Goal: Information Seeking & Learning: Learn about a topic

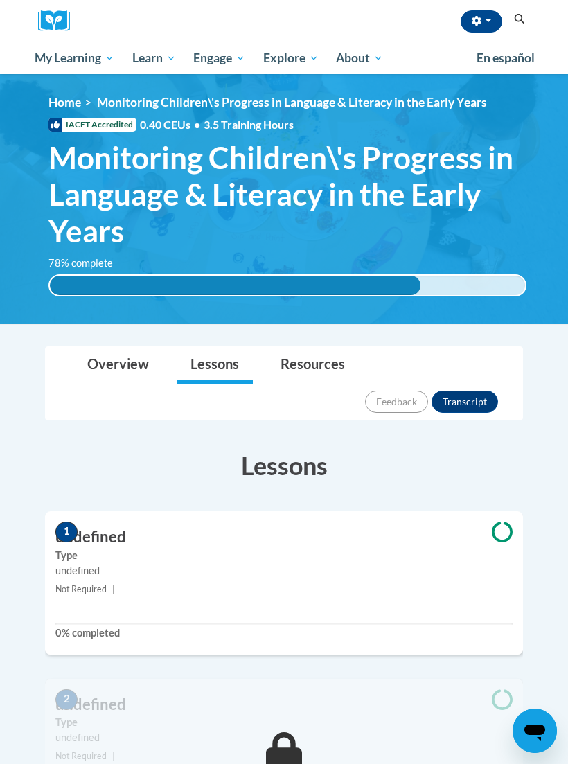
click at [477, 22] on icon "button" at bounding box center [477, 21] width 10 height 10
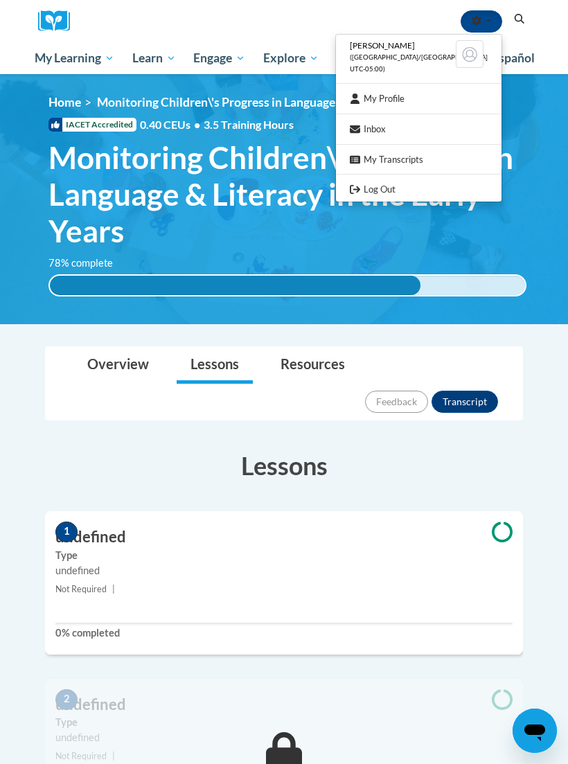
click at [473, 20] on div at bounding box center [284, 382] width 568 height 764
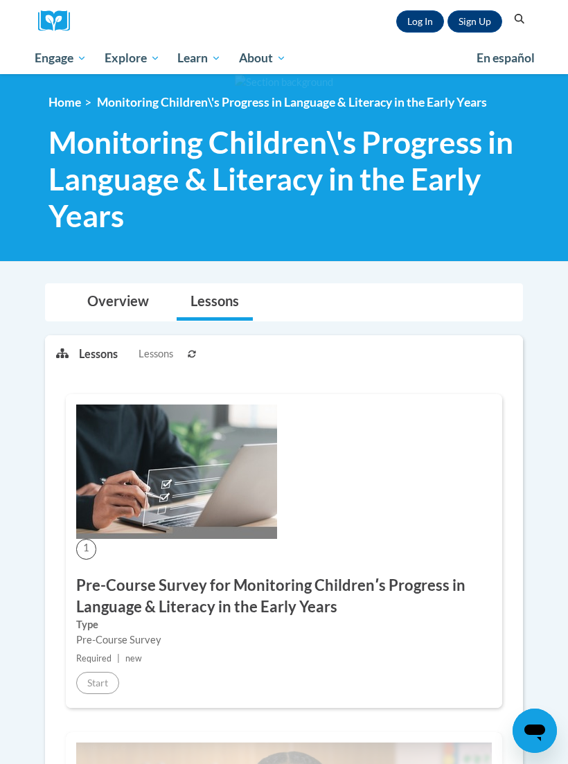
click at [423, 15] on link "Log In" at bounding box center [420, 21] width 48 height 22
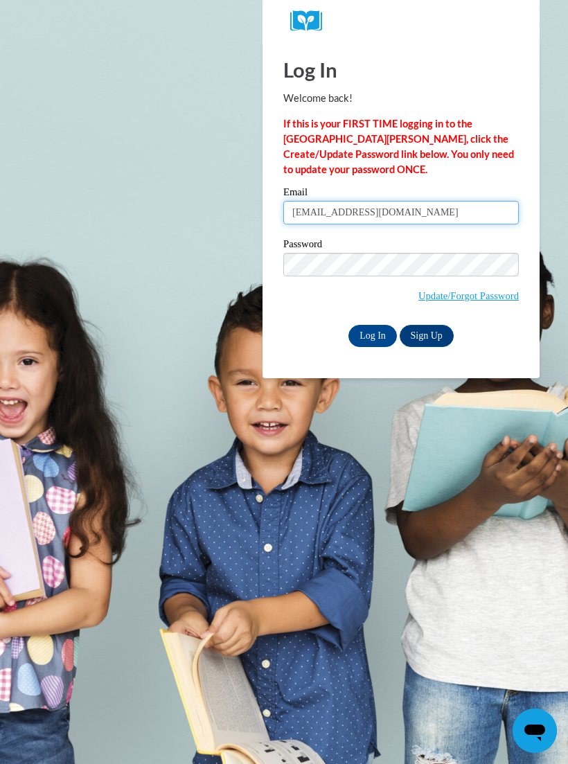
type input "[EMAIL_ADDRESS][DOMAIN_NAME]"
click at [376, 337] on input "Log In" at bounding box center [372, 336] width 48 height 22
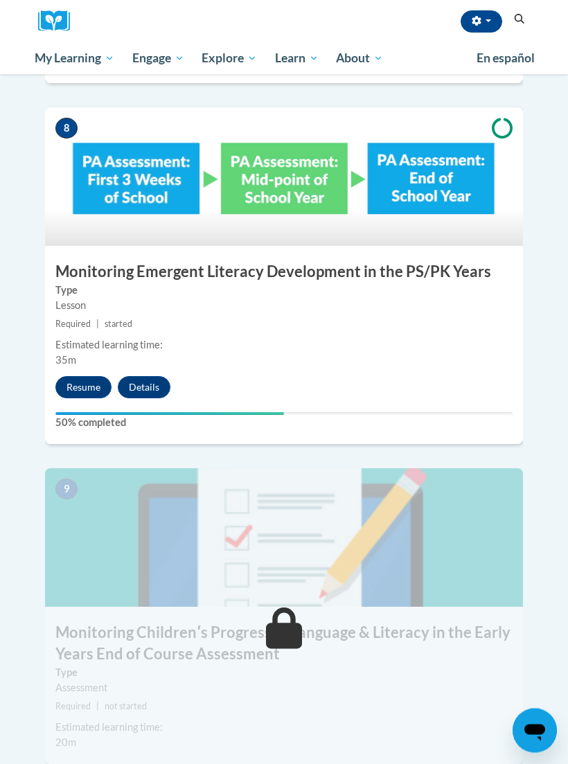
scroll to position [2934, 0]
click at [73, 376] on button "Resume" at bounding box center [83, 387] width 56 height 22
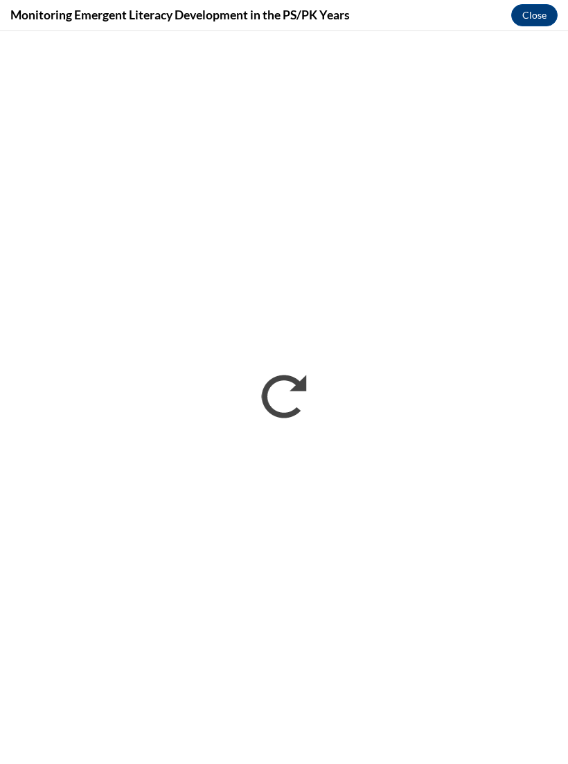
scroll to position [0, 0]
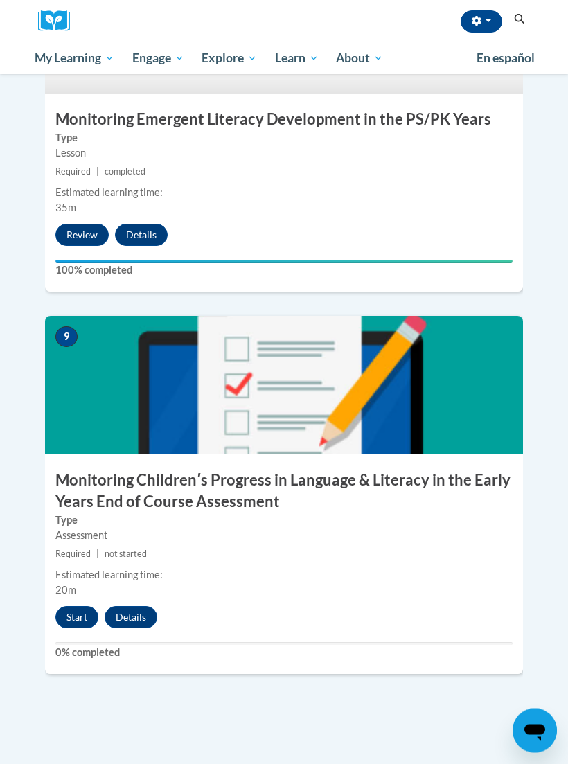
scroll to position [3087, 0]
click at [65, 606] on button "Start" at bounding box center [76, 617] width 43 height 22
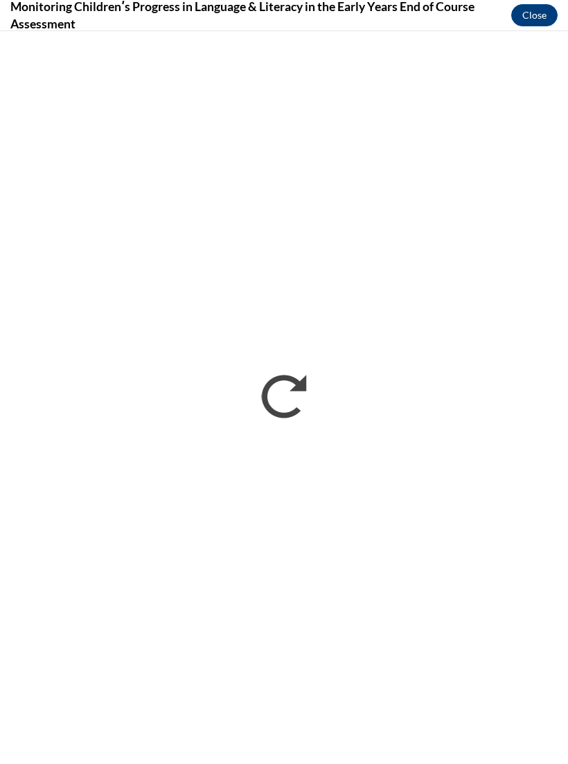
scroll to position [0, 0]
click at [526, 5] on button "Close" at bounding box center [534, 15] width 46 height 22
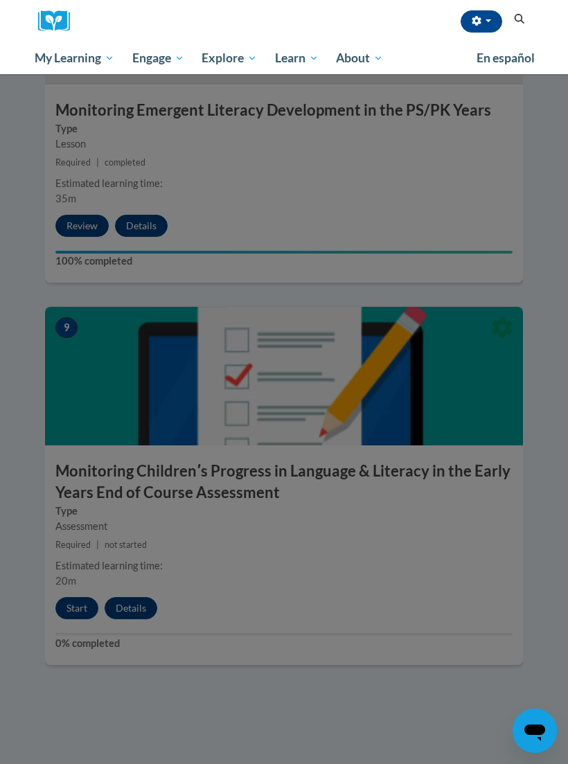
scroll to position [3100, 0]
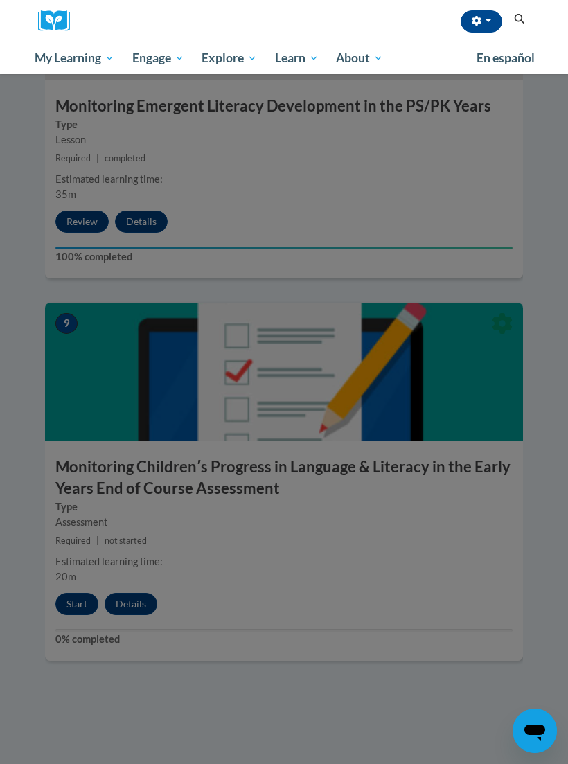
click at [75, 568] on div at bounding box center [284, 382] width 568 height 764
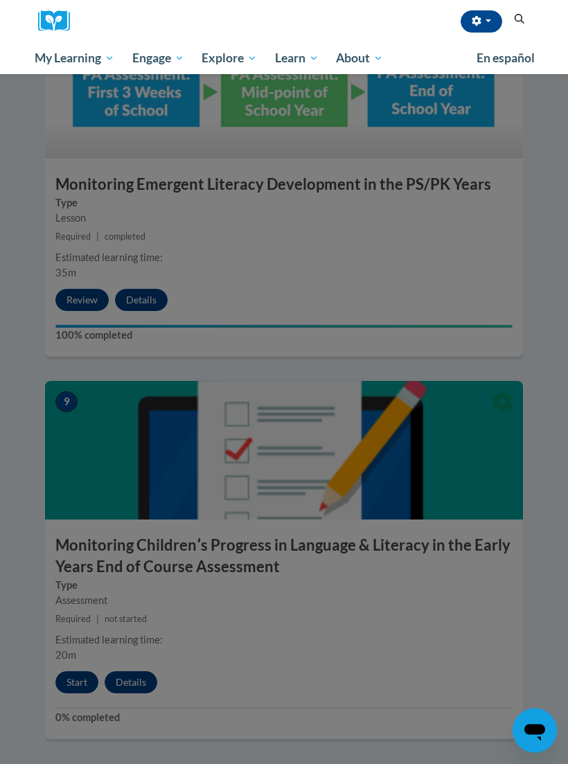
scroll to position [3021, 0]
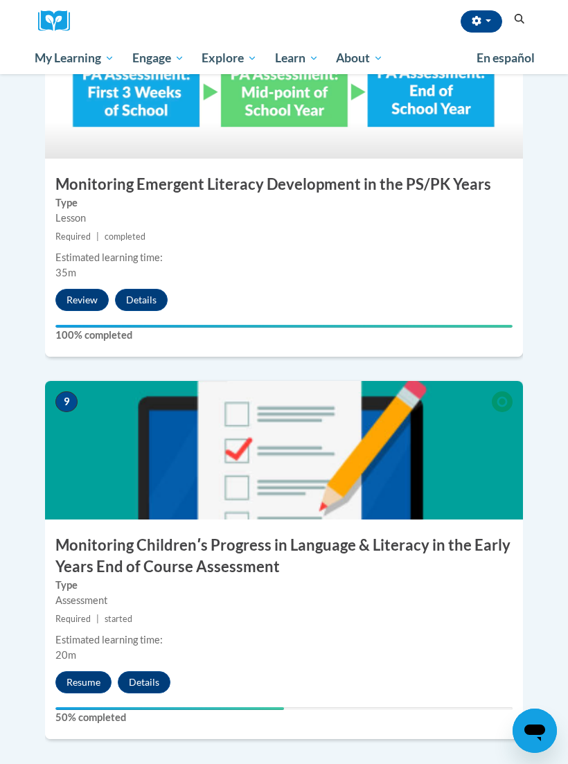
click at [79, 671] on button "Resume" at bounding box center [83, 682] width 56 height 22
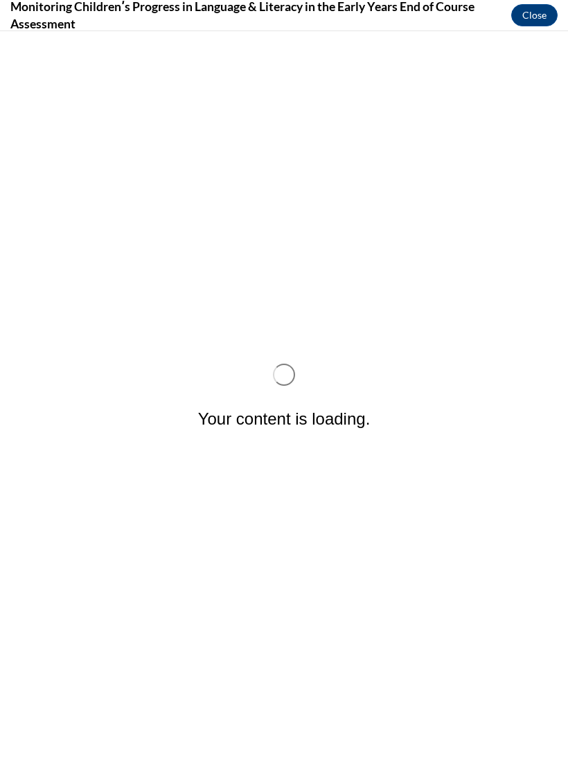
scroll to position [0, 0]
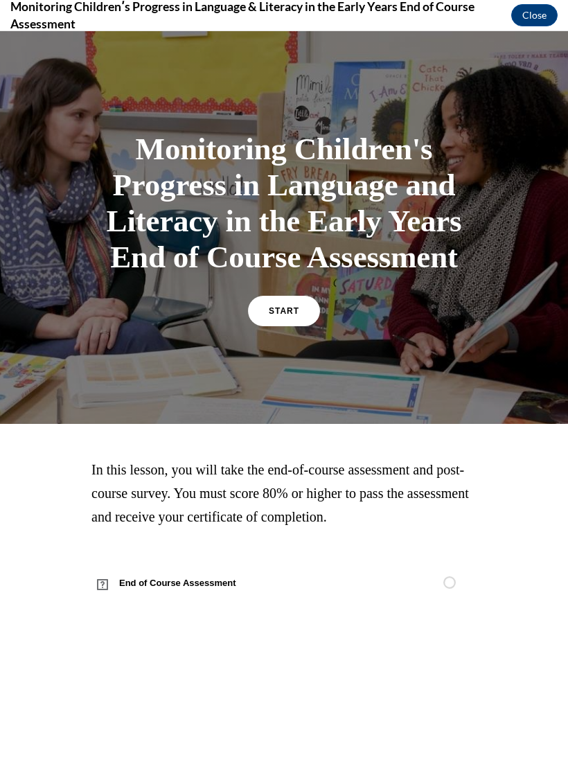
click at [292, 316] on span "START" at bounding box center [284, 311] width 30 height 10
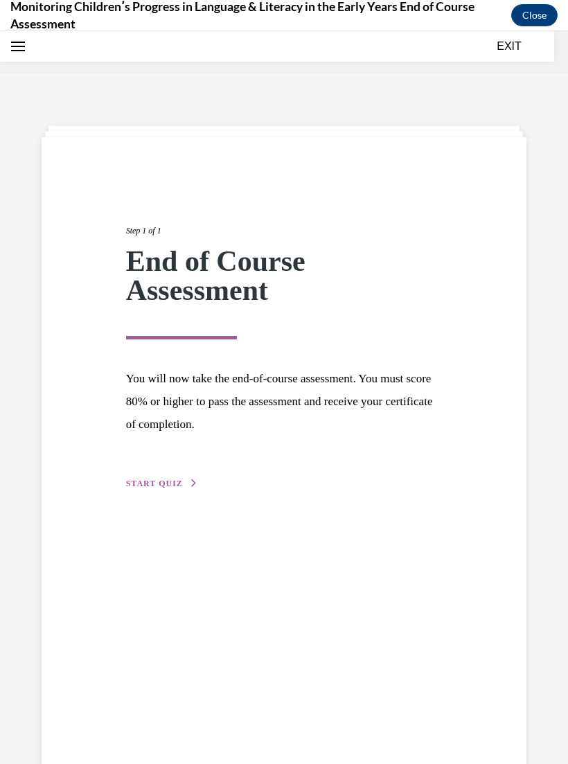
scroll to position [43, 0]
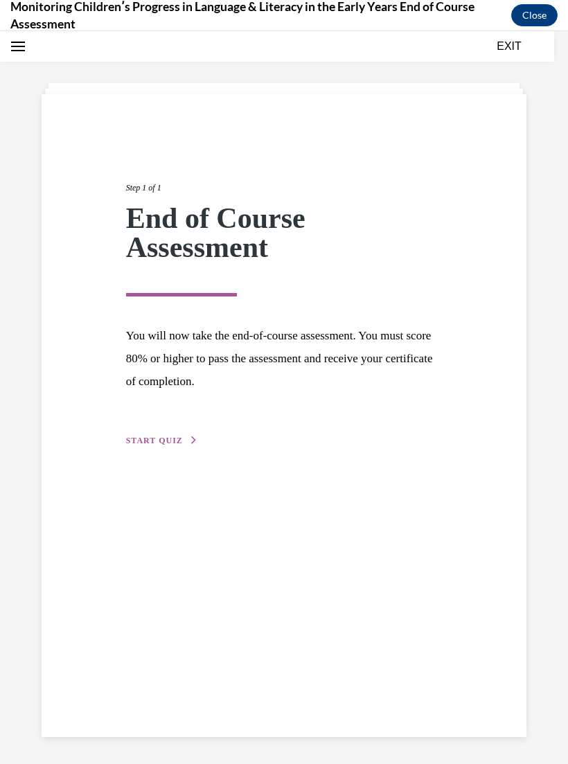
click at [173, 436] on span "START QUIZ" at bounding box center [154, 441] width 57 height 10
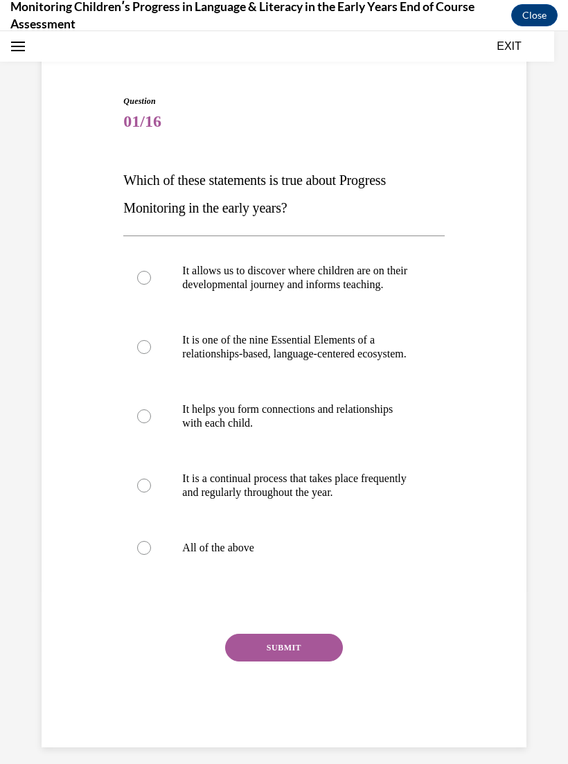
scroll to position [97, 0]
click at [228, 576] on label "All of the above" at bounding box center [283, 548] width 321 height 55
click at [151, 556] on input "All of the above" at bounding box center [144, 549] width 14 height 14
radio input "true"
click at [273, 662] on button "SUBMIT" at bounding box center [284, 649] width 118 height 28
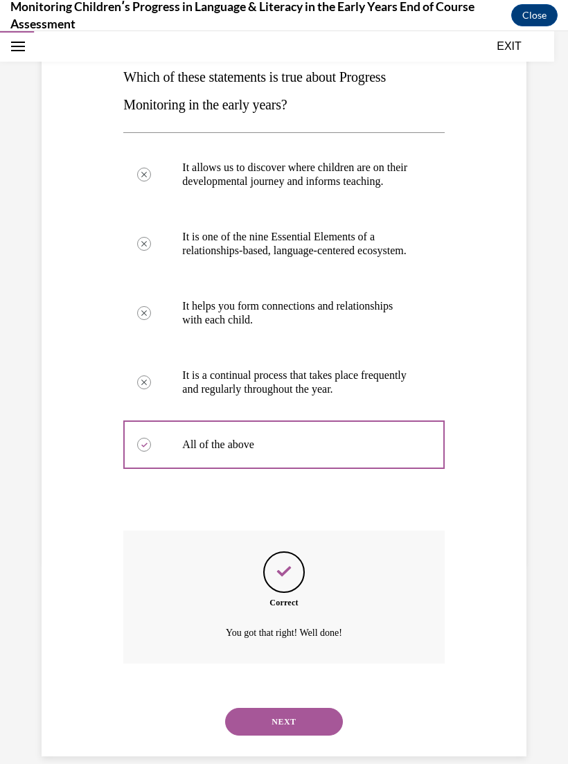
scroll to position [209, 0]
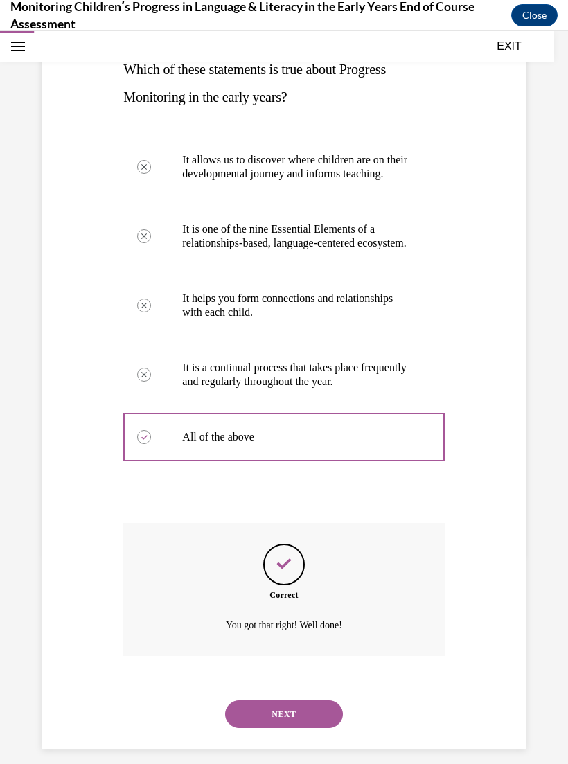
click at [306, 719] on button "NEXT" at bounding box center [284, 714] width 118 height 28
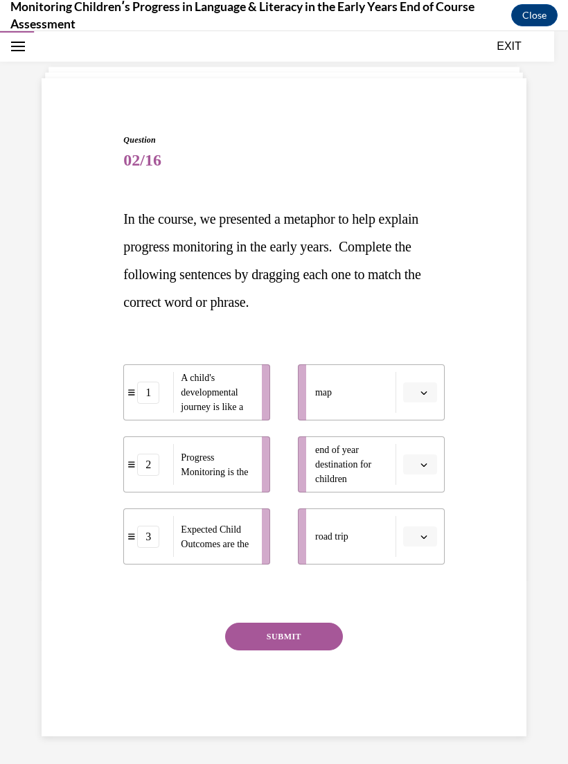
scroll to position [44, 0]
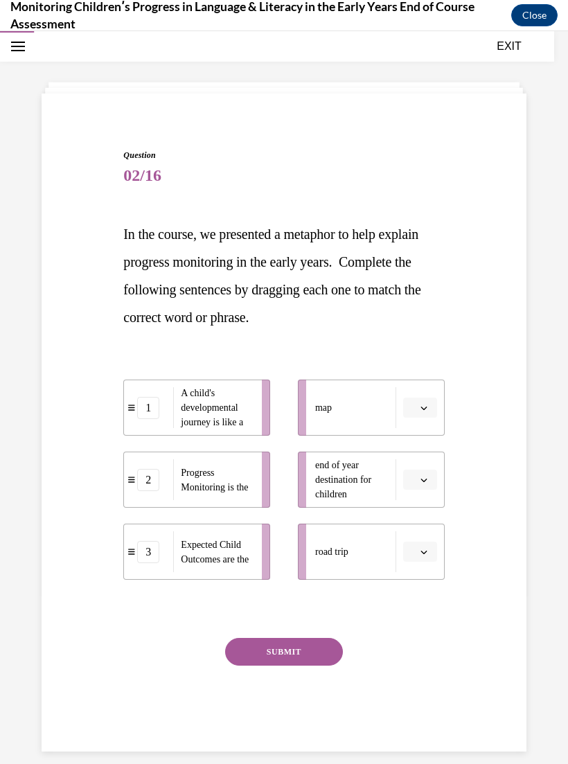
click at [419, 549] on span "button" at bounding box center [424, 552] width 10 height 10
click at [414, 612] on span "1" at bounding box center [414, 610] width 5 height 11
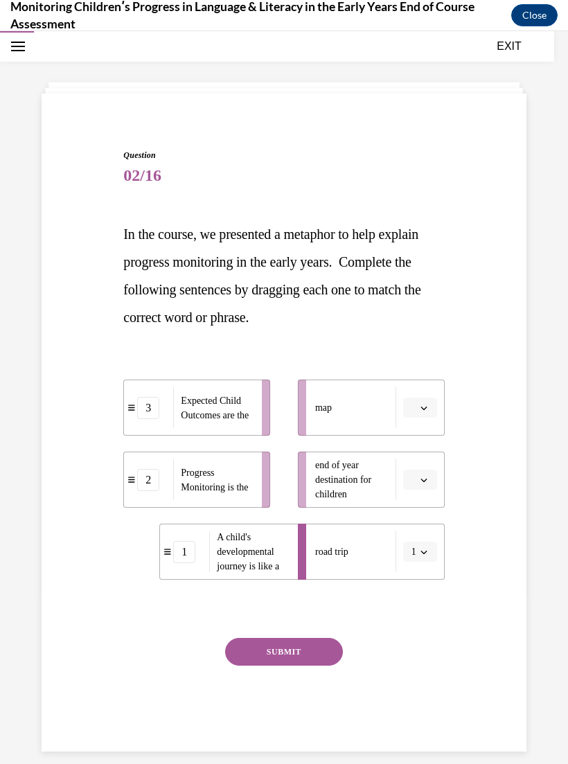
click at [434, 407] on button "button" at bounding box center [420, 408] width 34 height 21
click at [414, 495] on span "2" at bounding box center [414, 493] width 5 height 11
click at [425, 477] on icon "button" at bounding box center [424, 480] width 7 height 7
click at [417, 592] on span "3" at bounding box center [414, 593] width 5 height 11
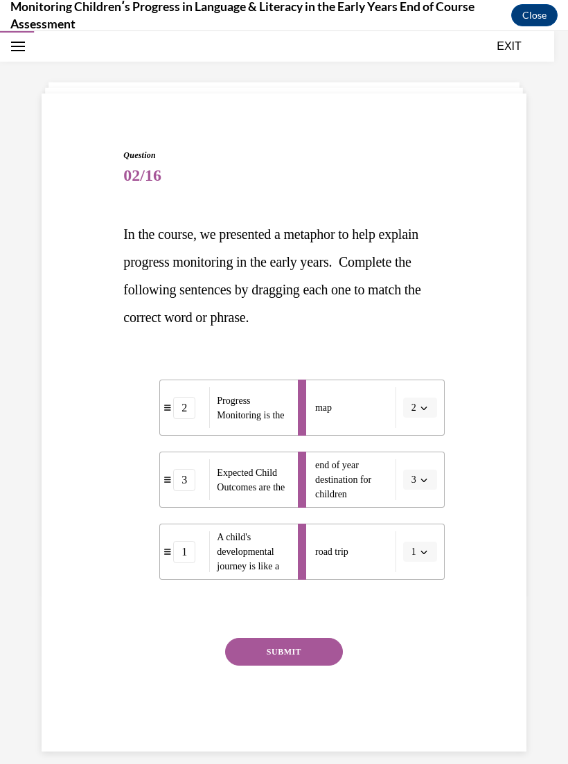
click at [295, 654] on button "SUBMIT" at bounding box center [284, 652] width 118 height 28
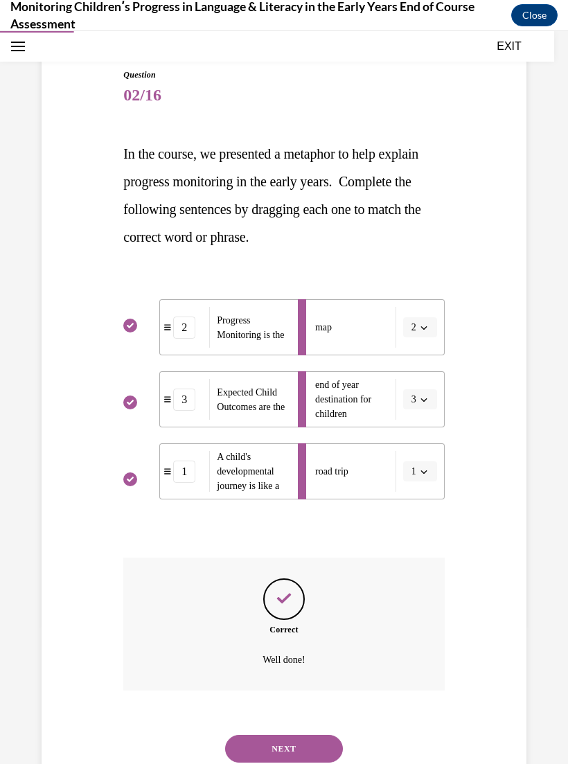
scroll to position [131, 0]
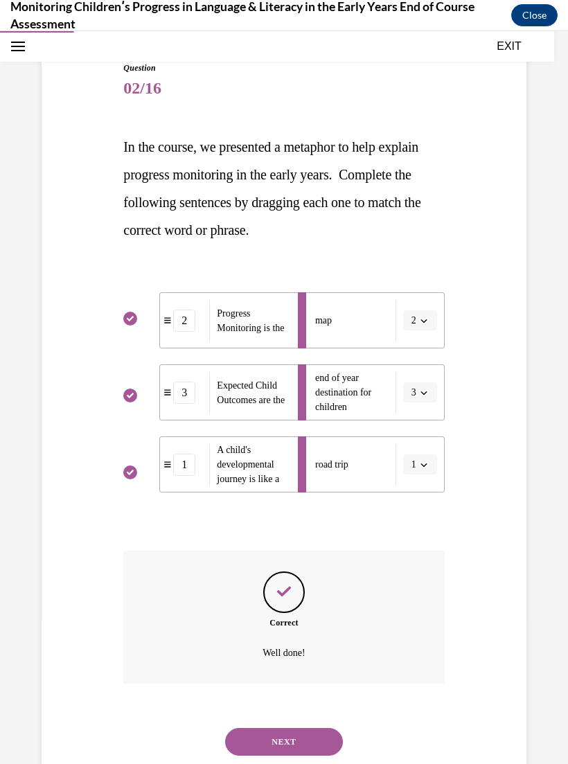
click at [309, 728] on button "NEXT" at bounding box center [284, 742] width 118 height 28
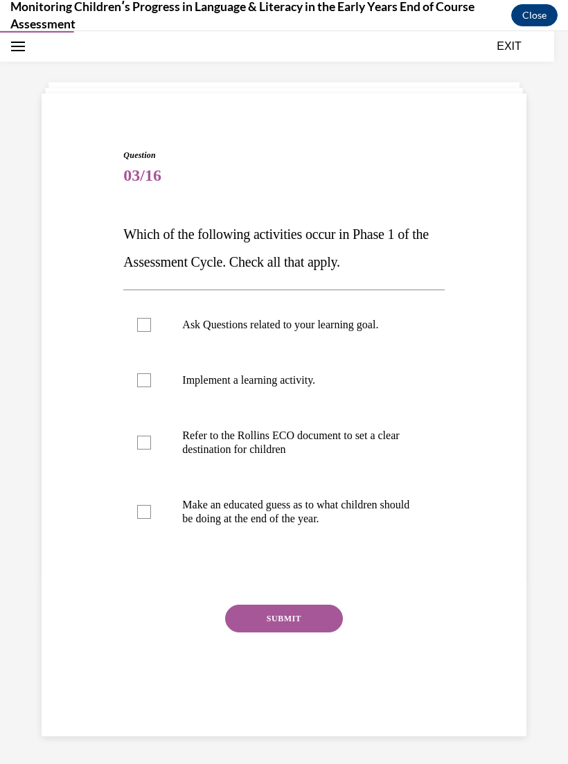
scroll to position [44, 0]
click at [307, 381] on p "Implement a learning activity." at bounding box center [295, 380] width 227 height 14
click at [151, 381] on input "Implement a learning activity." at bounding box center [144, 380] width 14 height 14
checkbox input "true"
click at [380, 322] on p "Ask Questions related to your learning goal." at bounding box center [295, 325] width 227 height 14
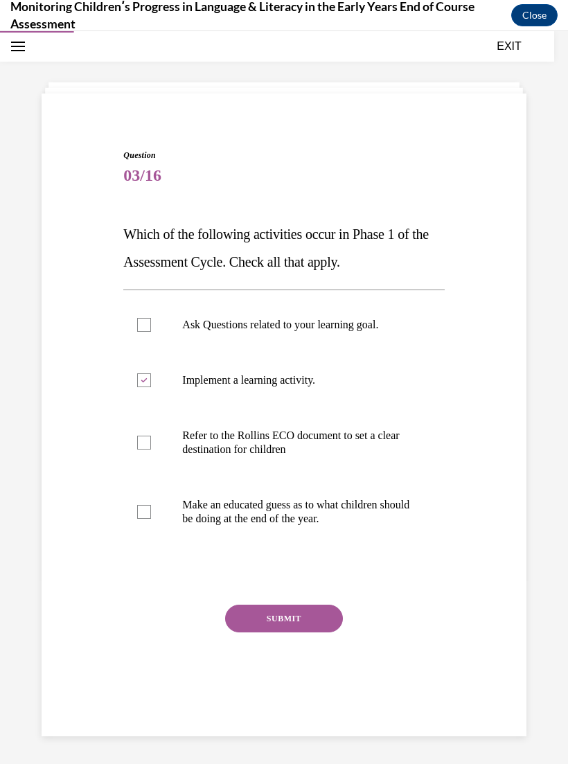
click at [151, 322] on input "Ask Questions related to your learning goal." at bounding box center [144, 325] width 14 height 14
checkbox input "true"
click at [308, 614] on button "SUBMIT" at bounding box center [284, 619] width 118 height 28
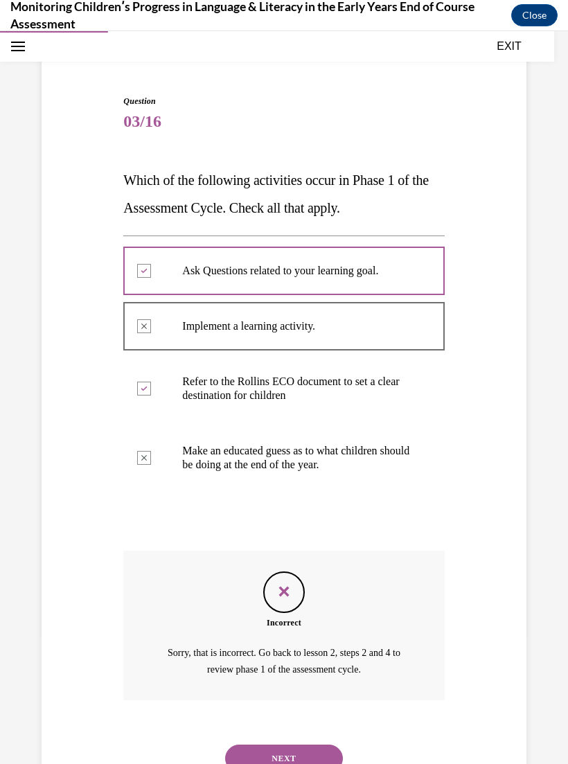
scroll to position [114, 0]
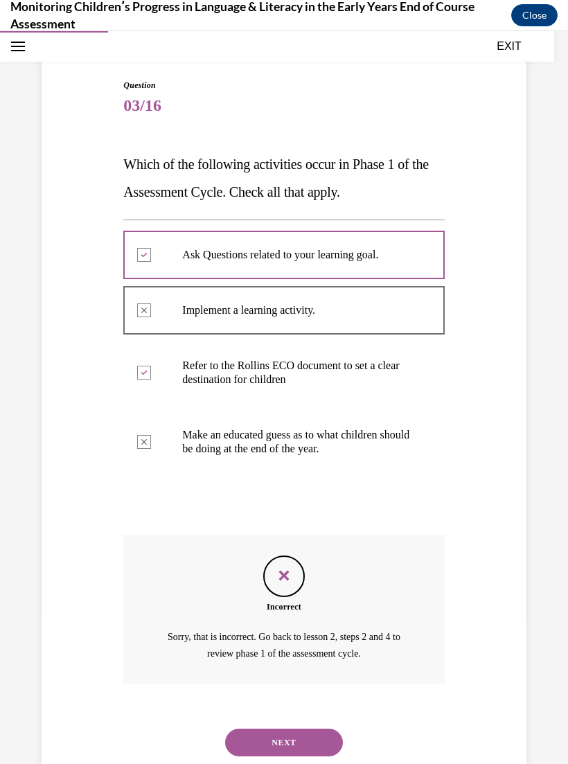
click at [276, 729] on button "NEXT" at bounding box center [284, 743] width 118 height 28
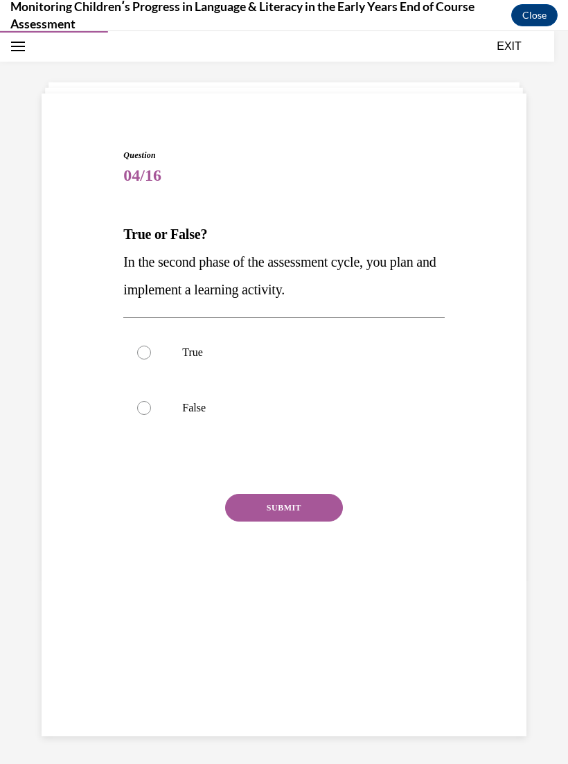
scroll to position [44, 0]
click at [170, 360] on label "True" at bounding box center [283, 352] width 321 height 55
click at [151, 360] on input "True" at bounding box center [144, 353] width 14 height 14
radio input "true"
click at [310, 506] on button "SUBMIT" at bounding box center [284, 508] width 118 height 28
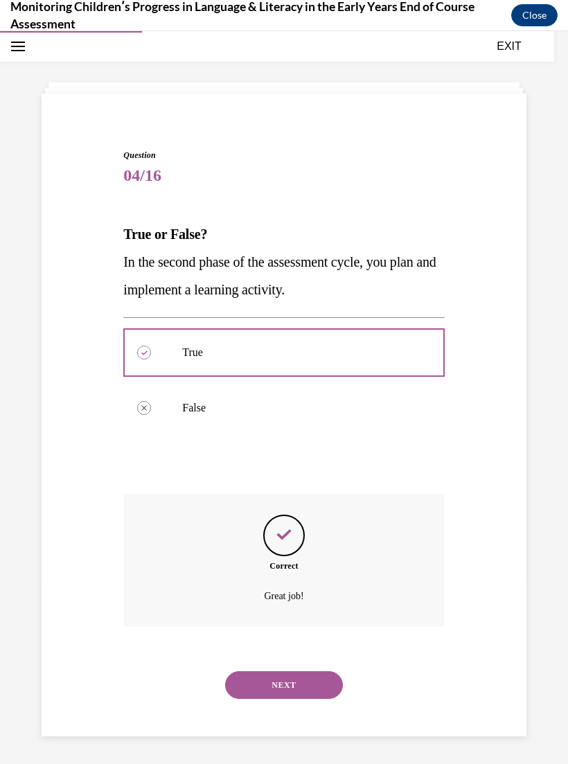
click at [315, 671] on button "NEXT" at bounding box center [284, 685] width 118 height 28
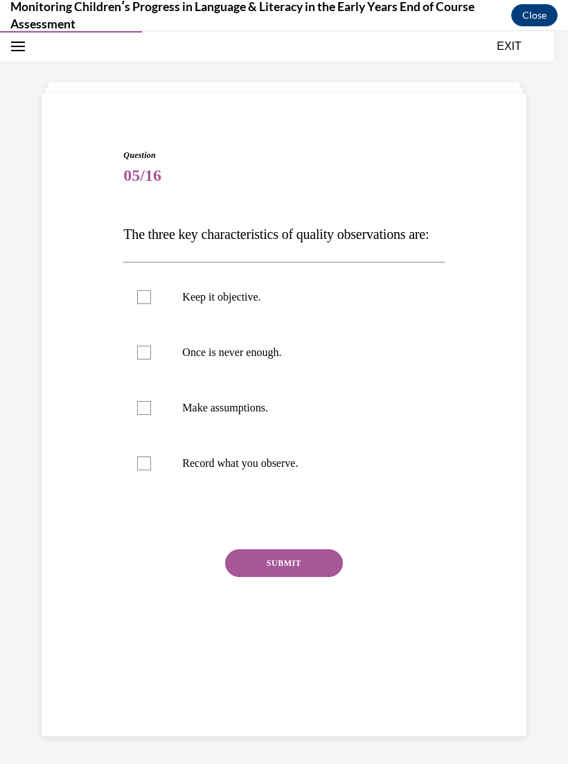
click at [273, 473] on label "Record what you observe." at bounding box center [283, 463] width 321 height 55
click at [151, 470] on input "Record what you observe." at bounding box center [144, 464] width 14 height 14
checkbox input "true"
click at [256, 304] on p "Keep it objective." at bounding box center [295, 297] width 227 height 14
click at [151, 304] on input "Keep it objective." at bounding box center [144, 297] width 14 height 14
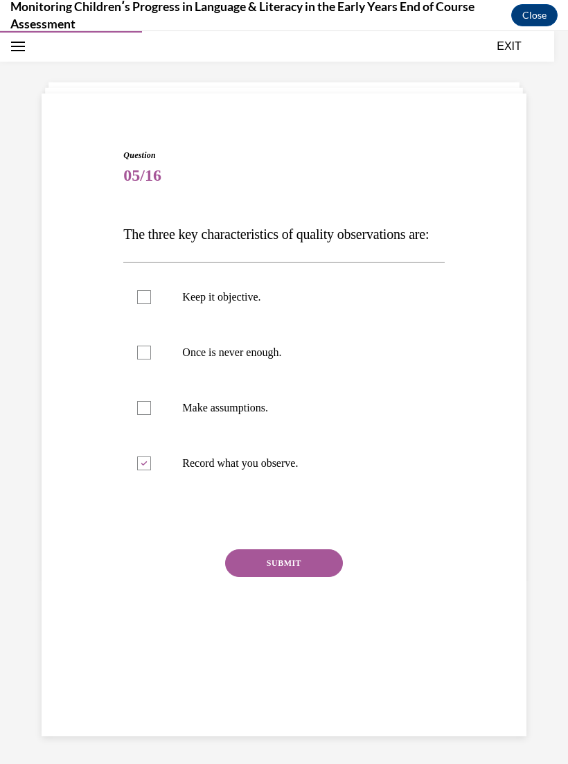
checkbox input "true"
click at [280, 360] on p "Once is never enough." at bounding box center [295, 353] width 227 height 14
click at [151, 360] on input "Once is never enough." at bounding box center [144, 353] width 14 height 14
checkbox input "true"
click at [303, 577] on button "SUBMIT" at bounding box center [284, 563] width 118 height 28
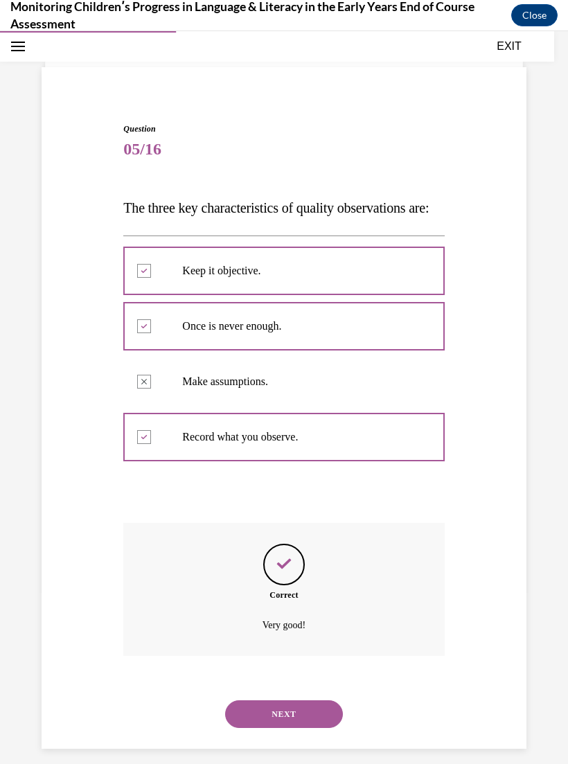
click at [307, 720] on button "NEXT" at bounding box center [284, 714] width 118 height 28
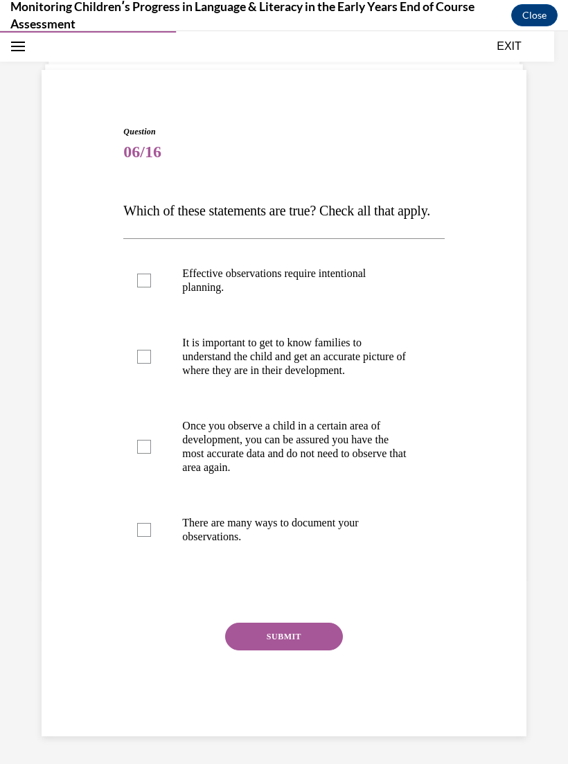
scroll to position [69, 0]
click at [315, 378] on p "It is important to get to know families to understand the child and get an accu…" at bounding box center [295, 357] width 227 height 42
click at [151, 364] on input "It is important to get to know families to understand the child and get an accu…" at bounding box center [144, 357] width 14 height 14
checkbox input "true"
click at [333, 544] on p "There are many ways to document your observations." at bounding box center [295, 530] width 227 height 28
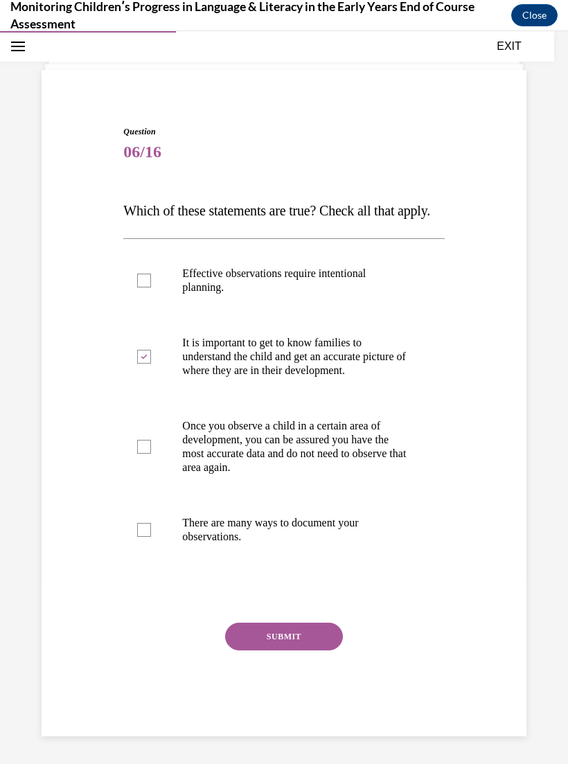
click at [151, 537] on input "There are many ways to document your observations." at bounding box center [144, 530] width 14 height 14
checkbox input "true"
click at [362, 294] on p "Effective observations require intentional planning." at bounding box center [295, 281] width 227 height 28
click at [151, 288] on input "Effective observations require intentional planning." at bounding box center [144, 281] width 14 height 14
checkbox input "true"
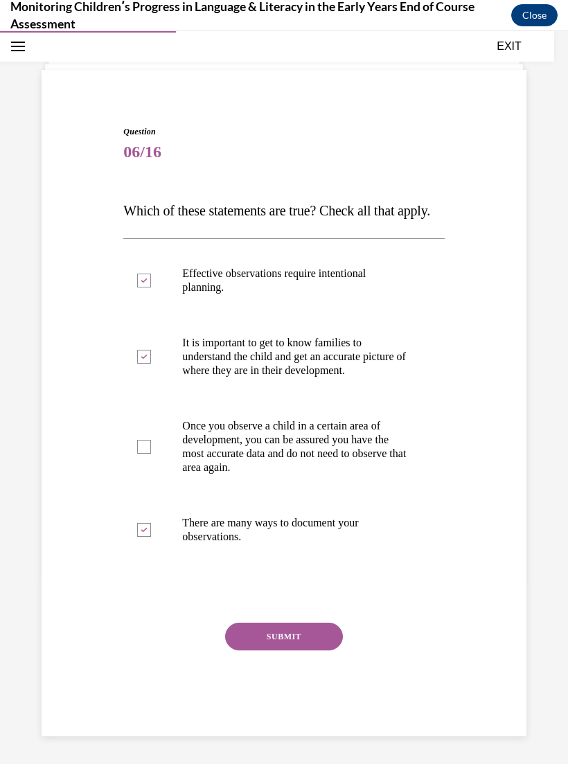
click at [292, 655] on div "Question 06/16 Which of these statements are true? Check all that apply. Effect…" at bounding box center [283, 430] width 321 height 611
click at [303, 651] on button "SUBMIT" at bounding box center [284, 637] width 118 height 28
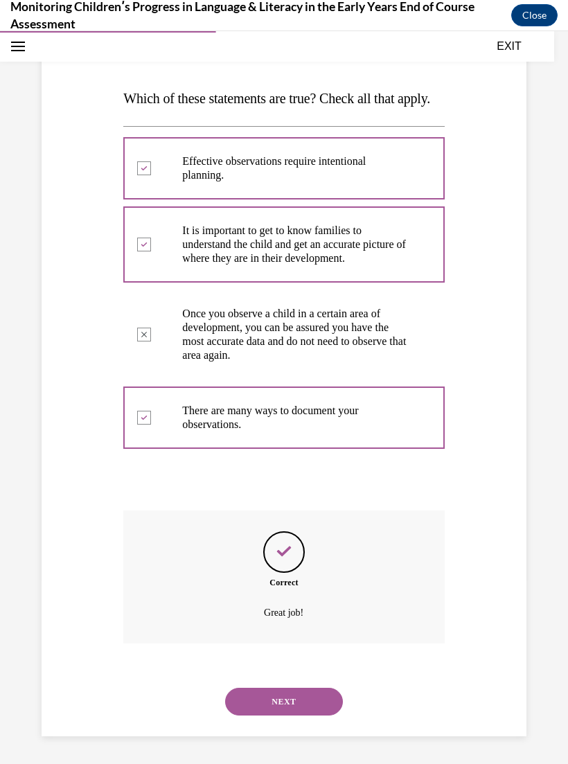
click at [299, 716] on button "NEXT" at bounding box center [284, 702] width 118 height 28
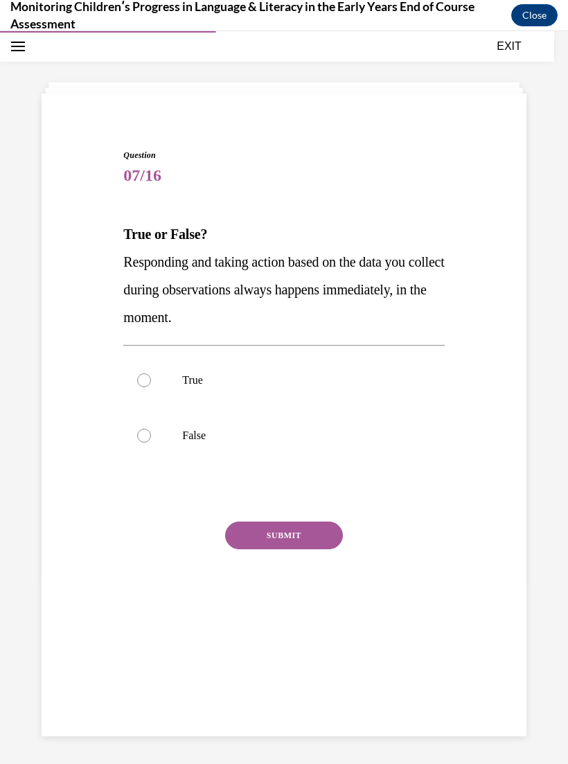
scroll to position [44, 0]
click at [190, 445] on label "False" at bounding box center [283, 435] width 321 height 55
click at [151, 443] on input "False" at bounding box center [144, 436] width 14 height 14
radio input "true"
click at [315, 535] on button "SUBMIT" at bounding box center [284, 536] width 118 height 28
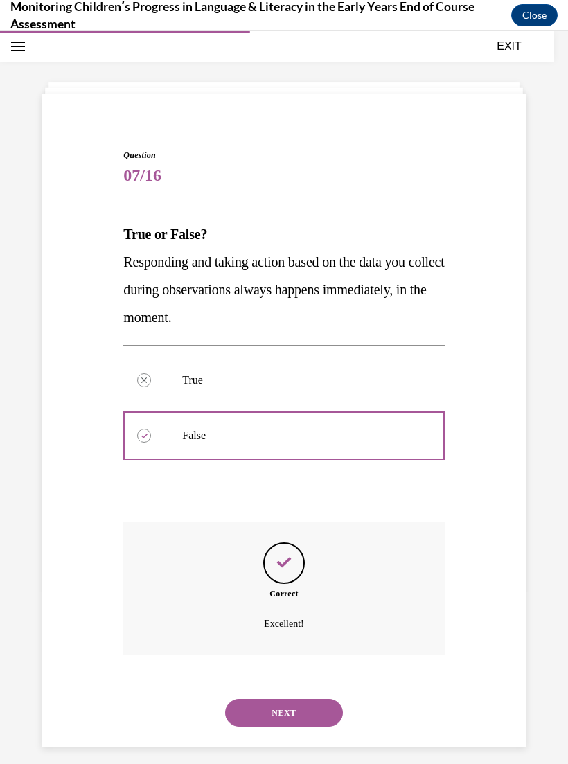
click at [312, 699] on button "NEXT" at bounding box center [284, 713] width 118 height 28
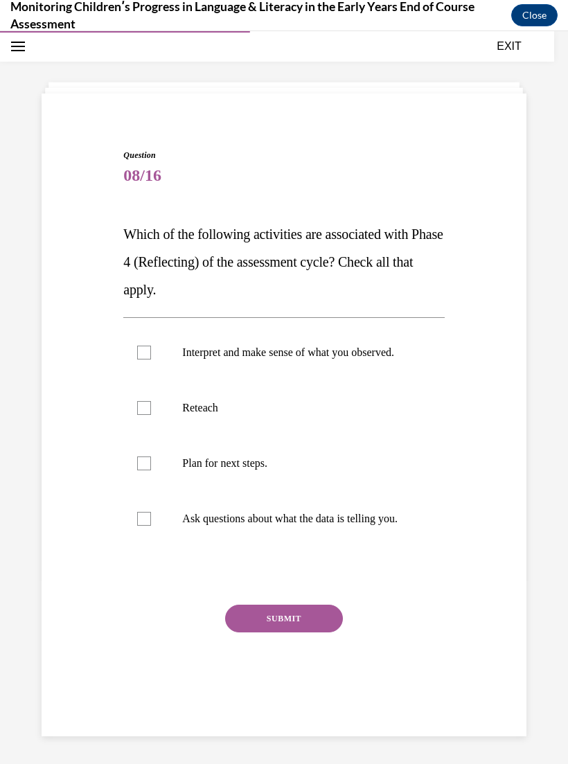
click at [357, 353] on p "Interpret and make sense of what you observed." at bounding box center [295, 353] width 227 height 14
click at [151, 353] on input "Interpret and make sense of what you observed." at bounding box center [144, 353] width 14 height 14
checkbox input "true"
click at [350, 526] on p "Ask questions about what the data is telling you." at bounding box center [295, 519] width 227 height 14
click at [151, 526] on input "Ask questions about what the data is telling you." at bounding box center [144, 519] width 14 height 14
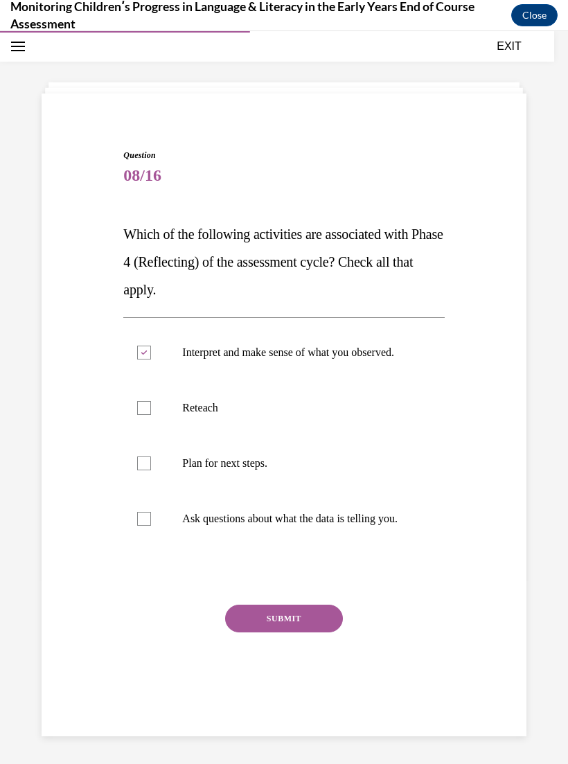
checkbox input "true"
click at [270, 470] on p "Plan for next steps." at bounding box center [295, 464] width 227 height 14
click at [151, 470] on input "Plan for next steps." at bounding box center [144, 464] width 14 height 14
checkbox input "true"
click at [278, 633] on button "SUBMIT" at bounding box center [284, 619] width 118 height 28
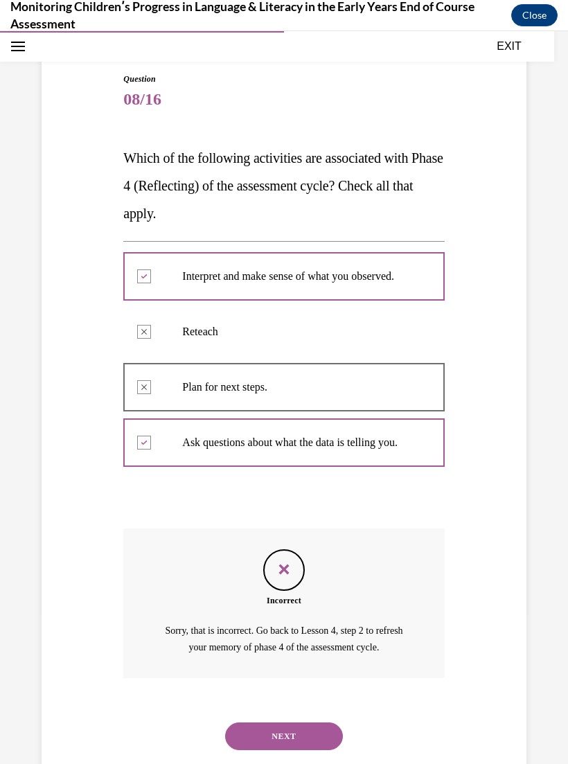
scroll to position [141, 0]
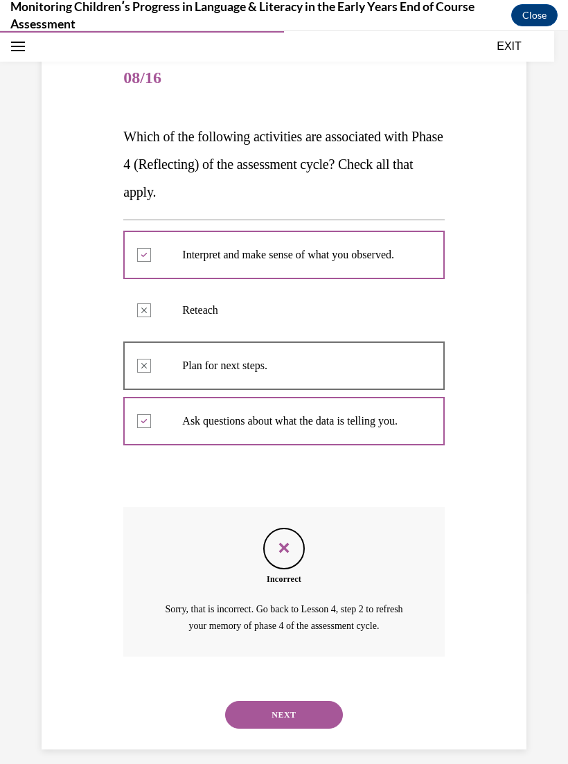
click at [311, 723] on button "NEXT" at bounding box center [284, 715] width 118 height 28
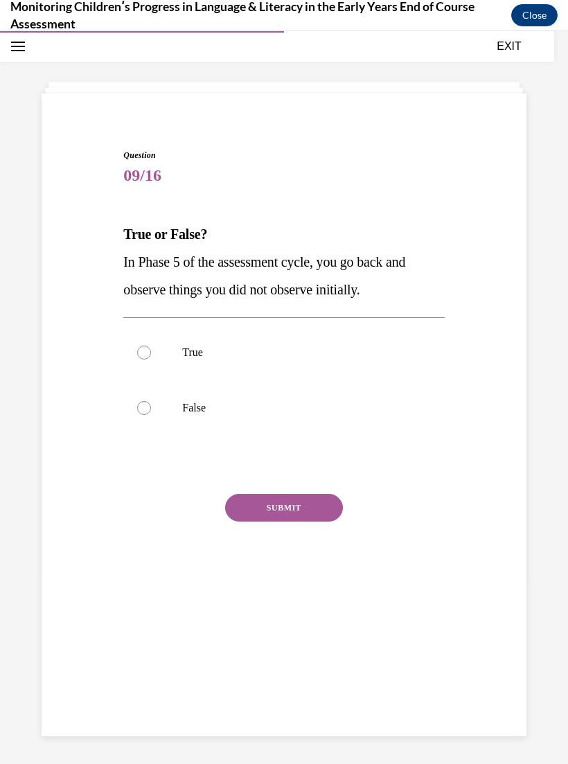
scroll to position [44, 0]
click at [148, 351] on div at bounding box center [144, 353] width 14 height 14
click at [148, 351] on input "True" at bounding box center [144, 353] width 14 height 14
radio input "true"
click at [310, 500] on button "SUBMIT" at bounding box center [284, 508] width 118 height 28
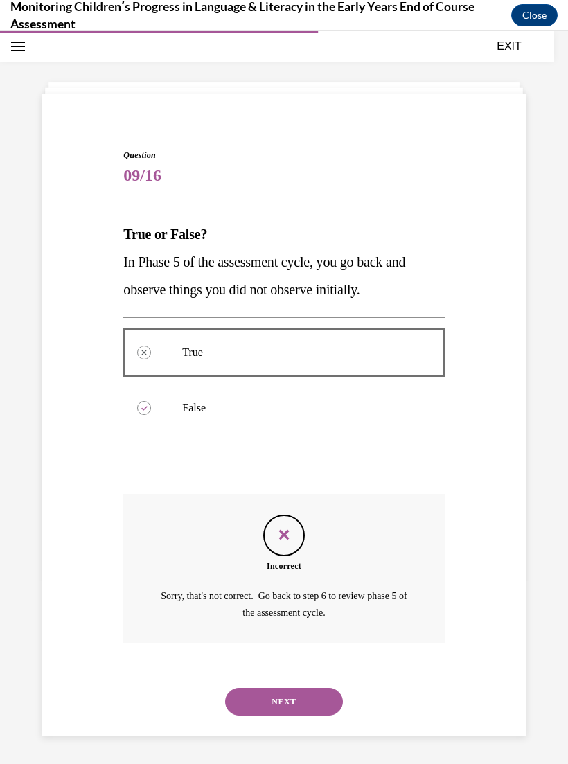
click at [292, 688] on button "NEXT" at bounding box center [284, 702] width 118 height 28
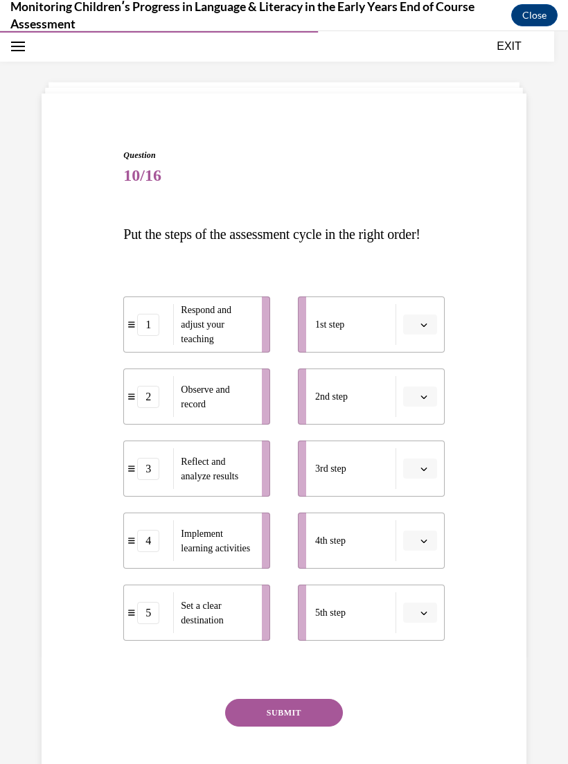
click at [420, 552] on button "button" at bounding box center [420, 541] width 34 height 21
click at [425, 669] on div "3" at bounding box center [418, 683] width 35 height 28
click at [426, 407] on button "button" at bounding box center [420, 397] width 34 height 21
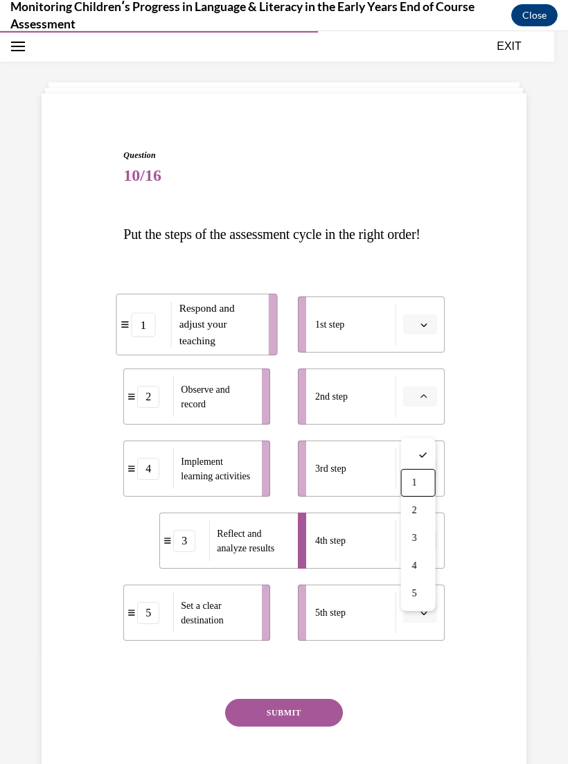
click at [417, 484] on span "1" at bounding box center [414, 482] width 5 height 11
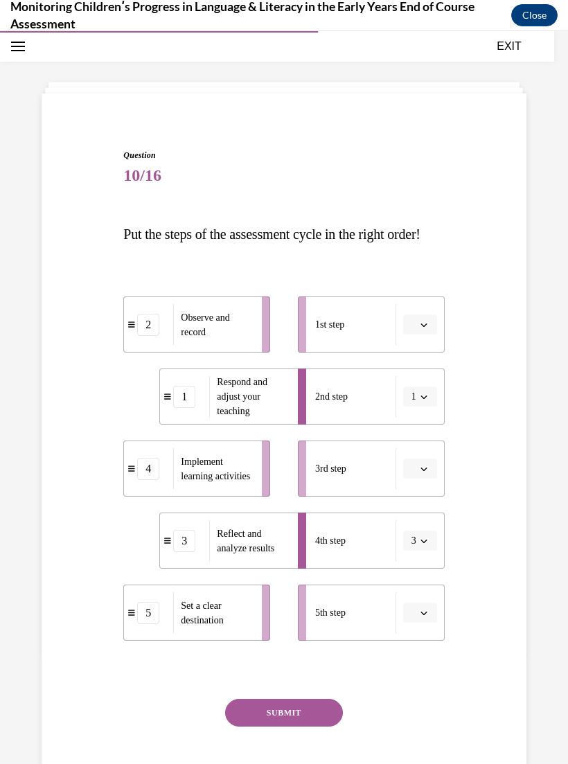
click at [418, 407] on button "1" at bounding box center [420, 397] width 34 height 21
click at [411, 565] on span "4" at bounding box center [411, 566] width 5 height 11
click at [423, 618] on span "button" at bounding box center [424, 613] width 10 height 10
click at [430, 624] on button "button" at bounding box center [420, 613] width 34 height 21
click at [426, 402] on span "button" at bounding box center [424, 397] width 10 height 10
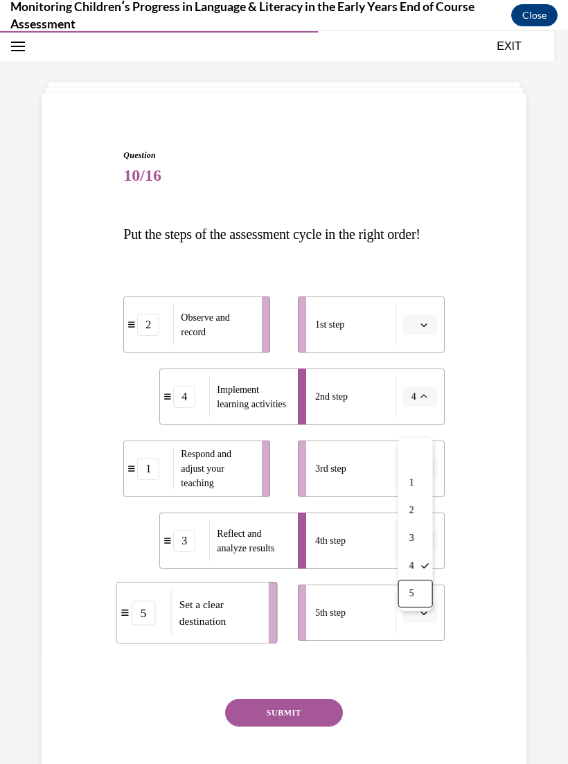
click at [417, 590] on div "5" at bounding box center [415, 594] width 35 height 28
click at [425, 473] on icon "button" at bounding box center [424, 469] width 7 height 7
click at [422, 630] on div "4" at bounding box center [418, 638] width 35 height 28
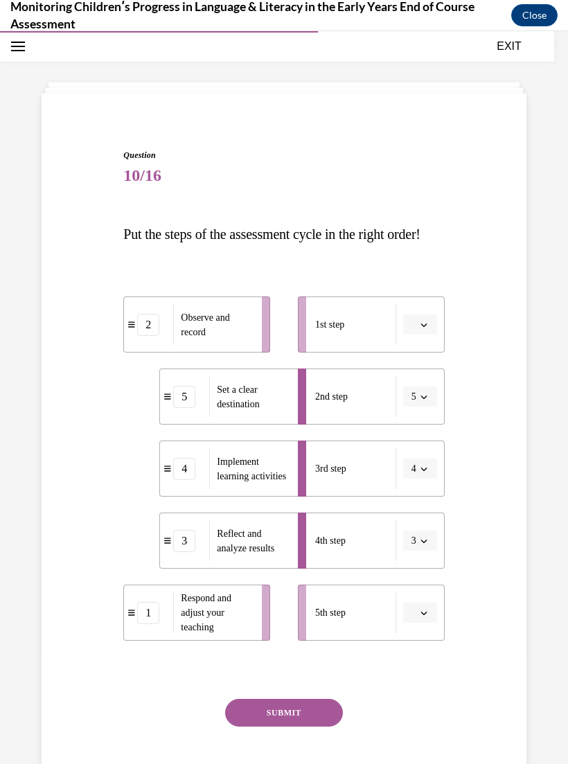
click at [430, 335] on button "button" at bounding box center [420, 325] width 34 height 21
click at [421, 435] on div "2" at bounding box center [418, 439] width 35 height 28
click at [421, 617] on icon "button" at bounding box center [424, 613] width 7 height 7
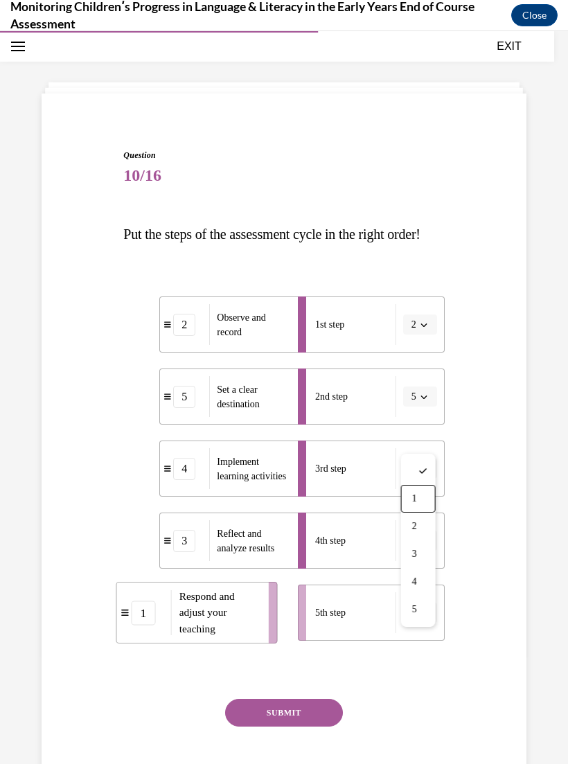
click at [423, 491] on div "1" at bounding box center [418, 499] width 35 height 28
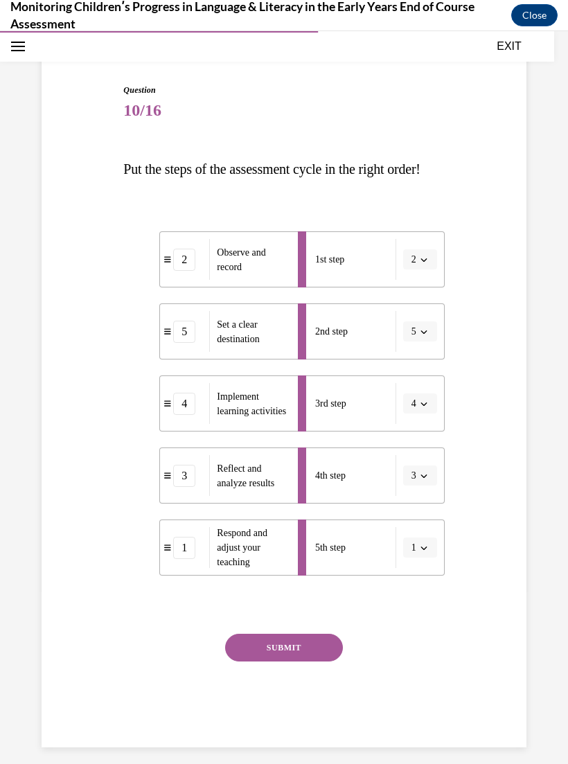
scroll to position [108, 0]
click at [311, 662] on button "SUBMIT" at bounding box center [284, 649] width 118 height 28
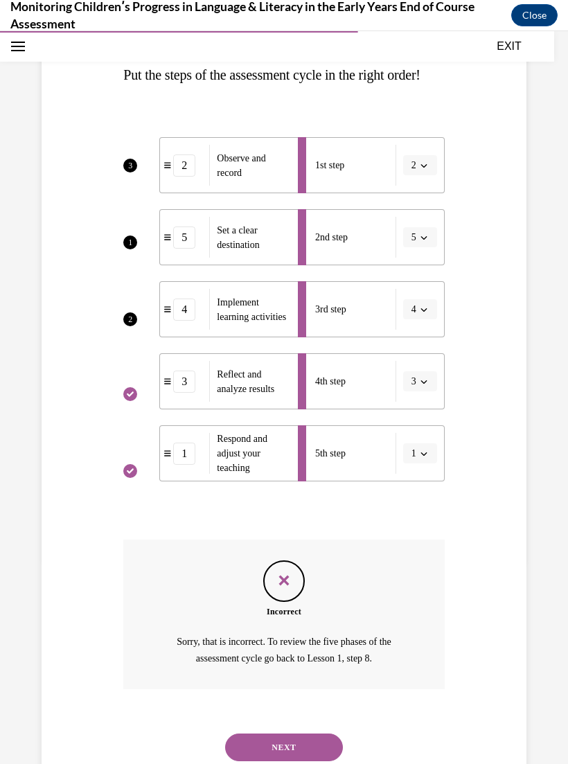
scroll to position [236, 0]
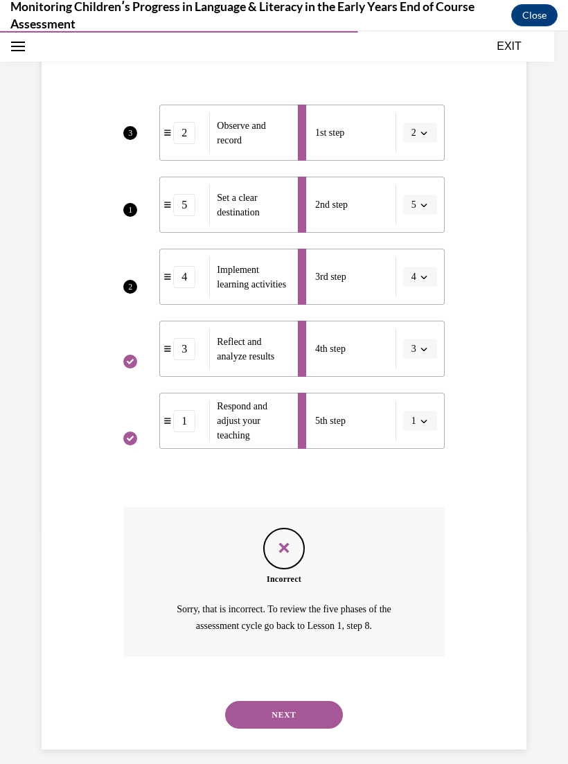
click at [306, 717] on button "NEXT" at bounding box center [284, 715] width 118 height 28
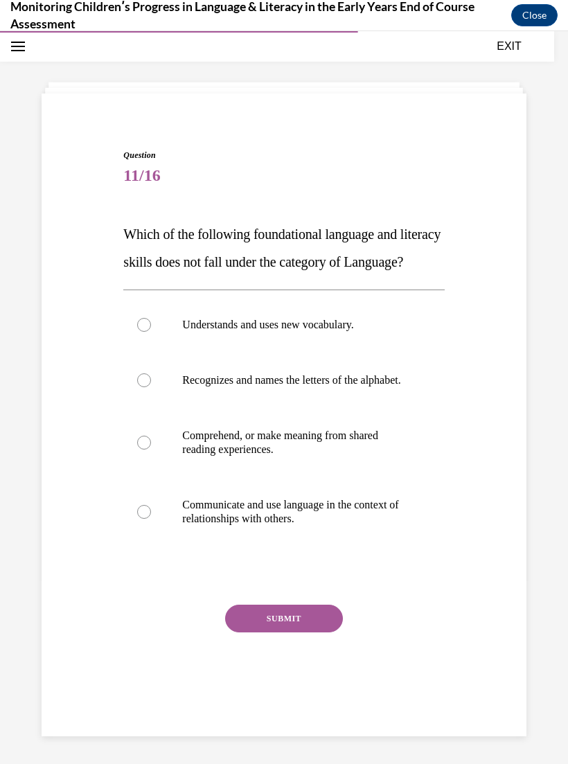
scroll to position [44, 0]
click at [344, 387] on p "Recognizes and names the letters of the alphabet." at bounding box center [295, 380] width 227 height 14
click at [151, 387] on input "Recognizes and names the letters of the alphabet." at bounding box center [144, 380] width 14 height 14
radio input "true"
click at [330, 633] on button "SUBMIT" at bounding box center [284, 619] width 118 height 28
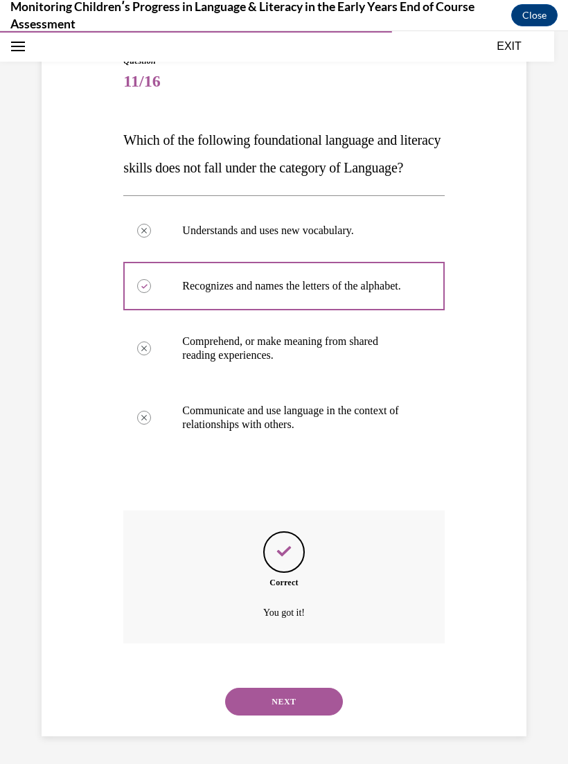
click at [310, 716] on button "NEXT" at bounding box center [284, 702] width 118 height 28
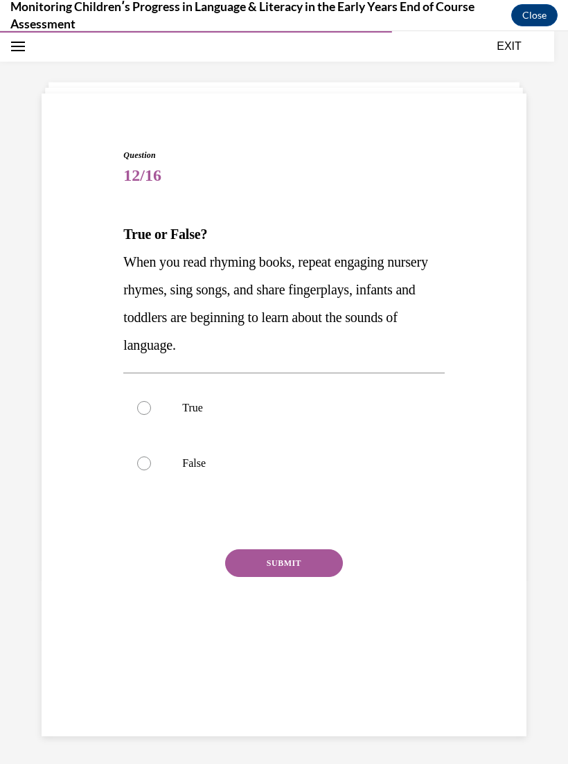
click at [157, 396] on label "True" at bounding box center [283, 407] width 321 height 55
click at [151, 401] on input "True" at bounding box center [144, 408] width 14 height 14
radio input "true"
click at [309, 561] on button "SUBMIT" at bounding box center [284, 563] width 118 height 28
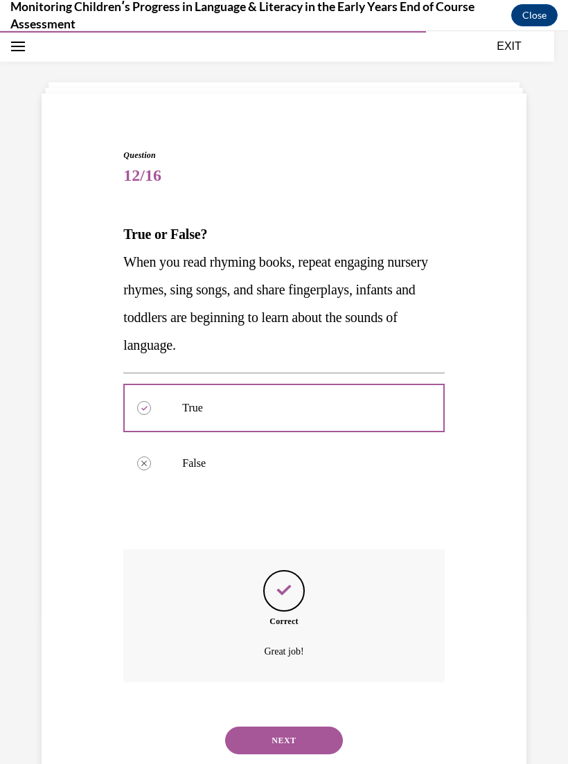
click at [306, 727] on button "NEXT" at bounding box center [284, 741] width 118 height 28
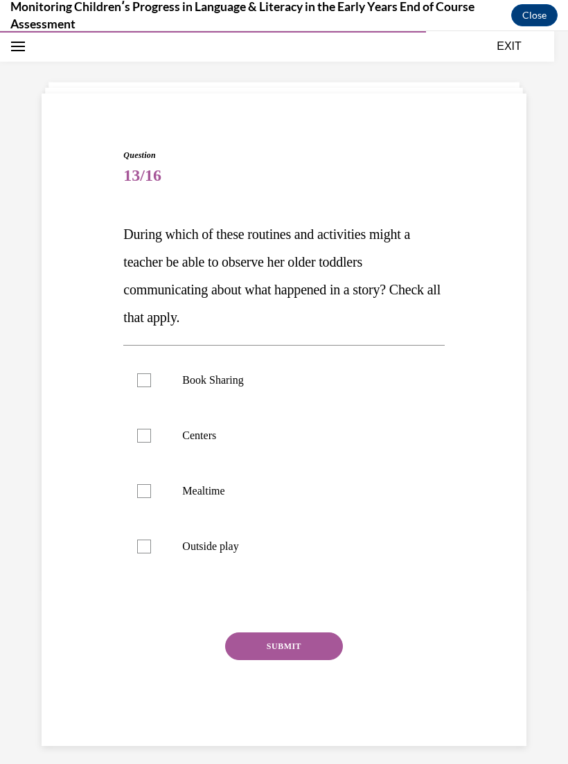
click at [238, 379] on p "Book Sharing" at bounding box center [295, 380] width 227 height 14
click at [151, 379] on input "Book Sharing" at bounding box center [144, 380] width 14 height 14
checkbox input "true"
click at [209, 436] on p "Centers" at bounding box center [295, 436] width 227 height 14
click at [151, 436] on input "Centers" at bounding box center [144, 436] width 14 height 14
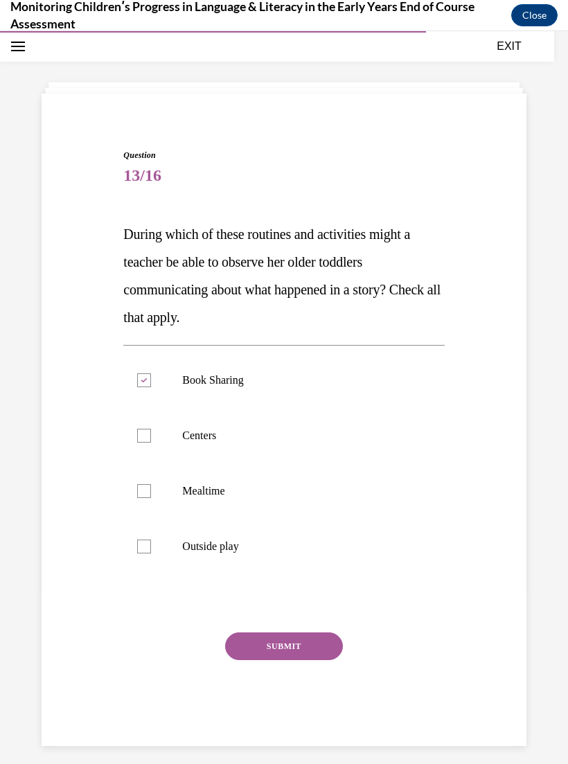
checkbox input "true"
click at [222, 495] on p "Mealtime" at bounding box center [295, 491] width 227 height 14
click at [151, 495] on input "Mealtime" at bounding box center [144, 491] width 14 height 14
checkbox input "true"
click at [235, 540] on p "Outside play" at bounding box center [295, 547] width 227 height 14
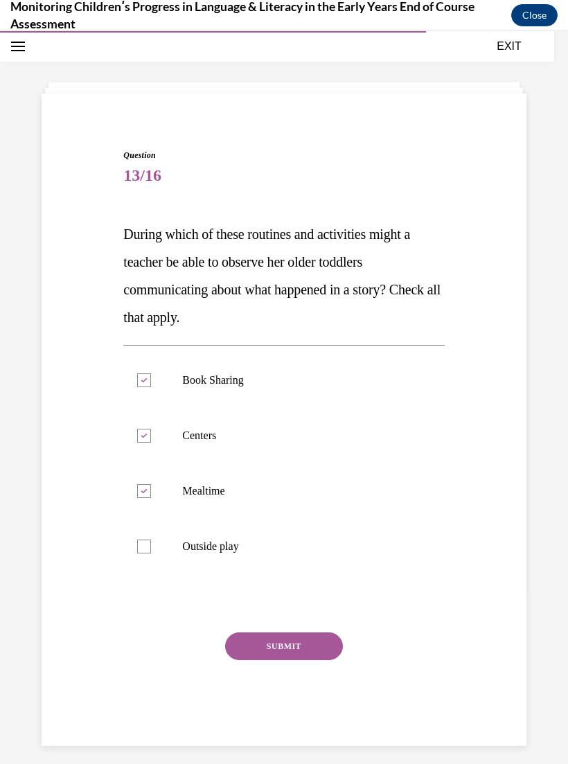
click at [151, 540] on input "Outside play" at bounding box center [144, 547] width 14 height 14
checkbox input "true"
click at [217, 496] on p "Mealtime" at bounding box center [295, 491] width 227 height 14
click at [151, 496] on input "Mealtime" at bounding box center [144, 491] width 14 height 14
checkbox input "false"
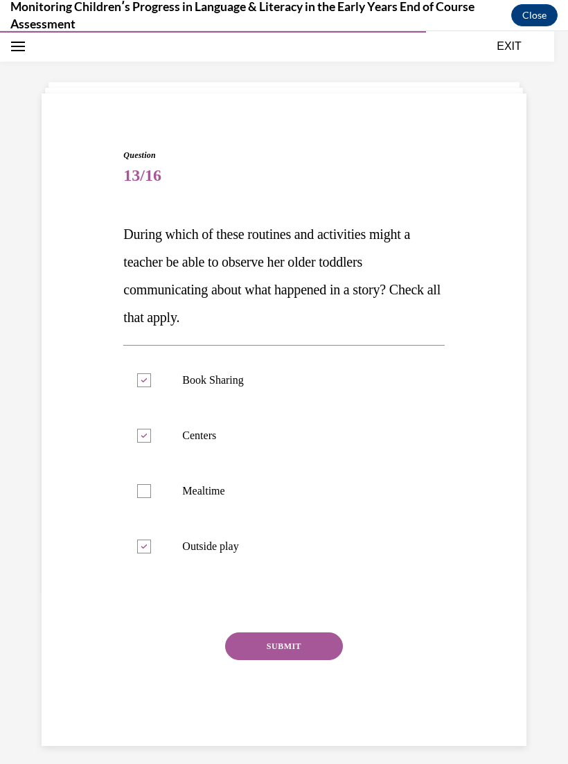
click at [319, 643] on button "SUBMIT" at bounding box center [284, 647] width 118 height 28
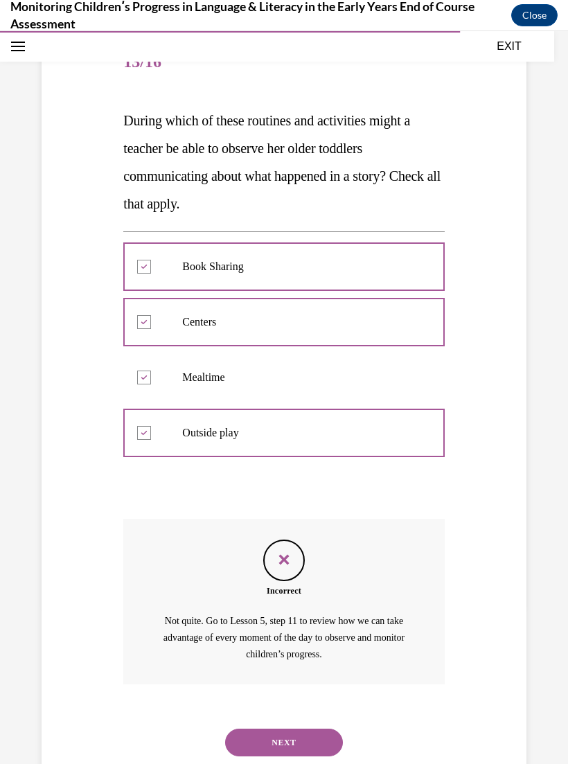
click at [307, 729] on button "NEXT" at bounding box center [284, 743] width 118 height 28
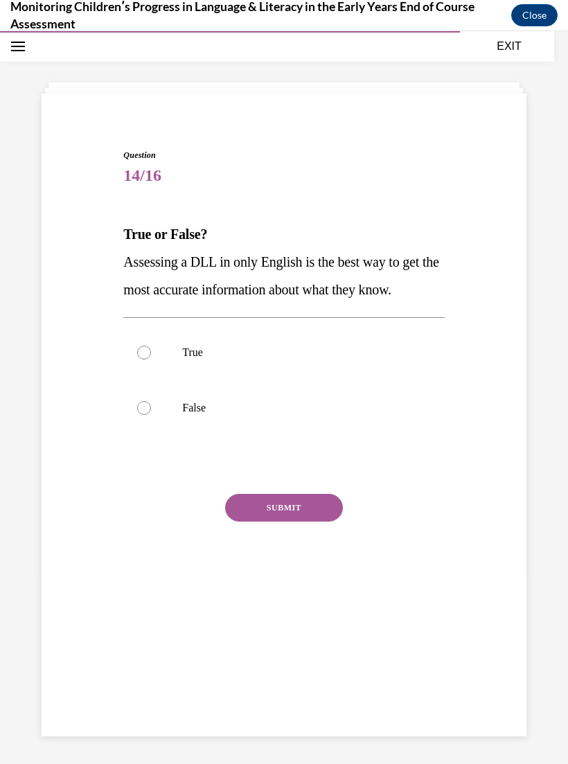
click at [151, 404] on label "False" at bounding box center [283, 407] width 321 height 55
click at [151, 404] on input "False" at bounding box center [144, 408] width 14 height 14
radio input "true"
click at [293, 506] on button "SUBMIT" at bounding box center [284, 508] width 118 height 28
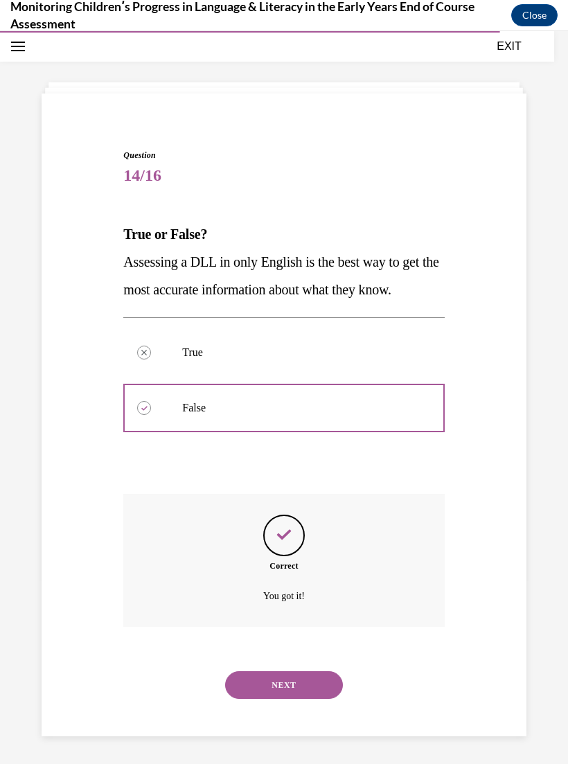
click at [324, 671] on button "NEXT" at bounding box center [284, 685] width 118 height 28
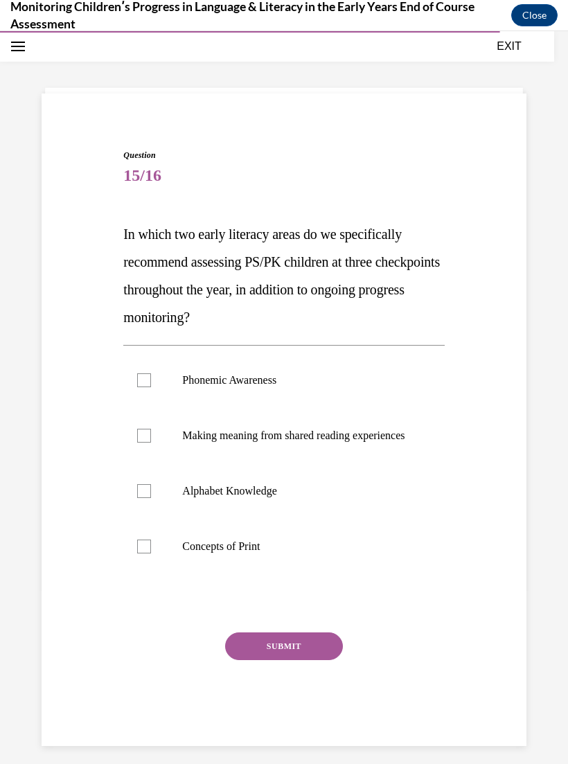
click at [336, 439] on p "Making meaning from shared reading experiences" at bounding box center [295, 436] width 227 height 14
click at [151, 439] on input "Making meaning from shared reading experiences" at bounding box center [144, 436] width 14 height 14
checkbox input "true"
click at [338, 545] on label "Concepts of Print" at bounding box center [283, 546] width 321 height 55
click at [151, 545] on input "Concepts of Print" at bounding box center [144, 547] width 14 height 14
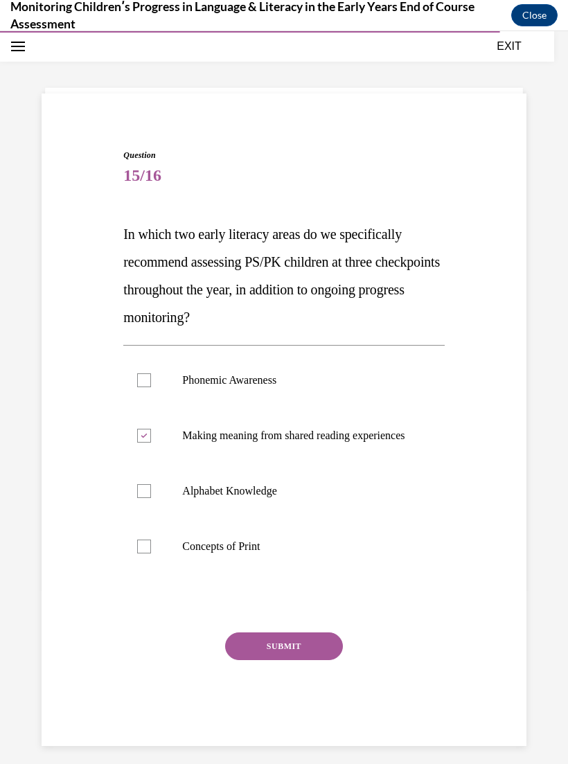
checkbox input "true"
click at [308, 660] on button "SUBMIT" at bounding box center [284, 647] width 118 height 28
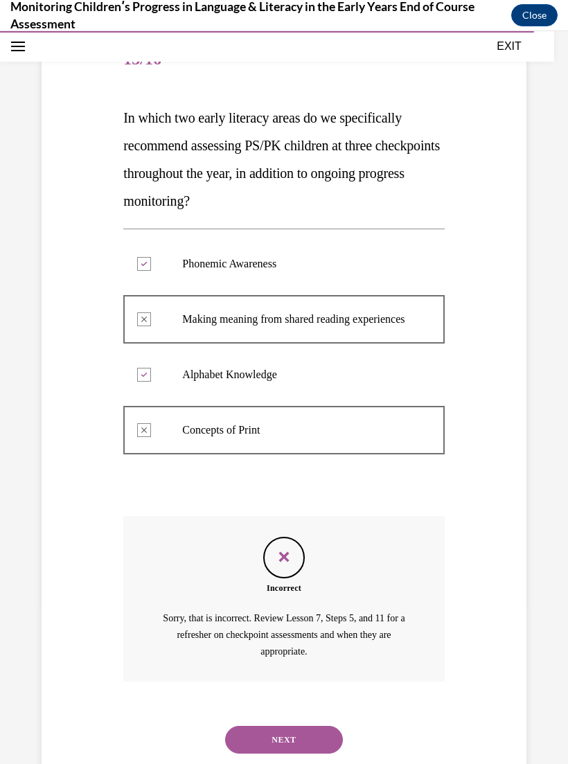
scroll to position [171, 0]
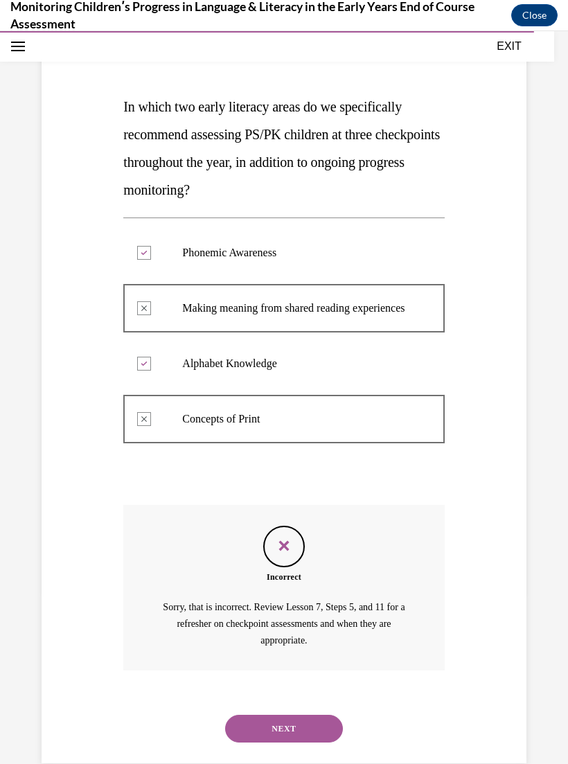
click at [306, 725] on button "NEXT" at bounding box center [284, 729] width 118 height 28
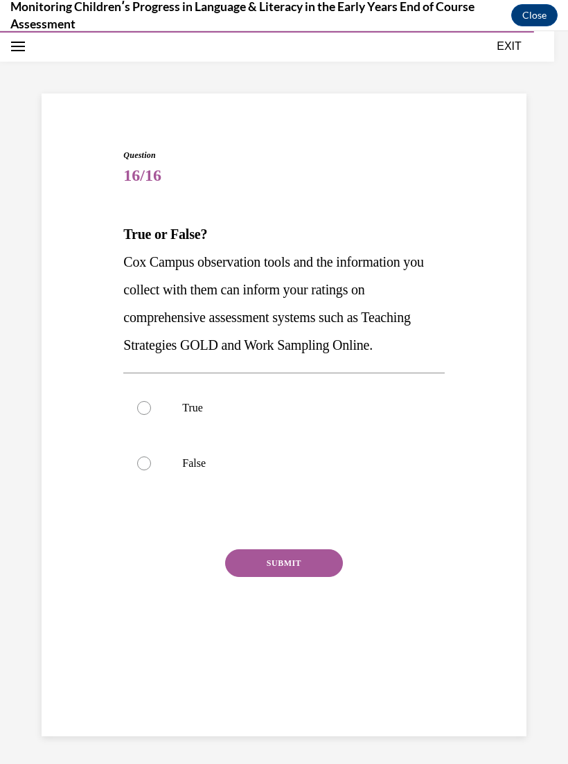
scroll to position [44, 0]
click at [185, 406] on p "True" at bounding box center [295, 408] width 227 height 14
click at [151, 406] on input "True" at bounding box center [144, 408] width 14 height 14
radio input "true"
click at [273, 561] on button "SUBMIT" at bounding box center [284, 563] width 118 height 28
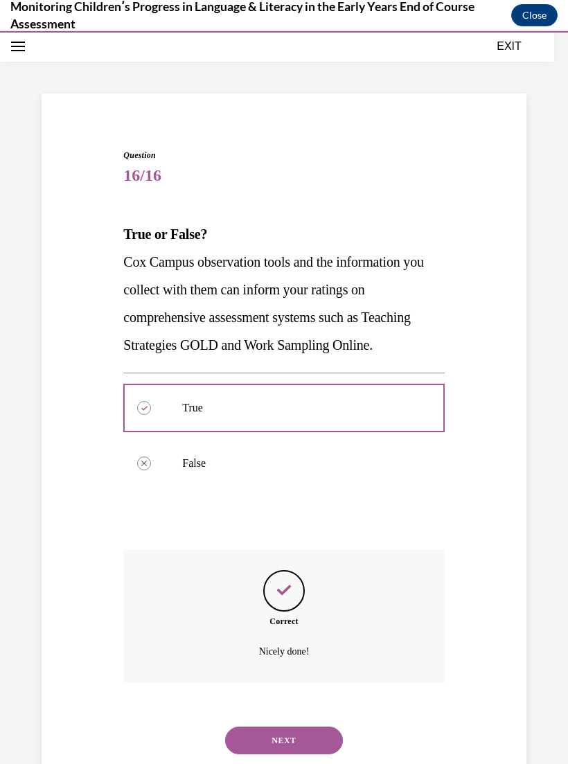
click at [382, 533] on div "Question 16/16 True or False? Cox Campus observation tools and the information …" at bounding box center [283, 462] width 321 height 626
click at [295, 727] on button "NEXT" at bounding box center [284, 741] width 118 height 28
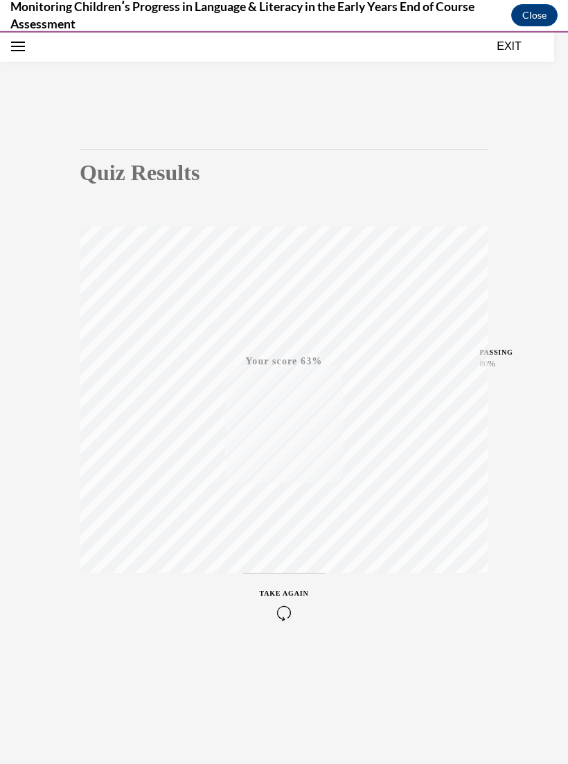
click at [279, 607] on icon "button" at bounding box center [284, 613] width 49 height 15
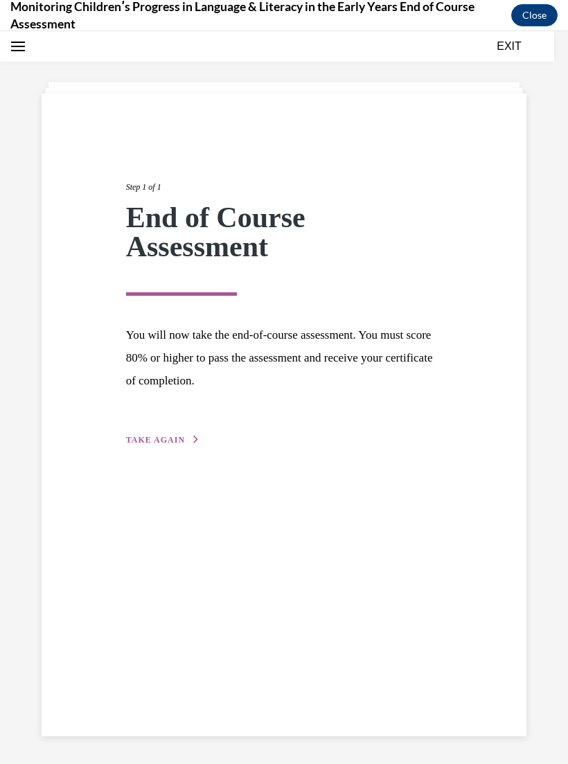
click at [175, 425] on div "Step 1 of 1 End of Course Assessment You will now take the end-of-course assess…" at bounding box center [284, 298] width 337 height 299
click at [170, 435] on span "TAKE AGAIN" at bounding box center [155, 440] width 59 height 10
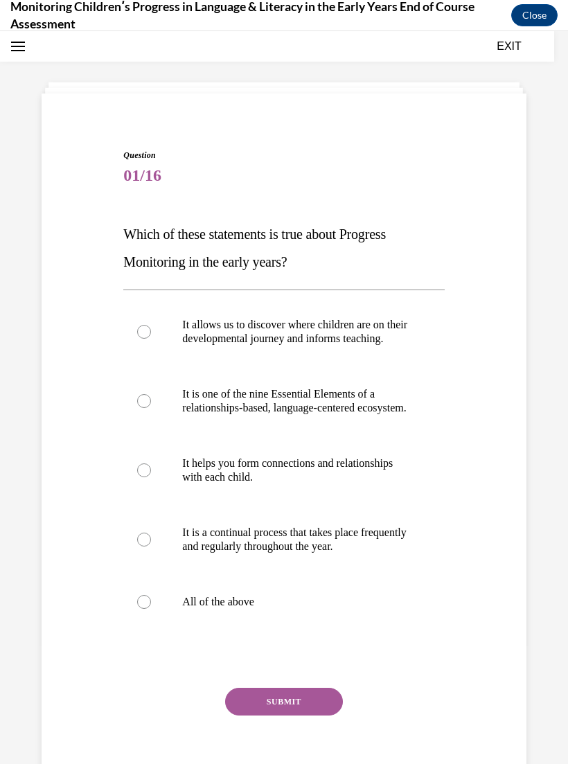
click at [220, 609] on p "All of the above" at bounding box center [295, 602] width 227 height 14
click at [151, 609] on input "All of the above" at bounding box center [144, 602] width 14 height 14
radio input "true"
click at [306, 716] on button "SUBMIT" at bounding box center [284, 702] width 118 height 28
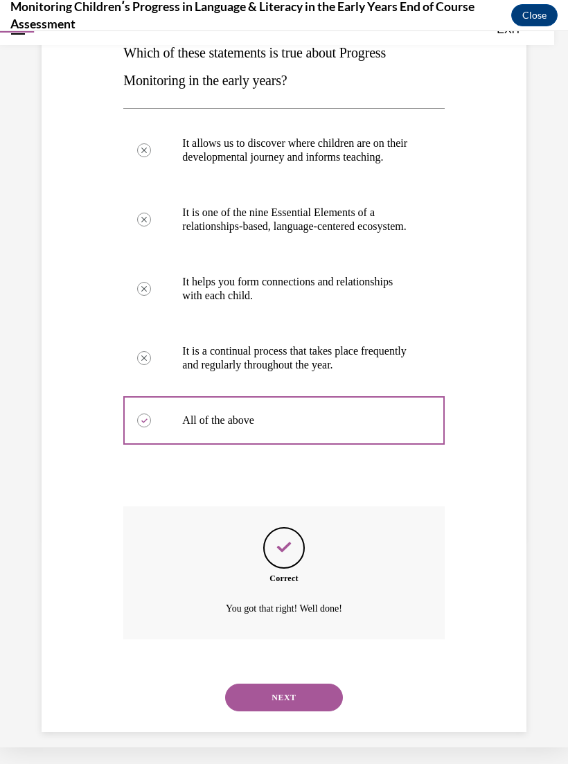
click at [296, 704] on button "NEXT" at bounding box center [284, 698] width 118 height 28
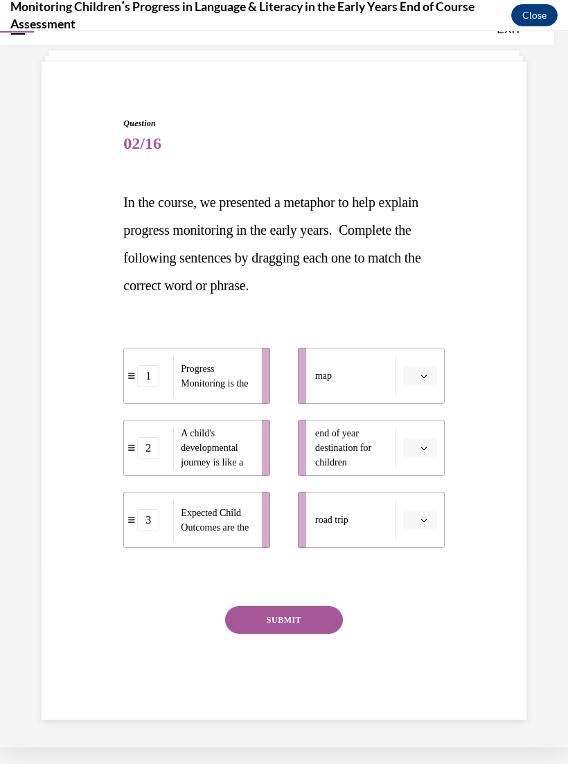
scroll to position [44, 0]
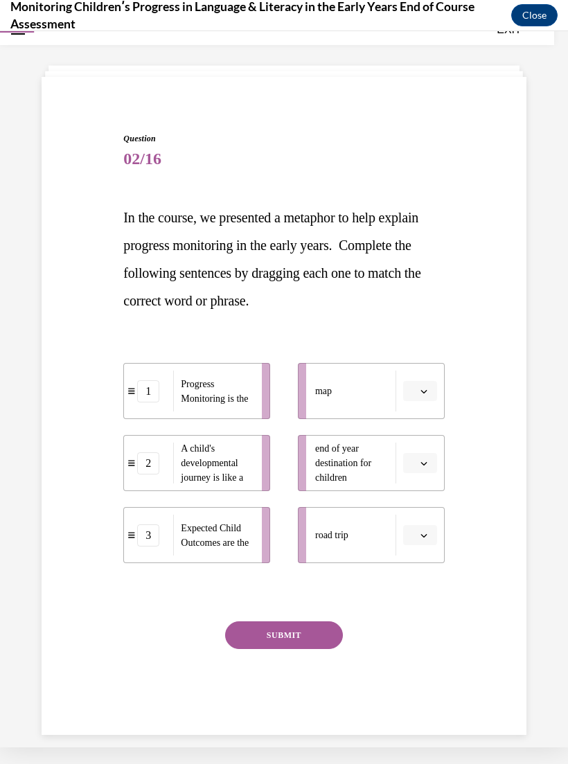
click at [432, 382] on button "button" at bounding box center [420, 391] width 34 height 21
click at [417, 479] on span "2" at bounding box center [414, 477] width 5 height 11
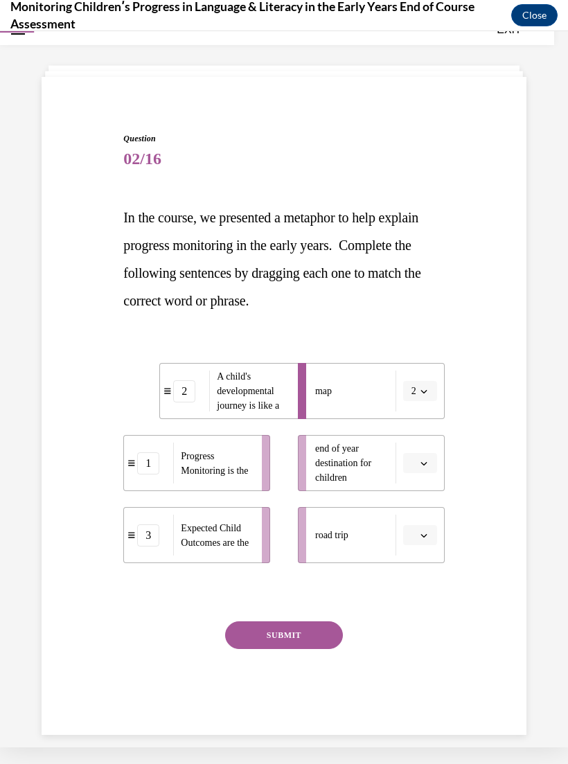
click at [427, 466] on icon "button" at bounding box center [424, 463] width 7 height 7
click at [412, 585] on div "3" at bounding box center [418, 577] width 35 height 28
click at [421, 532] on icon "button" at bounding box center [424, 535] width 7 height 7
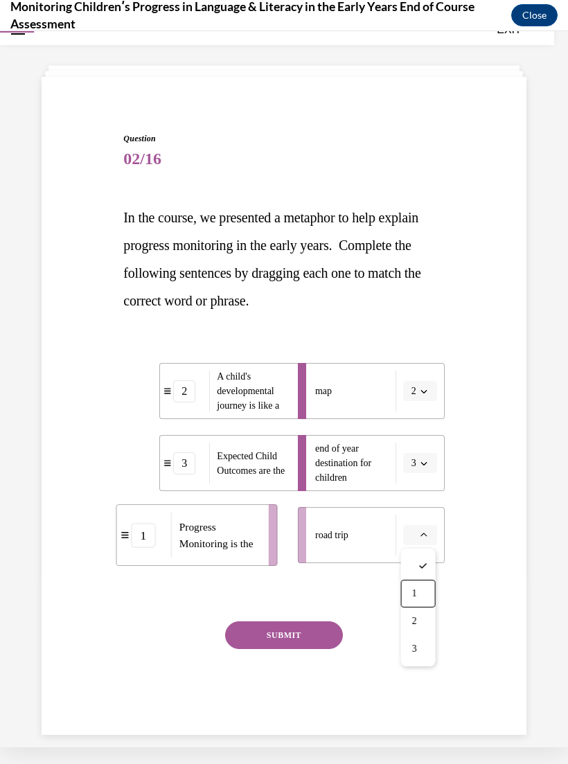
click at [416, 590] on span "1" at bounding box center [414, 593] width 5 height 11
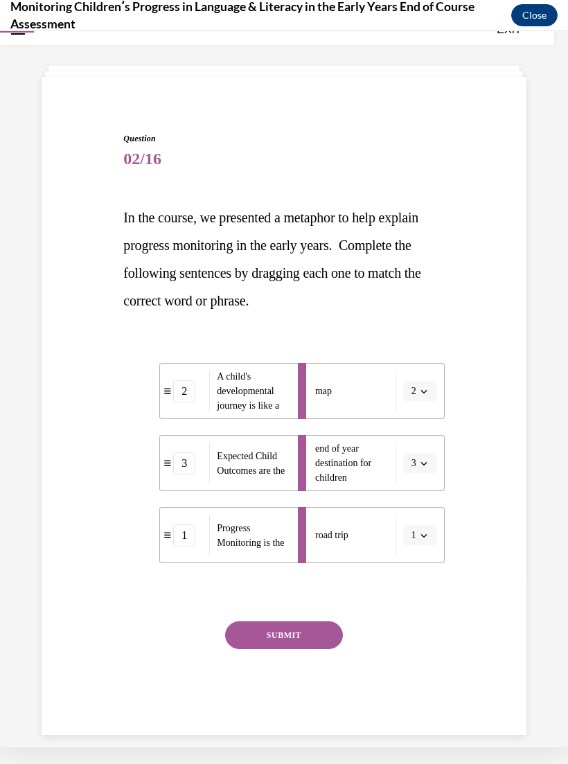
click at [321, 637] on button "SUBMIT" at bounding box center [284, 635] width 118 height 28
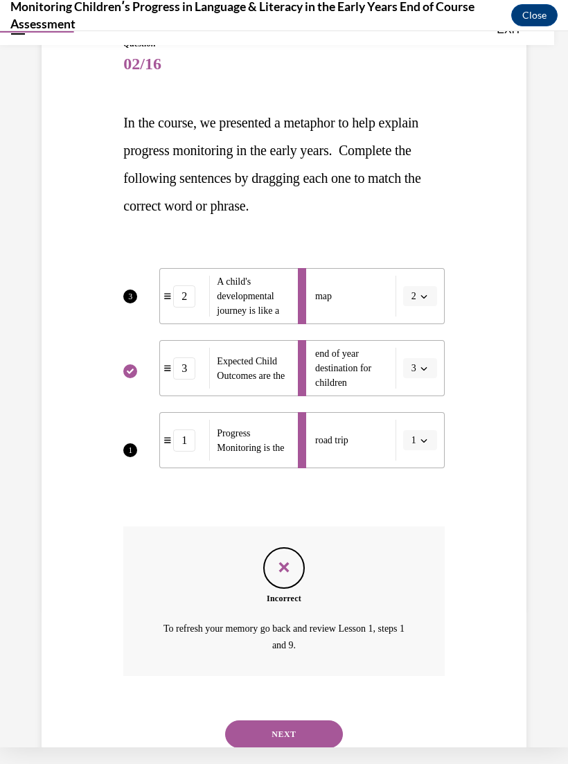
scroll to position [147, 0]
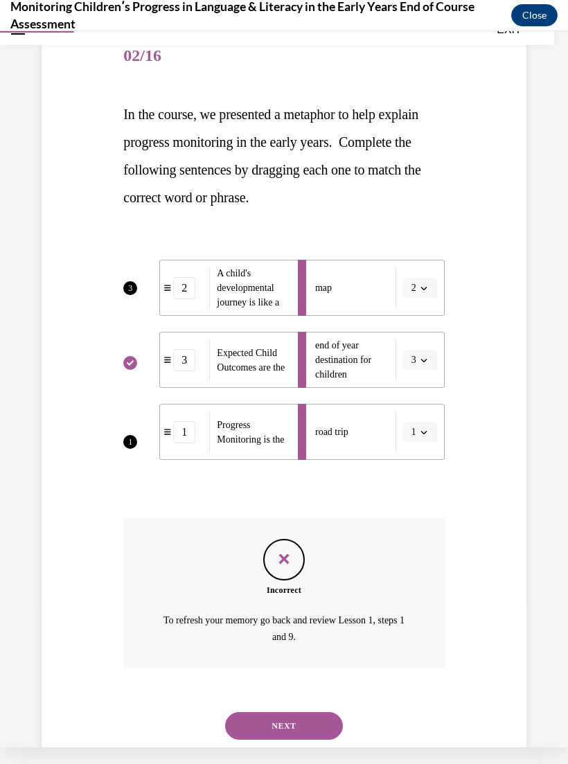
click at [303, 712] on button "NEXT" at bounding box center [284, 726] width 118 height 28
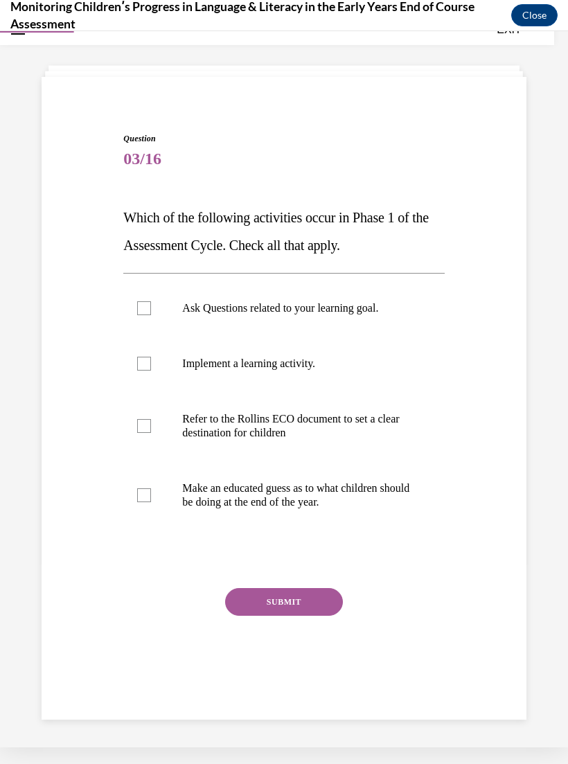
scroll to position [44, 0]
click at [346, 427] on p "Refer to the Rollins ECO document to set a clear destination for children" at bounding box center [295, 426] width 227 height 28
click at [151, 427] on input "Refer to the Rollins ECO document to set a clear destination for children" at bounding box center [144, 426] width 14 height 14
checkbox input "true"
click at [364, 305] on p "Ask Questions related to your learning goal." at bounding box center [295, 308] width 227 height 14
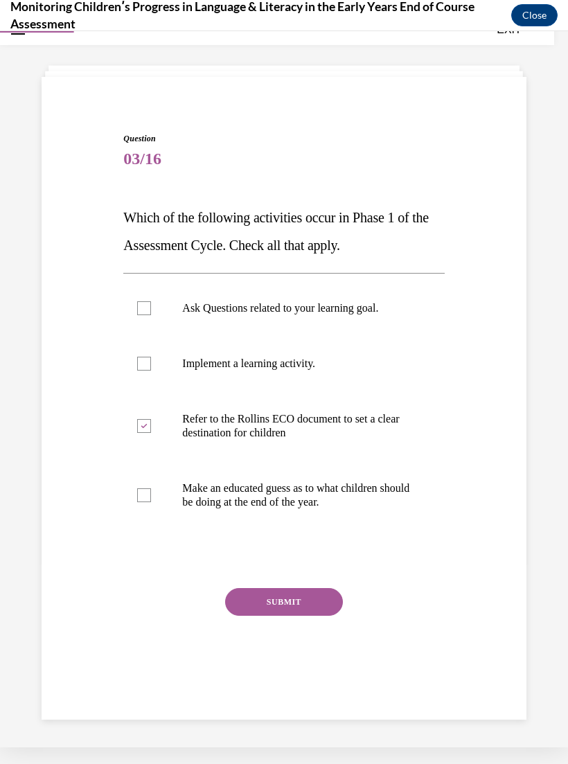
click at [151, 305] on input "Ask Questions related to your learning goal." at bounding box center [144, 308] width 14 height 14
checkbox input "true"
click at [326, 600] on button "SUBMIT" at bounding box center [284, 602] width 118 height 28
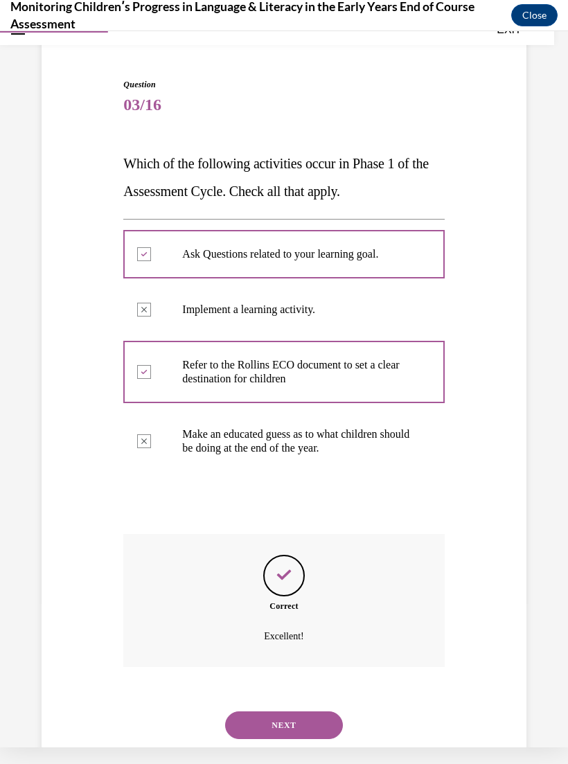
click at [319, 712] on button "NEXT" at bounding box center [284, 726] width 118 height 28
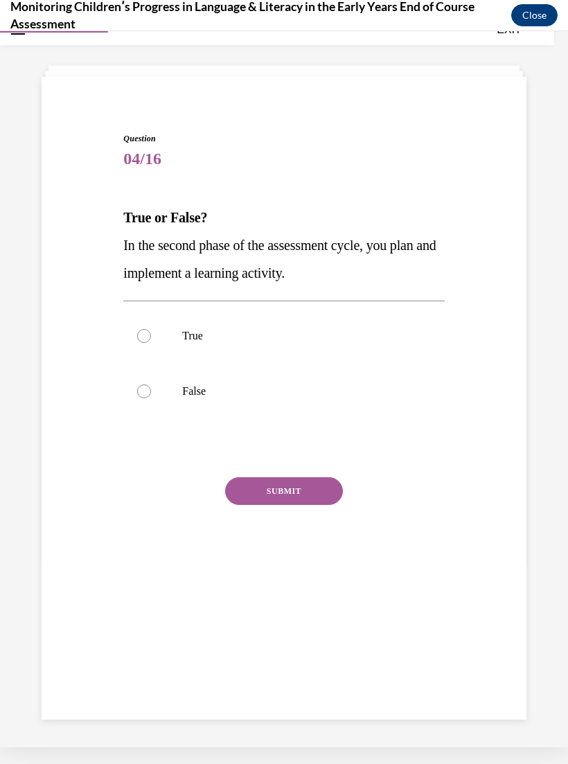
click at [202, 333] on p "True" at bounding box center [295, 336] width 227 height 14
click at [151, 333] on input "True" at bounding box center [144, 336] width 14 height 14
radio input "true"
click at [299, 489] on button "SUBMIT" at bounding box center [284, 491] width 118 height 28
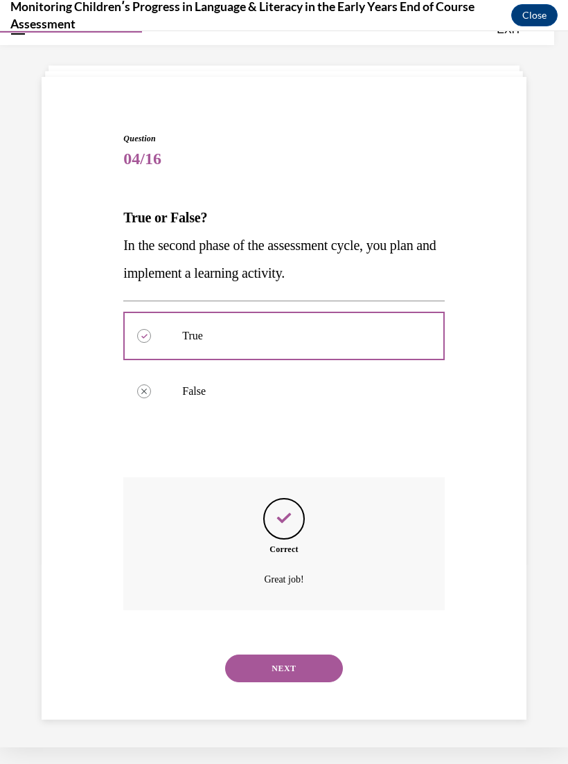
click at [322, 655] on button "NEXT" at bounding box center [284, 669] width 118 height 28
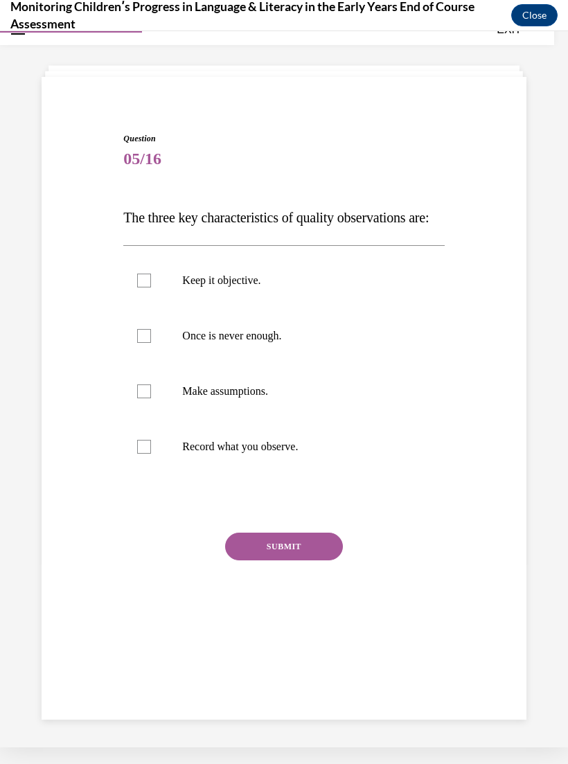
click at [287, 454] on p "Record what you observe." at bounding box center [295, 447] width 227 height 14
click at [151, 454] on input "Record what you observe." at bounding box center [144, 447] width 14 height 14
checkbox input "true"
click at [236, 288] on p "Keep it objective." at bounding box center [295, 281] width 227 height 14
click at [151, 288] on input "Keep it objective." at bounding box center [144, 281] width 14 height 14
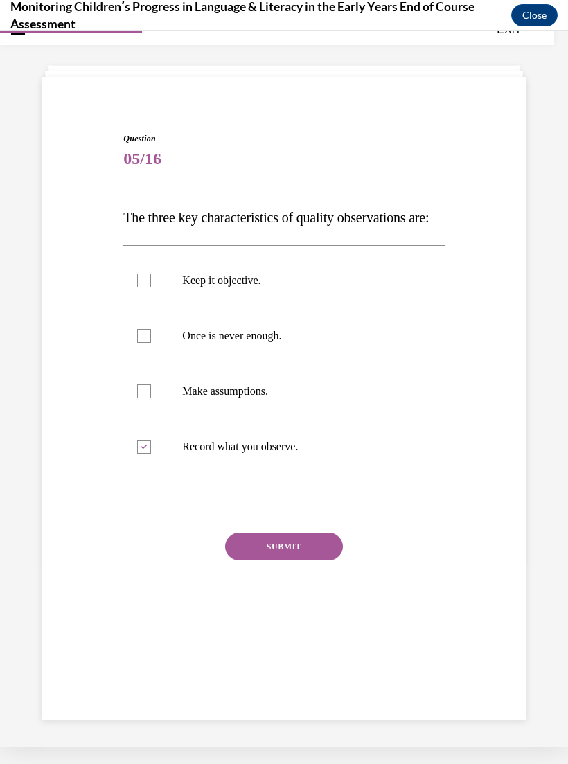
checkbox input "true"
click at [284, 343] on p "Once is never enough." at bounding box center [295, 336] width 227 height 14
click at [151, 343] on input "Once is never enough." at bounding box center [144, 336] width 14 height 14
checkbox input "true"
click at [312, 561] on button "SUBMIT" at bounding box center [284, 547] width 118 height 28
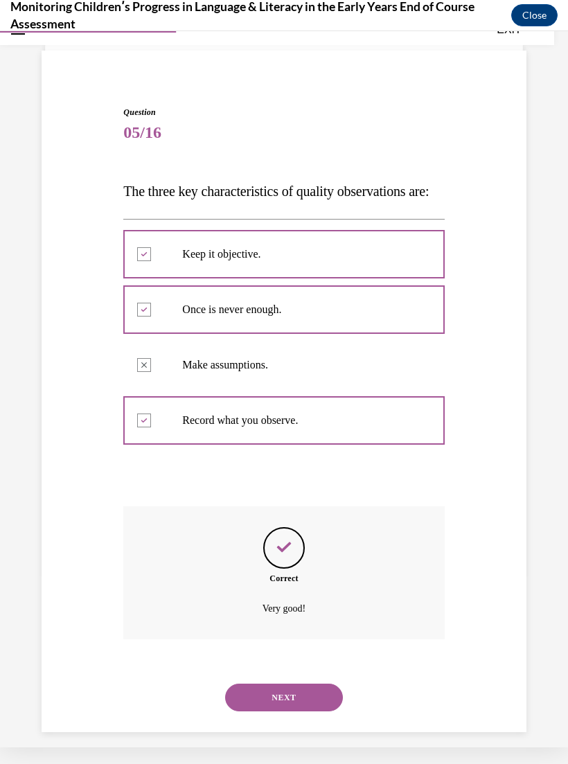
click at [294, 700] on button "NEXT" at bounding box center [284, 698] width 118 height 28
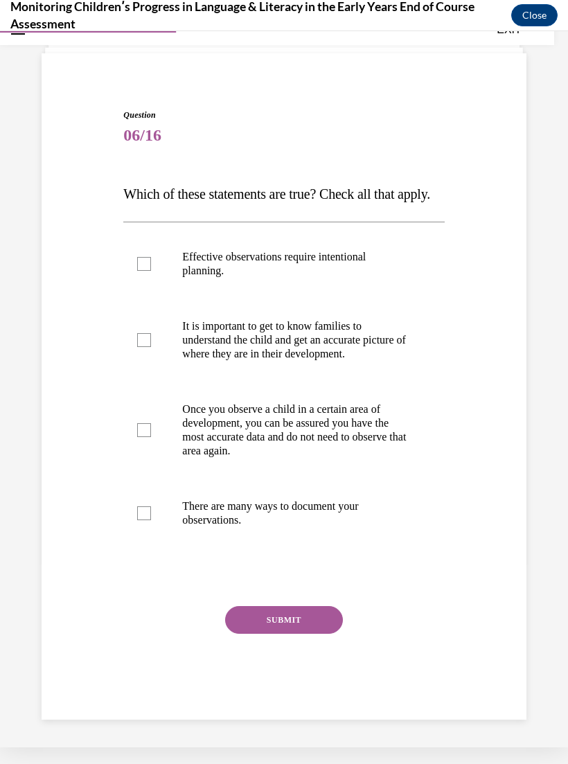
scroll to position [69, 0]
click at [285, 361] on p "It is important to get to know families to understand the child and get an accu…" at bounding box center [295, 340] width 227 height 42
click at [151, 347] on input "It is important to get to know families to understand the child and get an accu…" at bounding box center [144, 340] width 14 height 14
checkbox input "true"
click at [271, 527] on p "There are many ways to document your observations." at bounding box center [295, 514] width 227 height 28
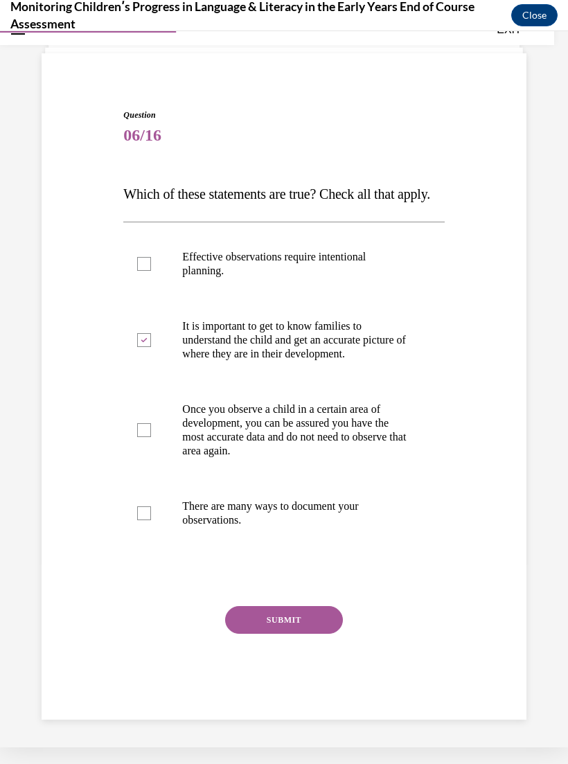
click at [151, 520] on input "There are many ways to document your observations." at bounding box center [144, 513] width 14 height 14
checkbox input "true"
click at [298, 634] on button "SUBMIT" at bounding box center [284, 620] width 118 height 28
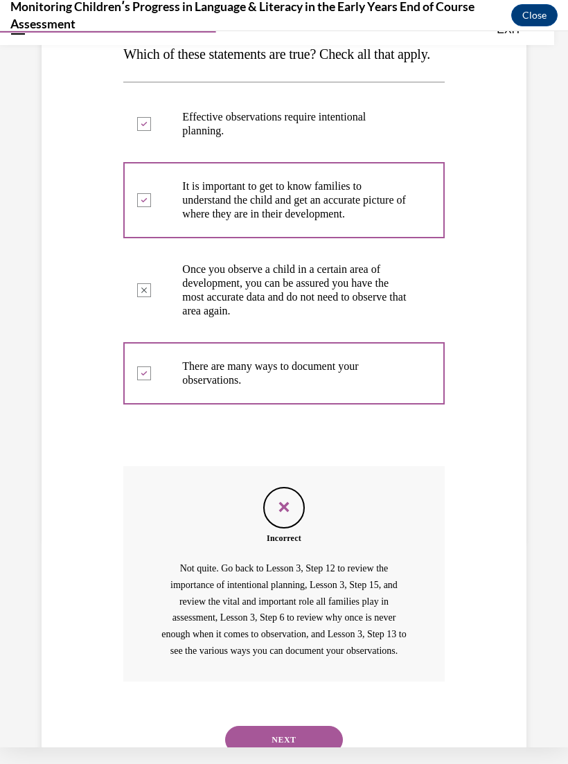
scroll to position [204, 0]
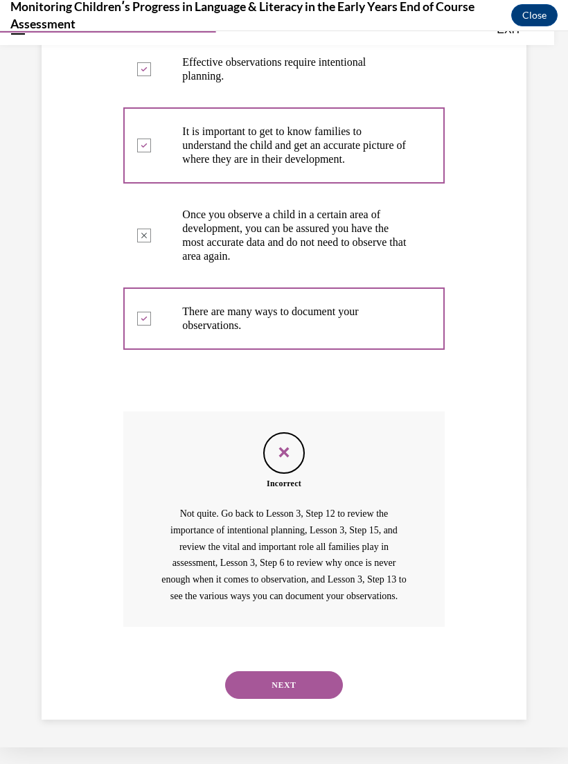
click at [315, 699] on button "NEXT" at bounding box center [284, 685] width 118 height 28
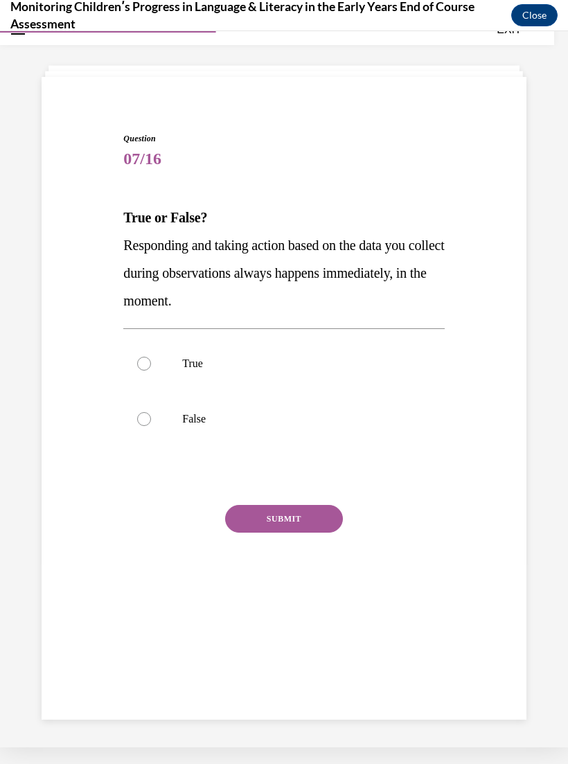
scroll to position [44, 0]
click at [160, 414] on label "False" at bounding box center [283, 418] width 321 height 55
click at [151, 414] on input "False" at bounding box center [144, 419] width 14 height 14
radio input "true"
click at [306, 515] on button "SUBMIT" at bounding box center [284, 519] width 118 height 28
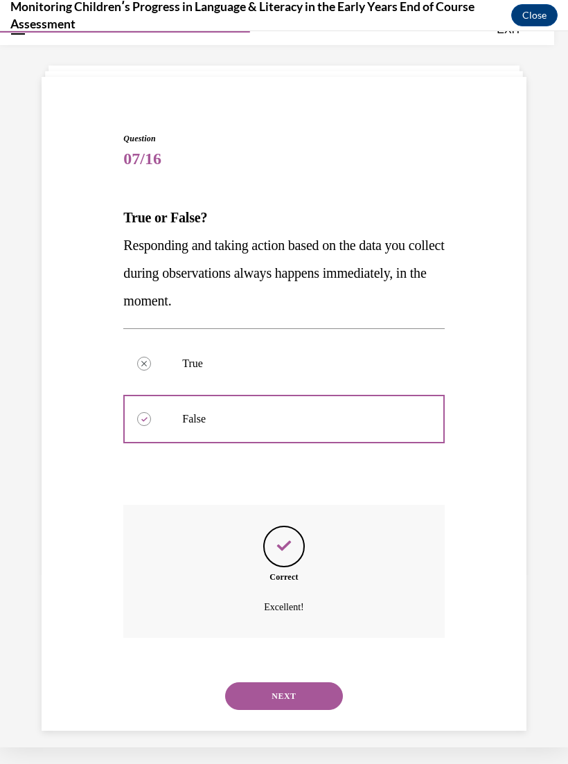
click at [306, 682] on button "NEXT" at bounding box center [284, 696] width 118 height 28
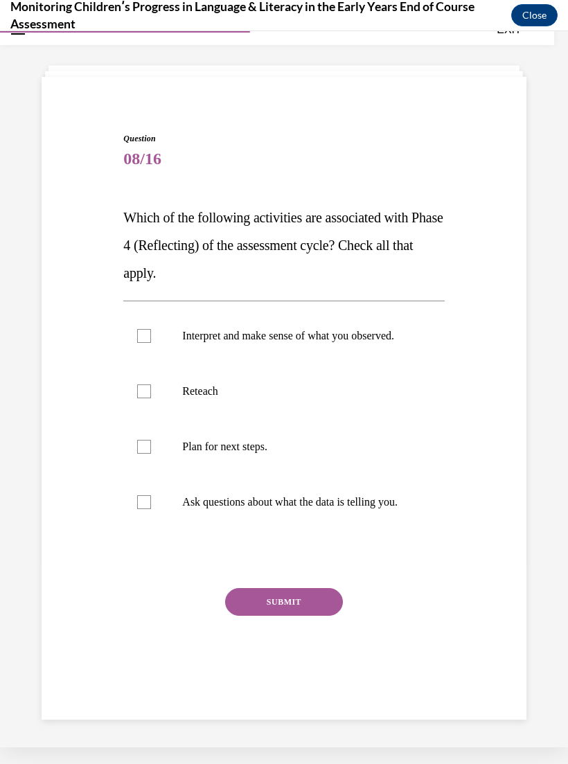
click at [354, 509] on p "Ask questions about what the data is telling you." at bounding box center [295, 502] width 227 height 14
click at [151, 509] on input "Ask questions about what the data is telling you." at bounding box center [144, 502] width 14 height 14
checkbox input "true"
click at [242, 454] on p "Plan for next steps." at bounding box center [295, 447] width 227 height 14
click at [151, 454] on input "Plan for next steps." at bounding box center [144, 447] width 14 height 14
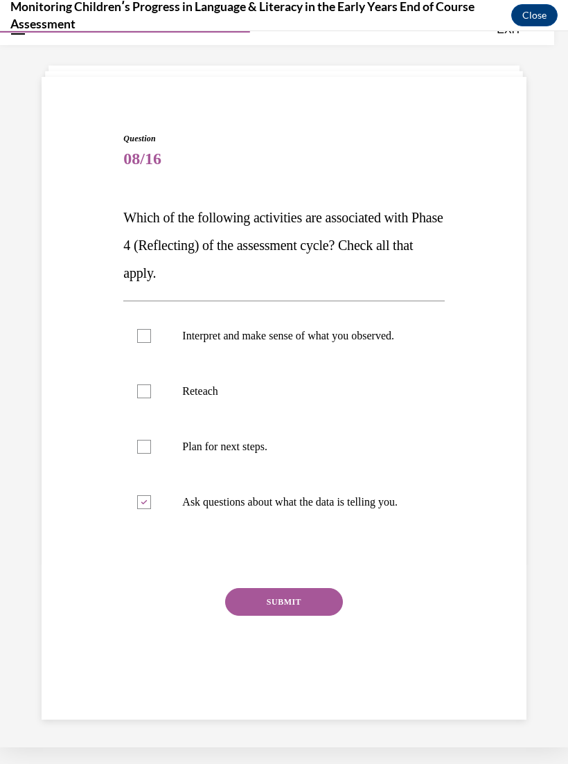
checkbox input "true"
click at [324, 342] on p "Interpret and make sense of what you observed." at bounding box center [295, 336] width 227 height 14
click at [151, 342] on input "Interpret and make sense of what you observed." at bounding box center [144, 336] width 14 height 14
checkbox input "true"
click at [301, 616] on button "SUBMIT" at bounding box center [284, 602] width 118 height 28
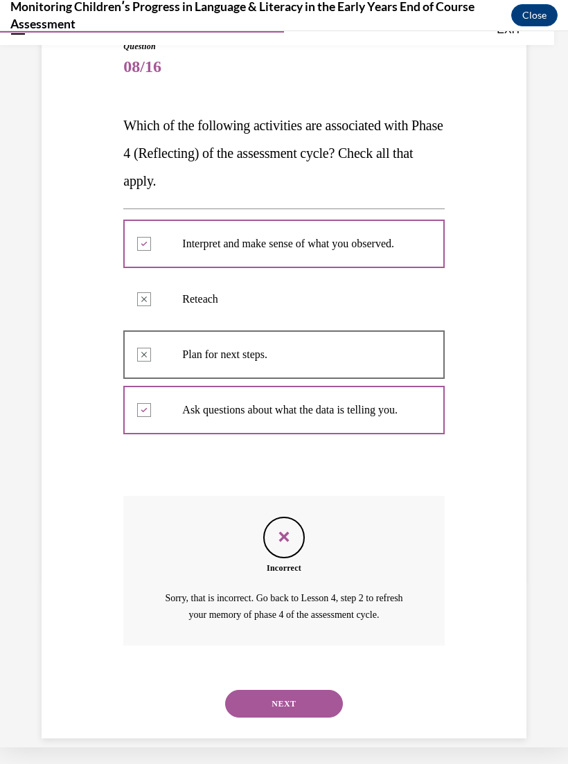
scroll to position [141, 0]
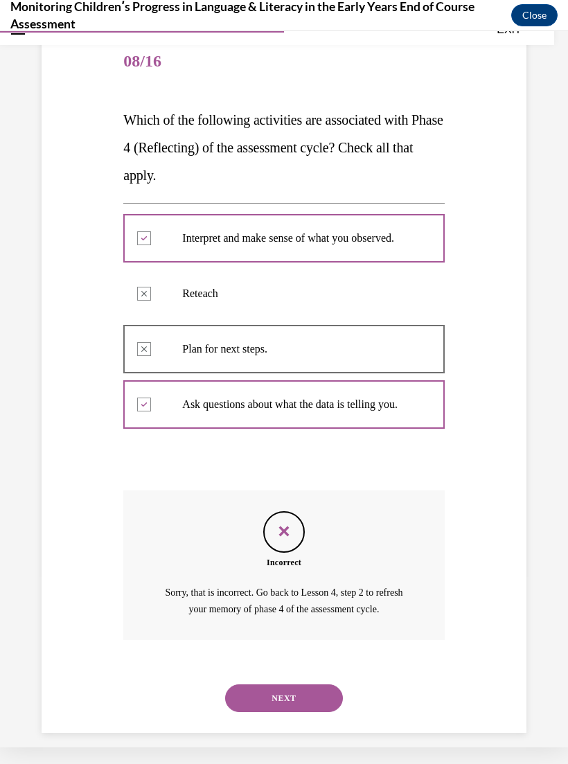
click at [312, 696] on button "NEXT" at bounding box center [284, 699] width 118 height 28
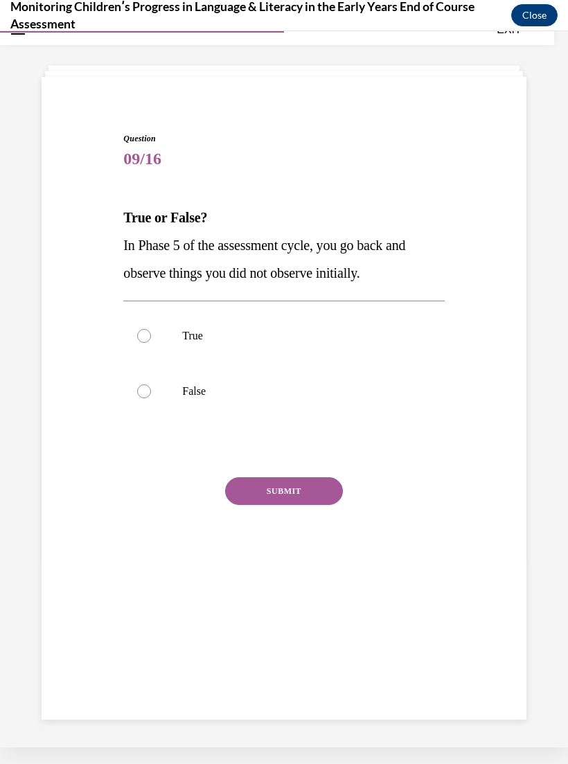
scroll to position [44, 0]
click at [164, 323] on label "True" at bounding box center [283, 335] width 321 height 55
click at [151, 329] on input "True" at bounding box center [144, 336] width 14 height 14
radio input "true"
click at [306, 496] on button "SUBMIT" at bounding box center [284, 491] width 118 height 28
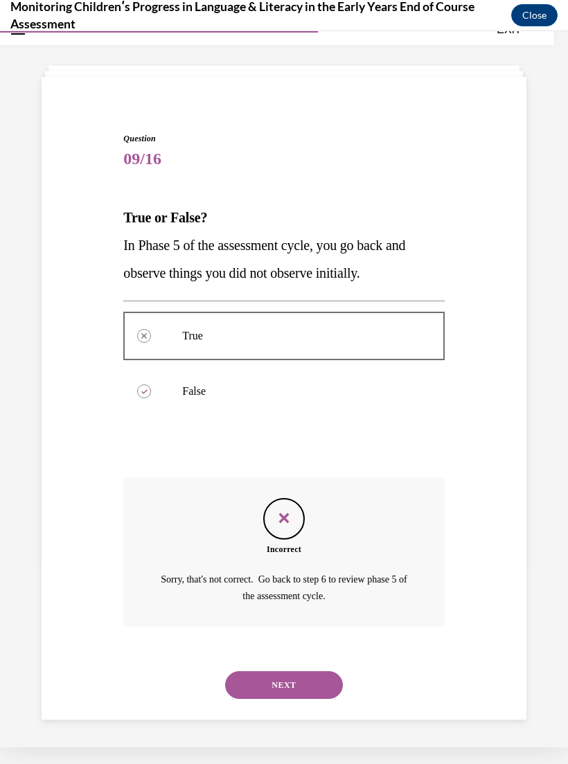
click at [314, 671] on button "NEXT" at bounding box center [284, 685] width 118 height 28
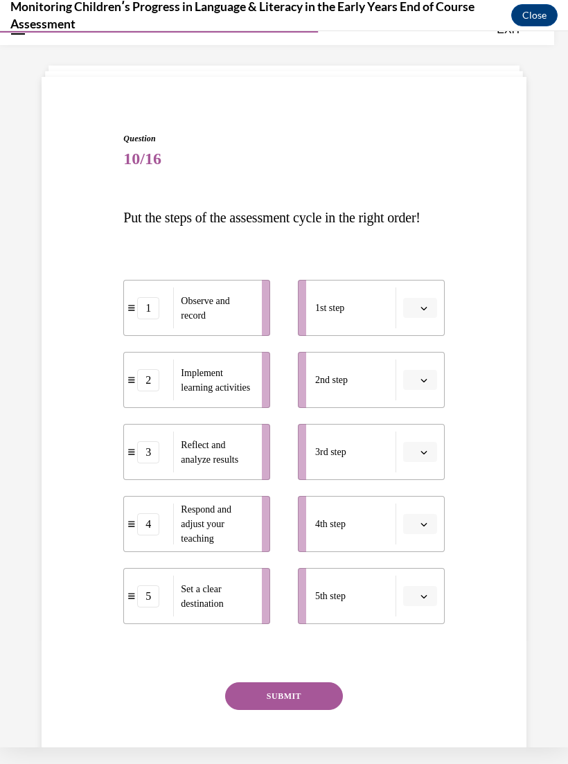
click at [422, 319] on button "button" at bounding box center [420, 308] width 34 height 21
click at [511, 371] on div "Question 10/16 Put the steps of the assessment cycle in the right order! 1 Obse…" at bounding box center [284, 443] width 492 height 705
click at [427, 600] on icon "button" at bounding box center [424, 596] width 7 height 7
click at [419, 482] on div "1" at bounding box center [418, 482] width 35 height 28
click at [425, 384] on icon "button" at bounding box center [424, 380] width 7 height 7
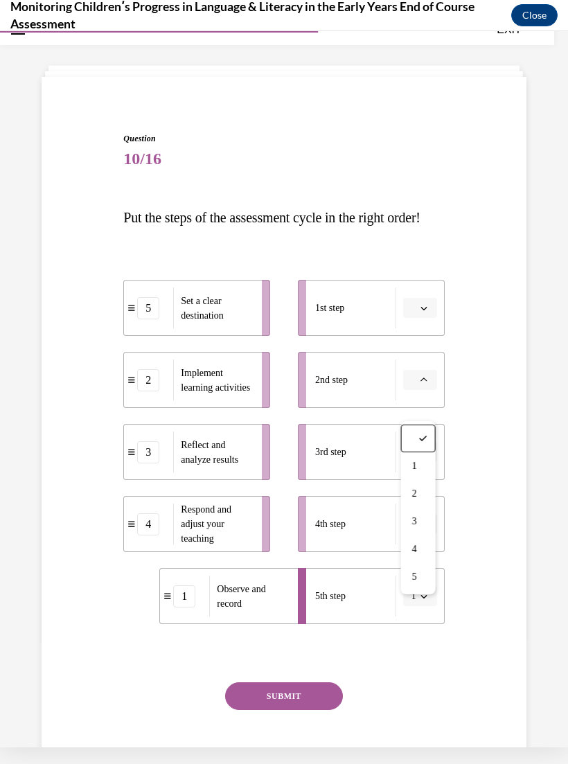
click at [418, 493] on div "2" at bounding box center [418, 494] width 35 height 28
click at [426, 310] on icon "button" at bounding box center [424, 308] width 6 height 3
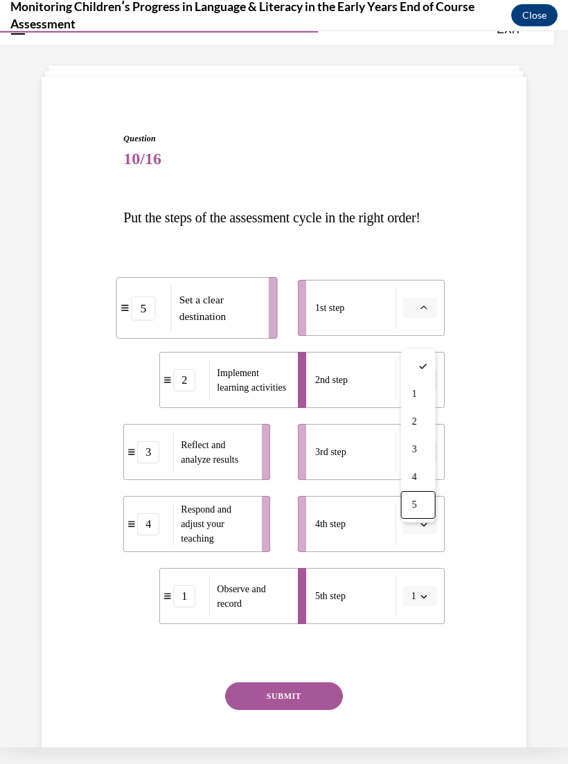
click at [423, 502] on div "5" at bounding box center [418, 505] width 35 height 28
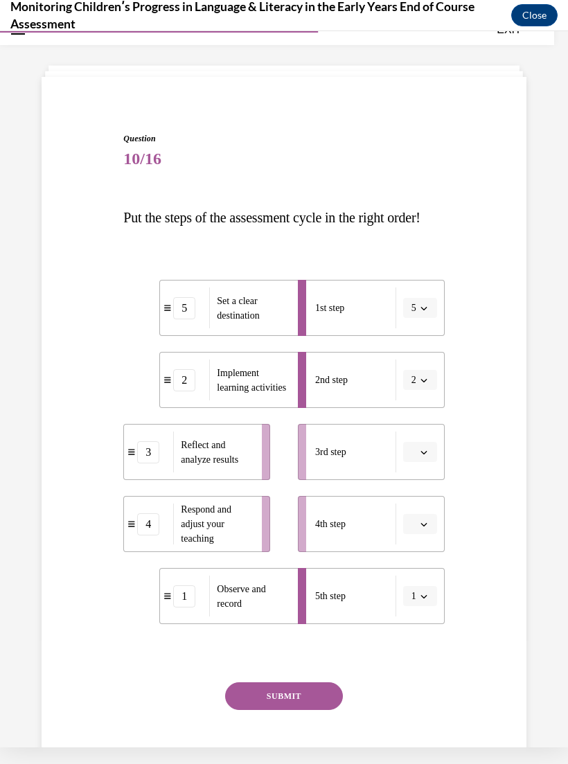
click at [425, 600] on icon "button" at bounding box center [424, 596] width 7 height 7
click at [414, 560] on span "4" at bounding box center [411, 565] width 5 height 11
click at [425, 528] on icon "button" at bounding box center [424, 524] width 7 height 7
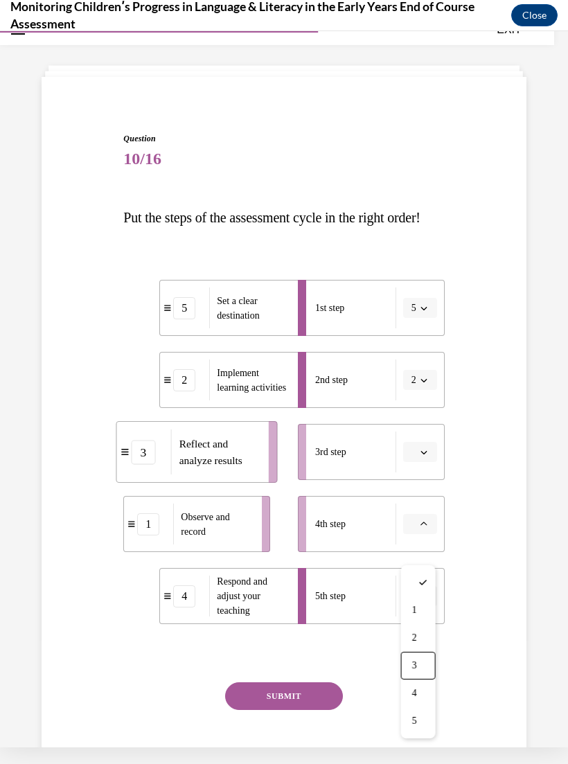
click at [423, 664] on div "3" at bounding box center [418, 666] width 35 height 28
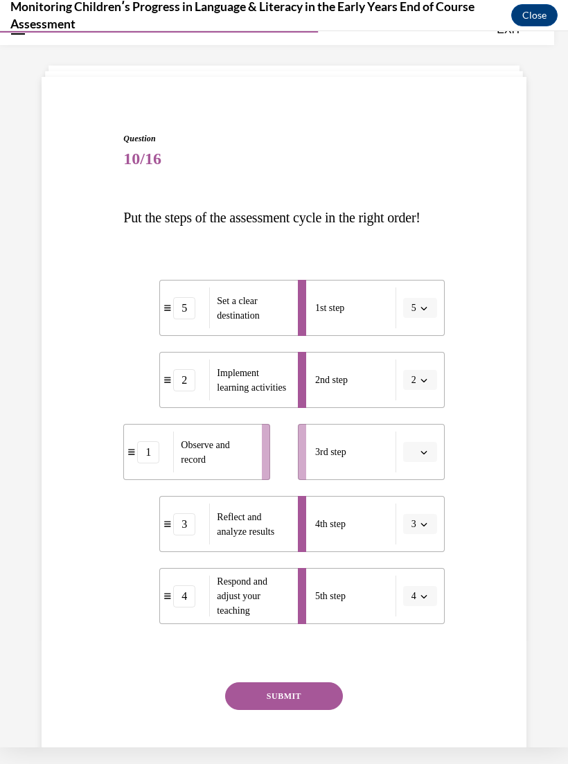
click at [430, 463] on button "button" at bounding box center [420, 452] width 34 height 21
click at [422, 535] on div "1" at bounding box center [418, 538] width 35 height 28
click at [310, 710] on button "SUBMIT" at bounding box center [284, 696] width 118 height 28
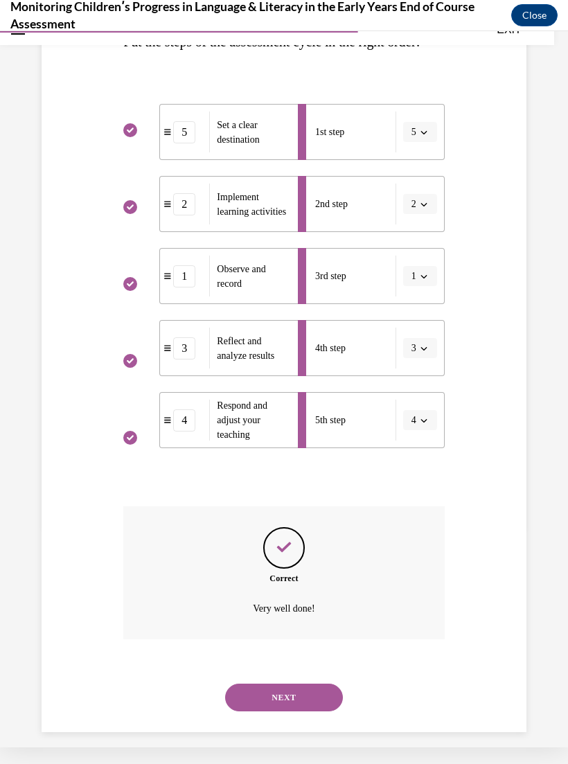
click at [317, 711] on button "NEXT" at bounding box center [284, 698] width 118 height 28
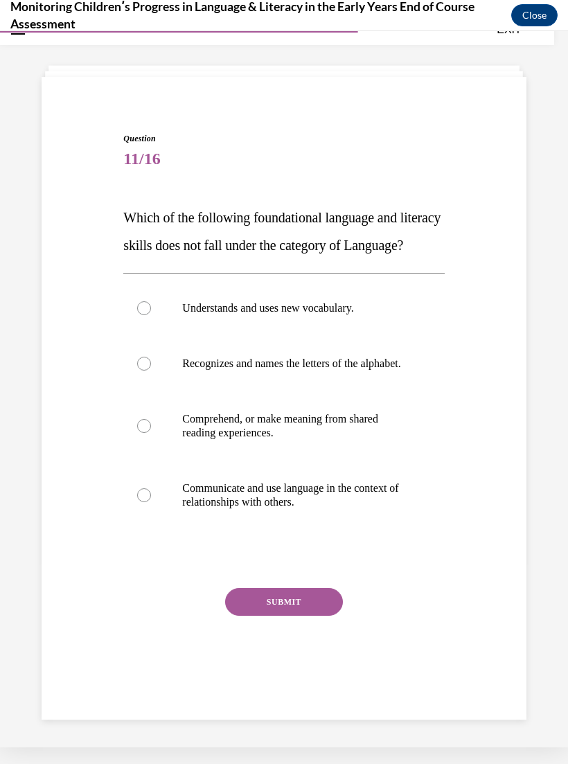
click at [351, 371] on p "Recognizes and names the letters of the alphabet." at bounding box center [295, 364] width 227 height 14
click at [151, 371] on input "Recognizes and names the letters of the alphabet." at bounding box center [144, 364] width 14 height 14
radio input "true"
click at [318, 616] on button "SUBMIT" at bounding box center [284, 602] width 118 height 28
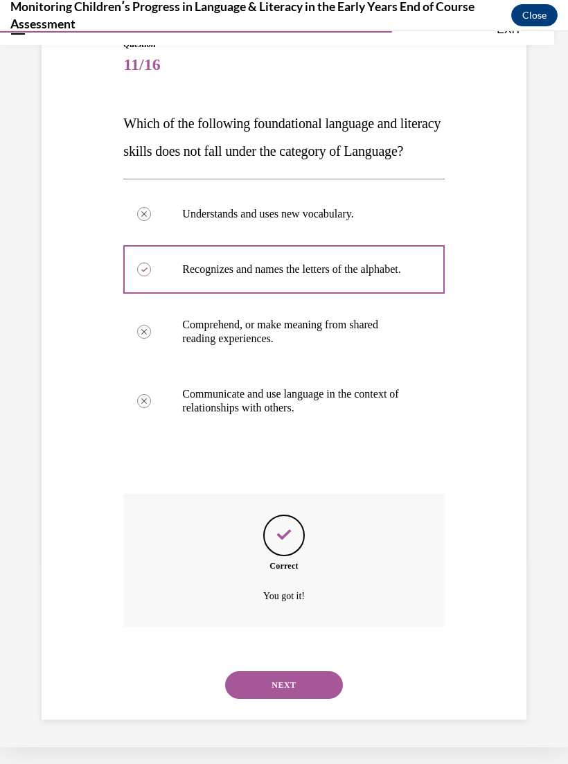
click at [306, 699] on button "NEXT" at bounding box center [284, 685] width 118 height 28
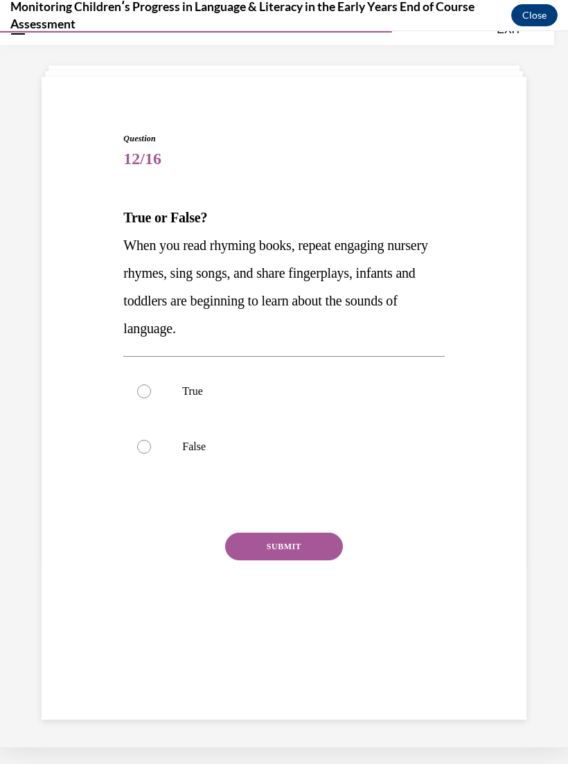
click at [184, 389] on p "True" at bounding box center [295, 392] width 227 height 14
click at [151, 389] on input "True" at bounding box center [144, 392] width 14 height 14
radio input "true"
click at [313, 539] on button "SUBMIT" at bounding box center [284, 547] width 118 height 28
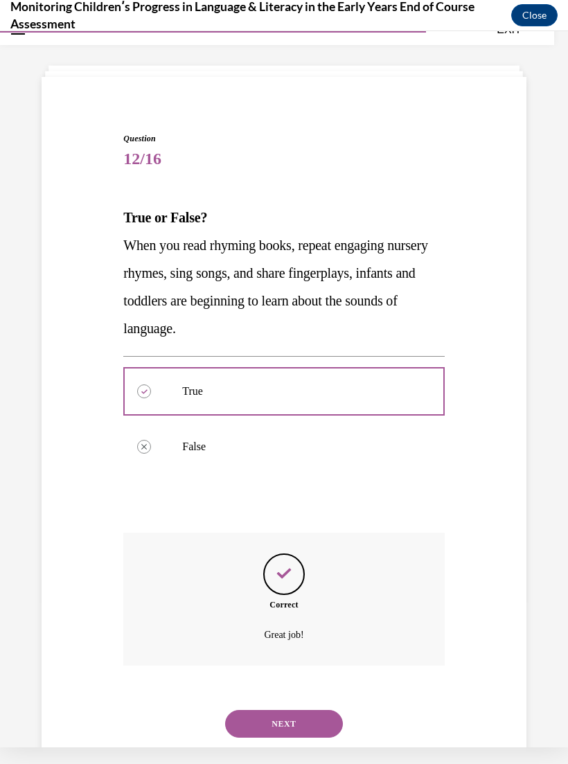
click at [313, 710] on button "NEXT" at bounding box center [284, 724] width 118 height 28
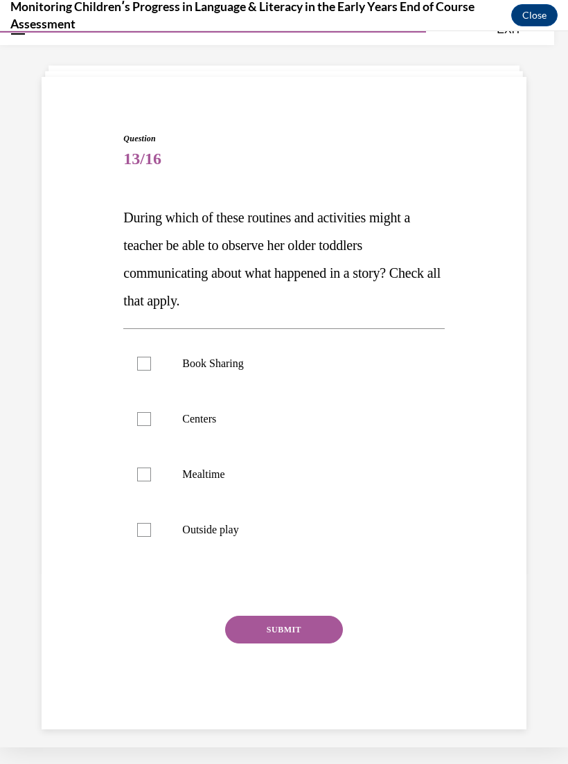
click at [234, 368] on p "Book Sharing" at bounding box center [295, 364] width 227 height 14
click at [151, 368] on input "Book Sharing" at bounding box center [144, 364] width 14 height 14
checkbox input "true"
click at [203, 422] on p "Centers" at bounding box center [295, 419] width 227 height 14
click at [151, 422] on input "Centers" at bounding box center [144, 419] width 14 height 14
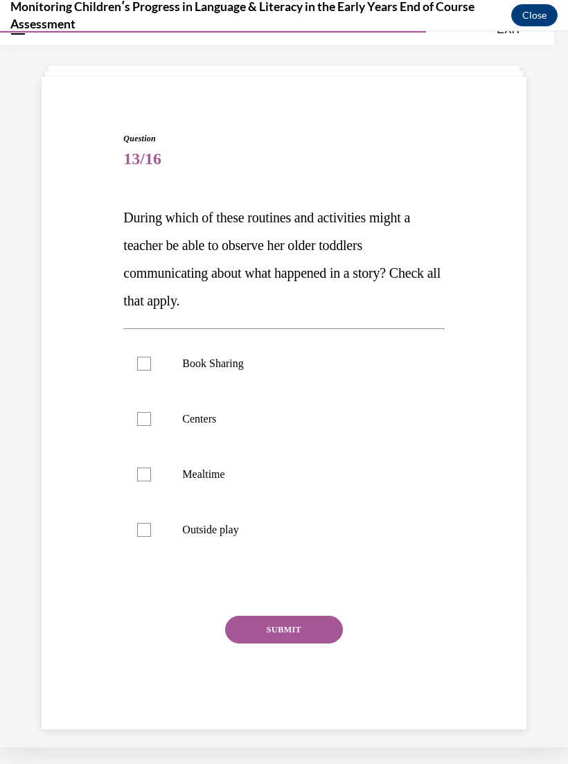
checkbox input "true"
click at [226, 522] on label "Outside play" at bounding box center [283, 529] width 321 height 55
click at [151, 523] on input "Outside play" at bounding box center [144, 530] width 14 height 14
checkbox input "true"
click at [319, 638] on button "SUBMIT" at bounding box center [284, 630] width 118 height 28
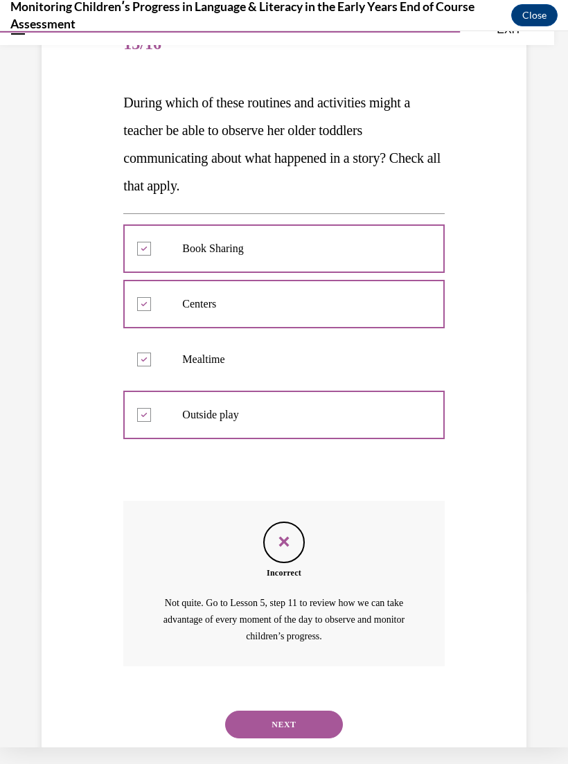
scroll to position [157, 0]
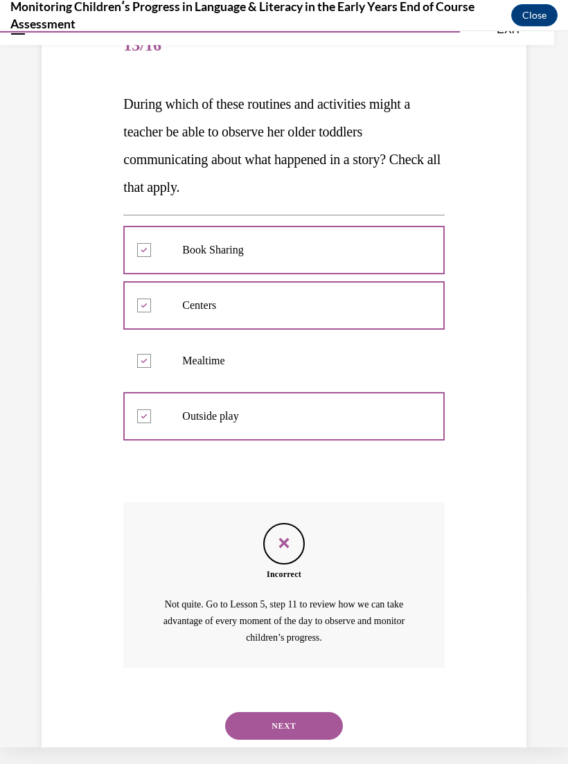
click at [312, 712] on button "NEXT" at bounding box center [284, 726] width 118 height 28
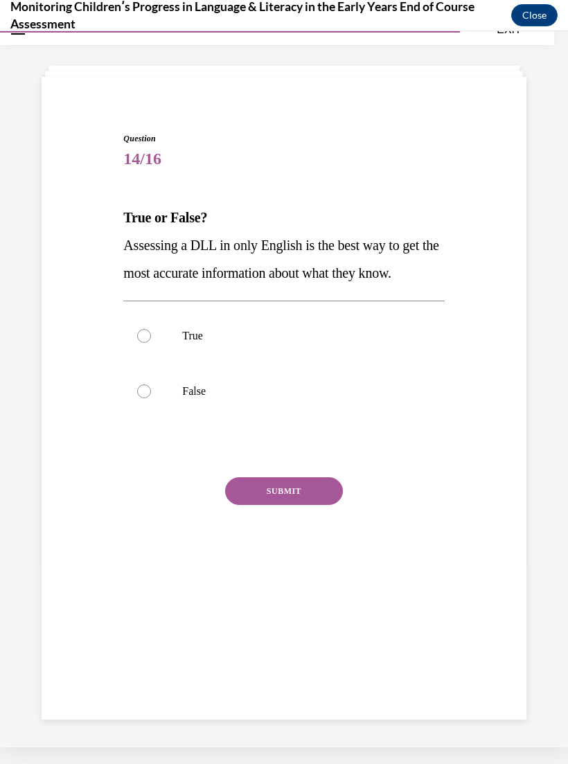
scroll to position [44, 0]
click at [145, 391] on div at bounding box center [144, 392] width 14 height 14
click at [145, 391] on input "False" at bounding box center [144, 392] width 14 height 14
radio input "true"
click at [311, 502] on button "SUBMIT" at bounding box center [284, 491] width 118 height 28
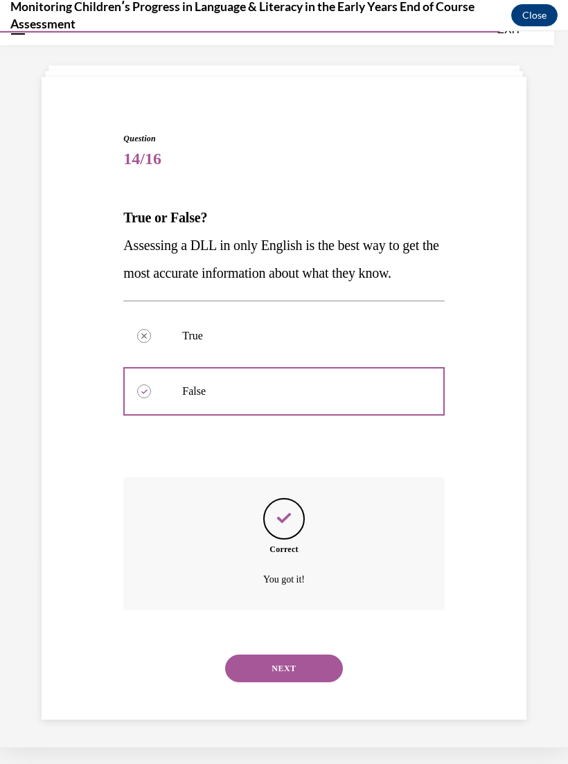
click at [303, 655] on button "NEXT" at bounding box center [284, 669] width 118 height 28
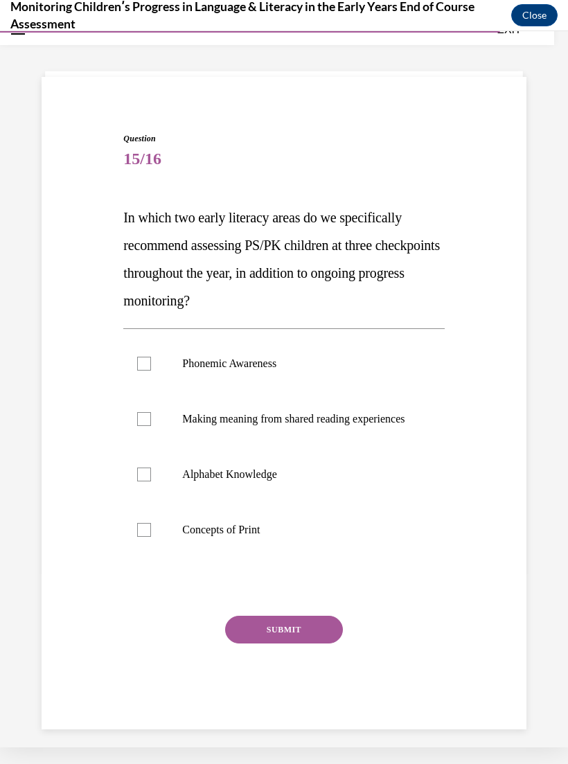
click at [276, 364] on p "Phonemic Awareness" at bounding box center [295, 364] width 227 height 14
click at [151, 364] on input "Phonemic Awareness" at bounding box center [144, 364] width 14 height 14
checkbox input "true"
click at [265, 482] on p "Alphabet Knowledge" at bounding box center [295, 475] width 227 height 14
click at [151, 482] on input "Alphabet Knowledge" at bounding box center [144, 475] width 14 height 14
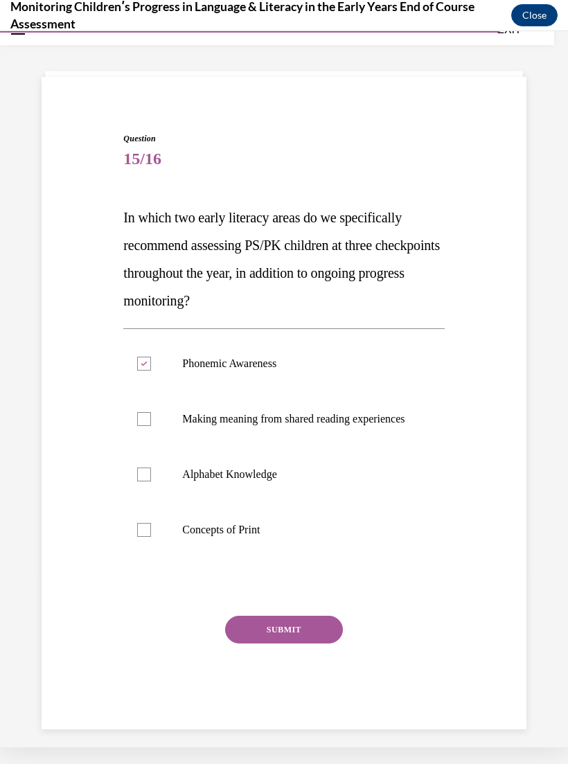
checkbox input "true"
click at [294, 636] on button "SUBMIT" at bounding box center [284, 630] width 118 height 28
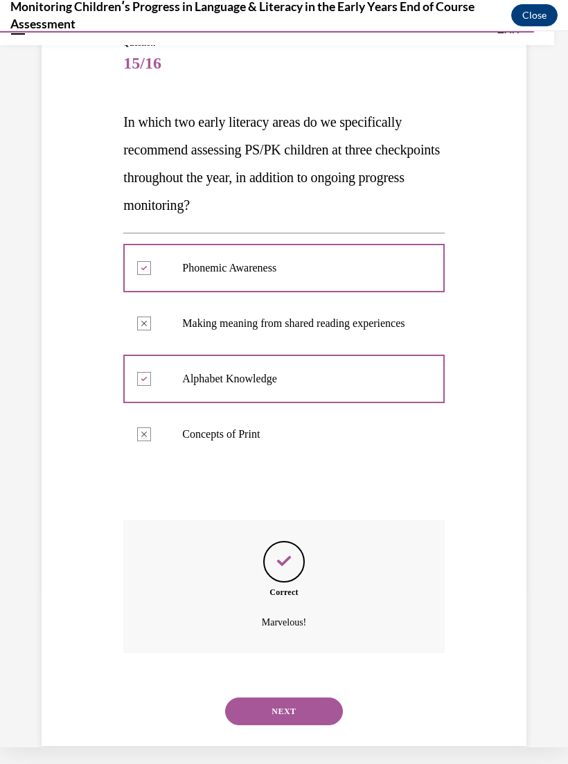
click at [319, 703] on button "NEXT" at bounding box center [284, 712] width 118 height 28
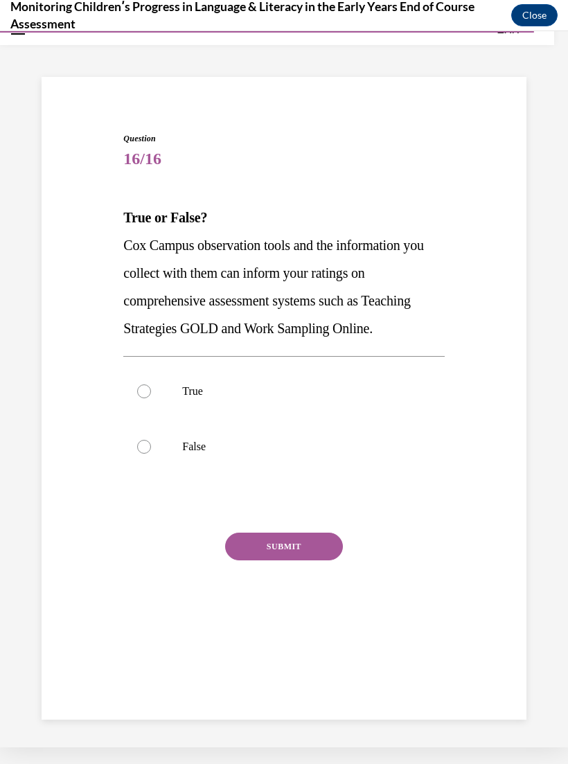
click at [168, 382] on label "True" at bounding box center [283, 391] width 321 height 55
click at [151, 385] on input "True" at bounding box center [144, 392] width 14 height 14
radio input "true"
click at [308, 549] on button "SUBMIT" at bounding box center [284, 547] width 118 height 28
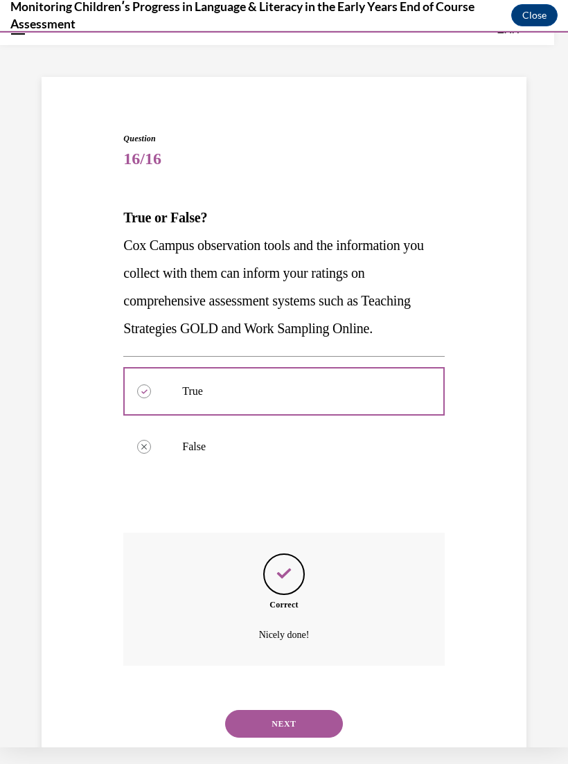
click at [294, 710] on button "NEXT" at bounding box center [284, 724] width 118 height 28
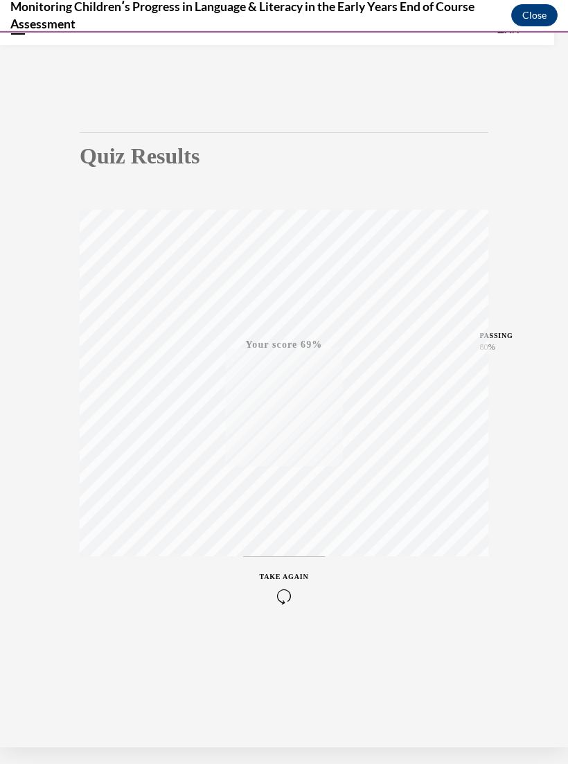
click at [285, 591] on icon "button" at bounding box center [284, 596] width 49 height 15
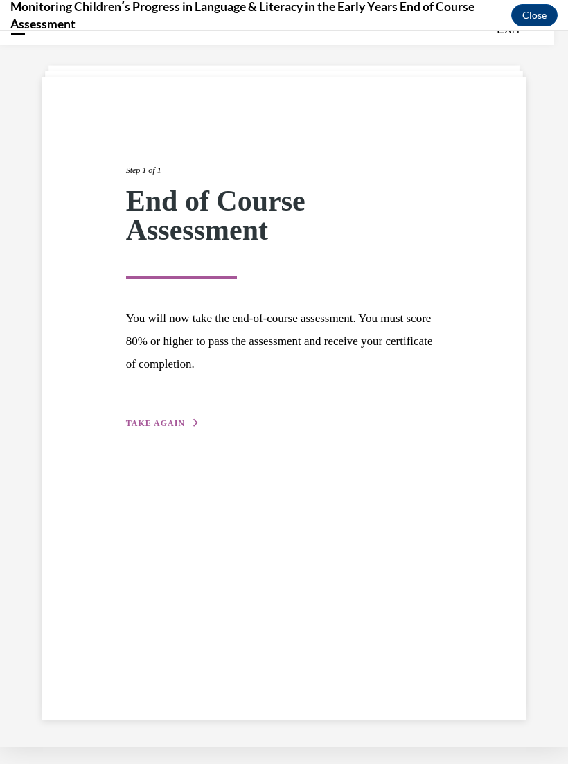
click at [172, 412] on div "Step 1 of 1 End of Course Assessment You will now take the end-of-course assess…" at bounding box center [284, 281] width 337 height 299
click at [164, 412] on div "Step 1 of 1 End of Course Assessment You will now take the end-of-course assess…" at bounding box center [284, 281] width 337 height 299
click at [175, 423] on span "TAKE AGAIN" at bounding box center [155, 423] width 59 height 10
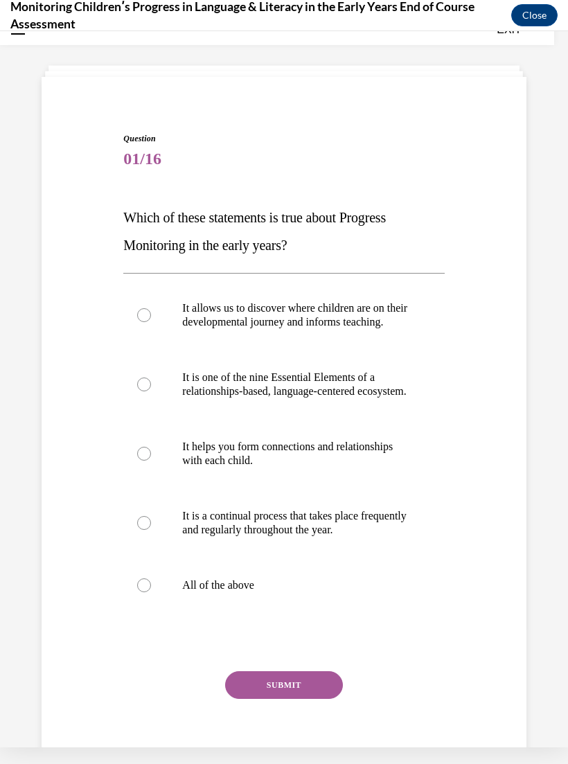
click at [231, 592] on p "All of the above" at bounding box center [295, 586] width 227 height 14
click at [151, 592] on input "All of the above" at bounding box center [144, 586] width 14 height 14
radio input "true"
click at [297, 699] on button "SUBMIT" at bounding box center [284, 685] width 118 height 28
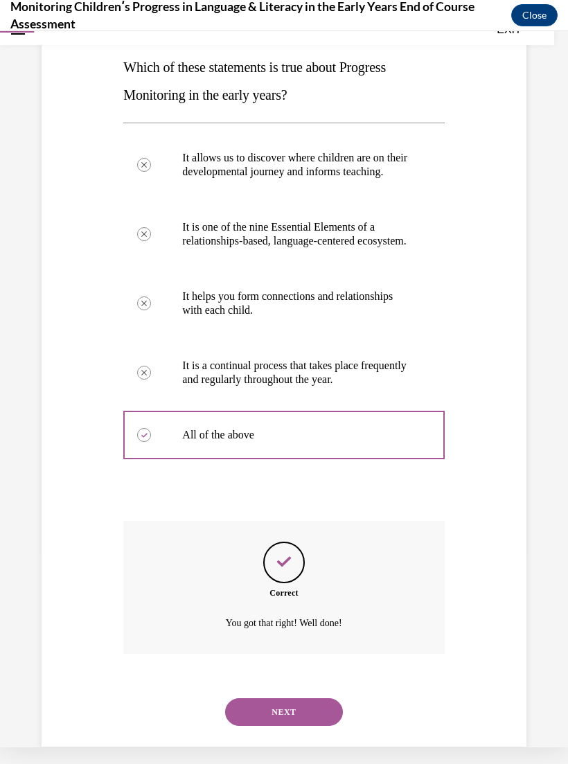
scroll to position [209, 0]
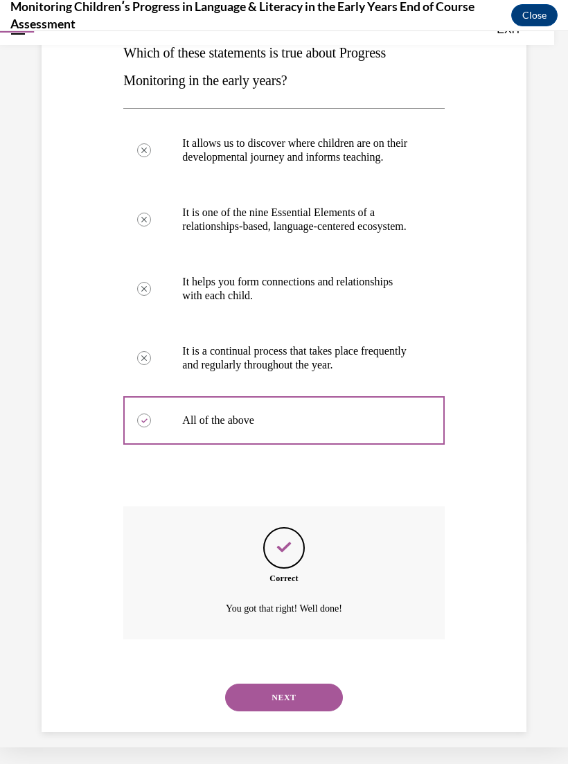
click at [324, 706] on button "NEXT" at bounding box center [284, 698] width 118 height 28
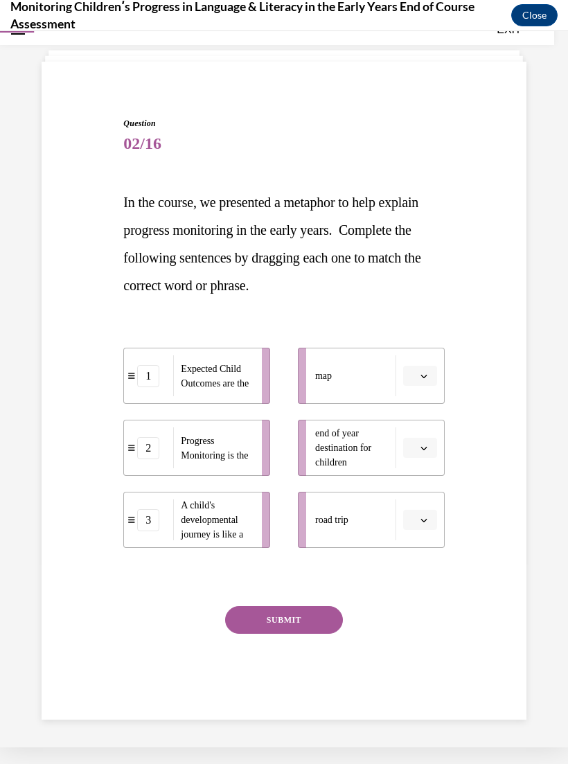
scroll to position [44, 0]
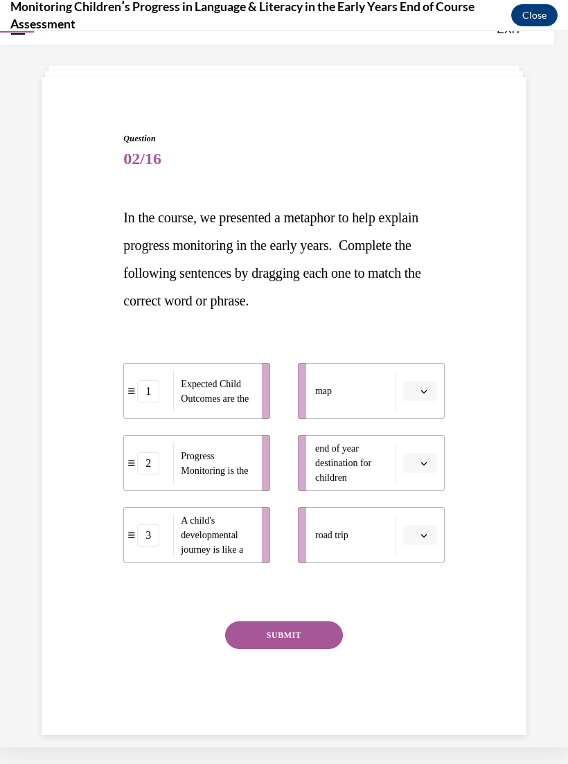
click at [434, 382] on button "button" at bounding box center [420, 391] width 34 height 21
click at [413, 502] on span "3" at bounding box center [414, 505] width 5 height 11
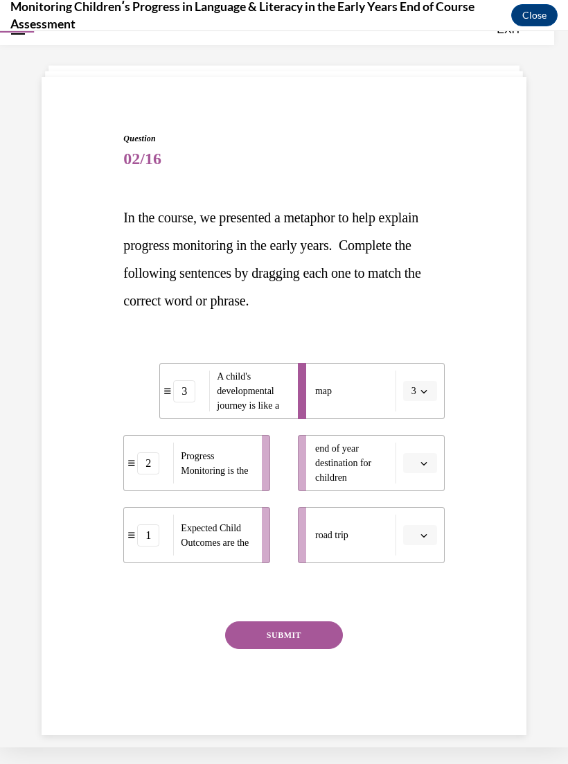
click at [415, 535] on span "Please select an option" at bounding box center [414, 536] width 5 height 14
click at [425, 621] on div "2" at bounding box center [418, 622] width 35 height 28
click at [432, 459] on button "button" at bounding box center [420, 463] width 34 height 21
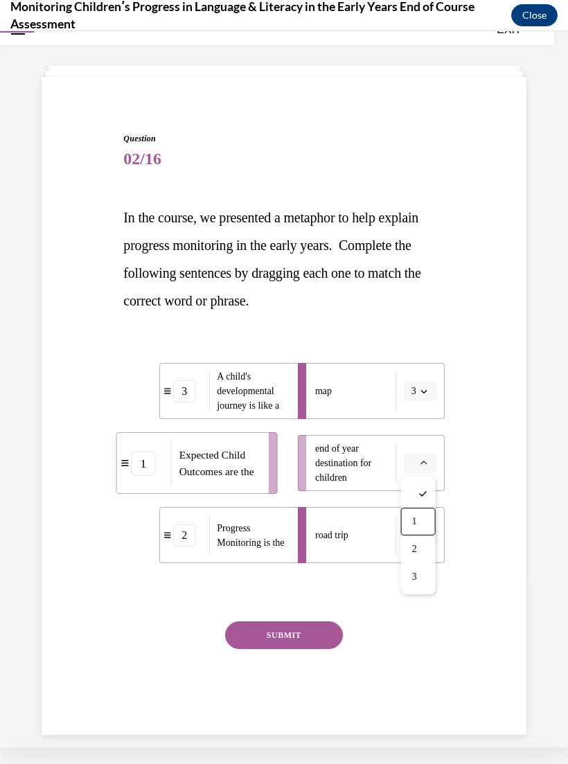
click at [421, 517] on div "1" at bounding box center [418, 522] width 35 height 28
click at [315, 629] on button "SUBMIT" at bounding box center [284, 635] width 118 height 28
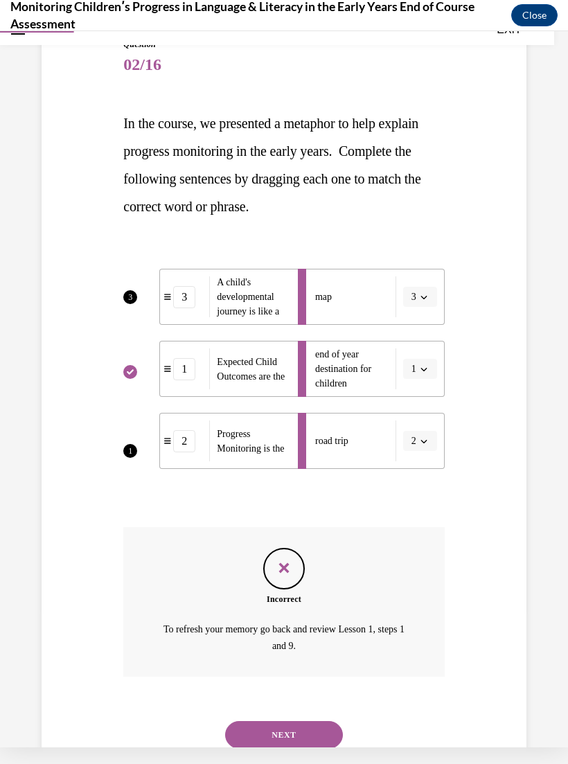
scroll to position [147, 0]
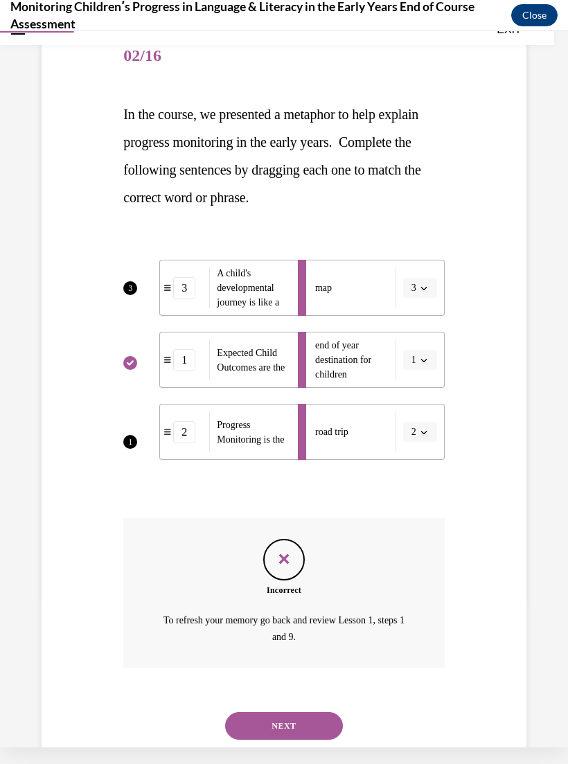
click at [308, 712] on button "NEXT" at bounding box center [284, 726] width 118 height 28
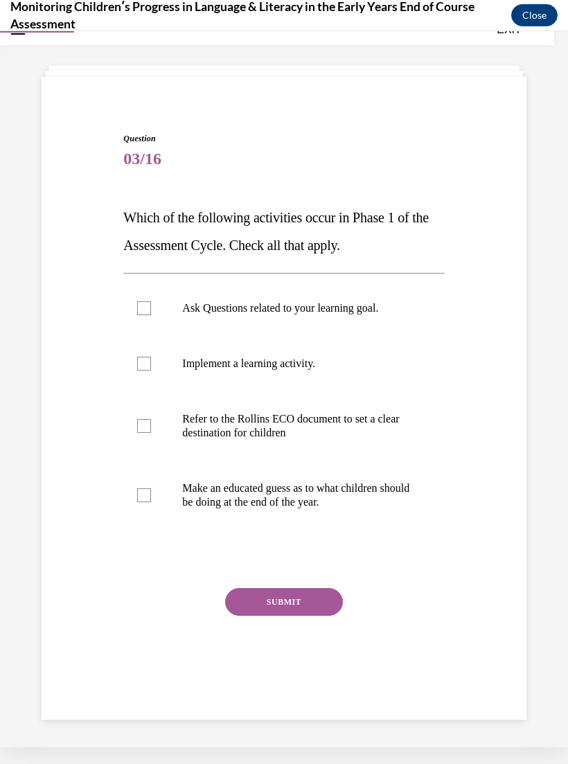
scroll to position [44, 0]
click at [317, 421] on p "Refer to the Rollins ECO document to set a clear destination for children" at bounding box center [295, 426] width 227 height 28
click at [151, 421] on input "Refer to the Rollins ECO document to set a clear destination for children" at bounding box center [144, 426] width 14 height 14
checkbox input "true"
click at [353, 304] on p "Ask Questions related to your learning goal." at bounding box center [295, 308] width 227 height 14
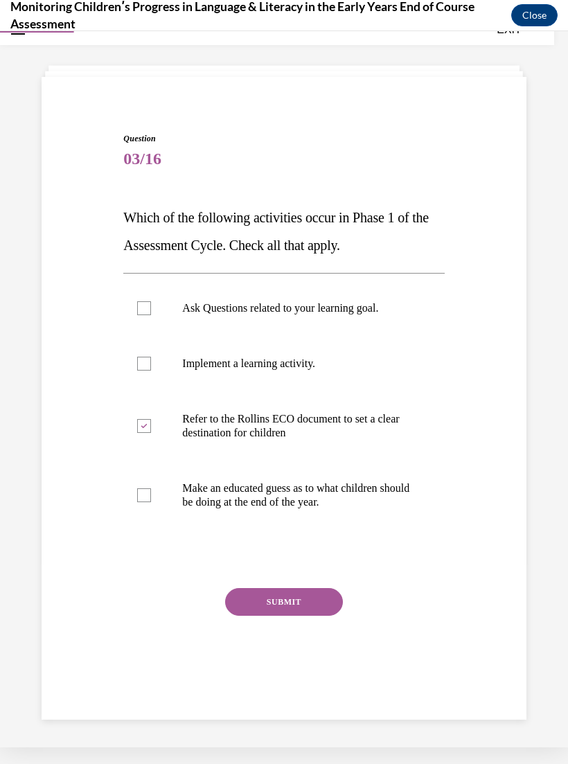
click at [151, 304] on input "Ask Questions related to your learning goal." at bounding box center [144, 308] width 14 height 14
checkbox input "true"
click at [319, 610] on button "SUBMIT" at bounding box center [284, 602] width 118 height 28
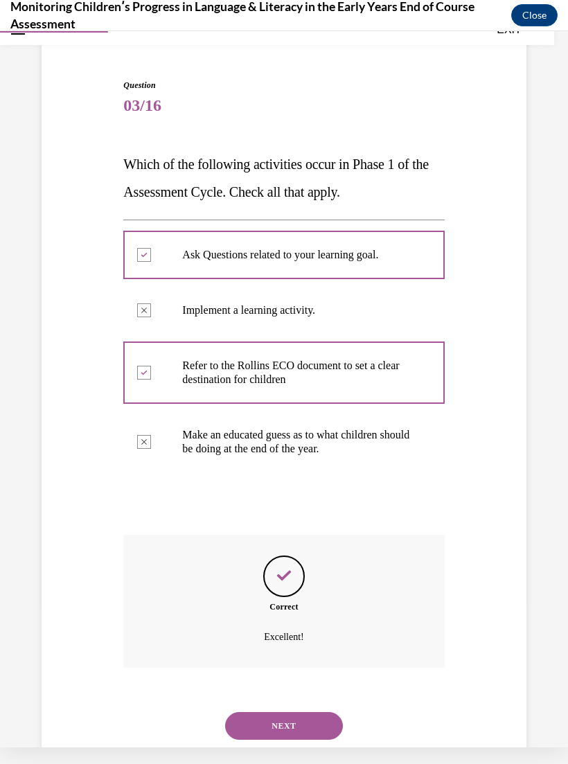
scroll to position [98, 0]
click at [303, 712] on button "NEXT" at bounding box center [284, 726] width 118 height 28
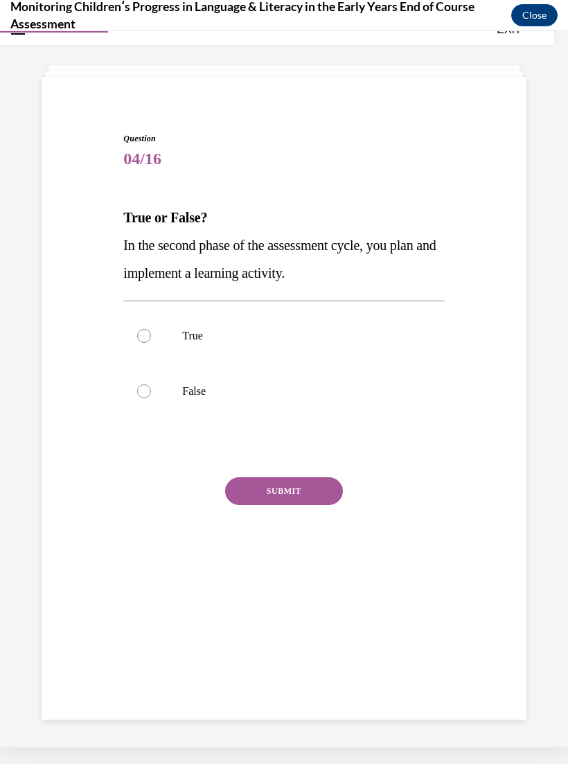
scroll to position [44, 0]
click at [196, 335] on p "True" at bounding box center [295, 336] width 227 height 14
click at [151, 335] on input "True" at bounding box center [144, 336] width 14 height 14
radio input "true"
click at [304, 493] on button "SUBMIT" at bounding box center [284, 491] width 118 height 28
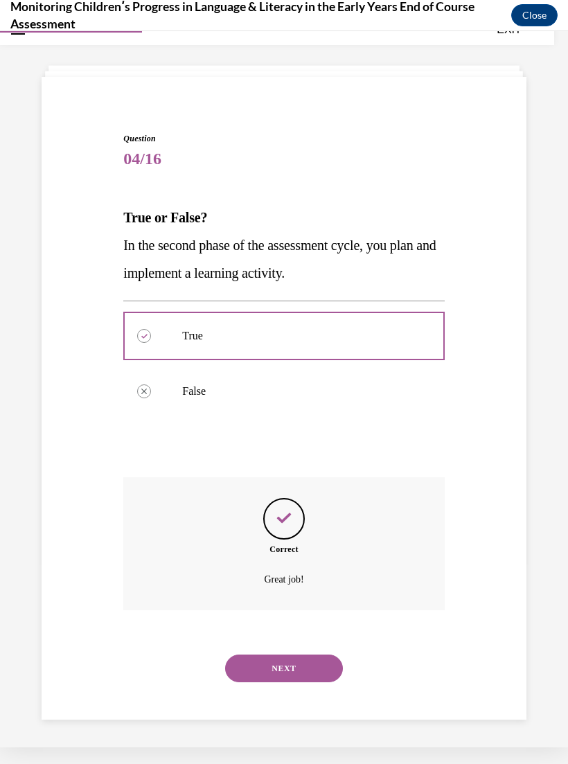
click at [314, 655] on button "NEXT" at bounding box center [284, 669] width 118 height 28
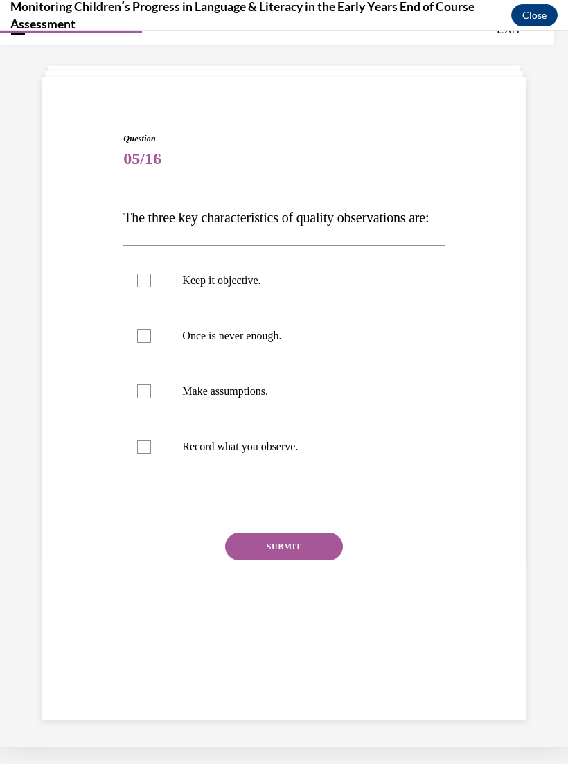
click at [292, 454] on p "Record what you observe." at bounding box center [295, 447] width 227 height 14
click at [151, 454] on input "Record what you observe." at bounding box center [144, 447] width 14 height 14
checkbox input "true"
click at [276, 343] on p "Once is never enough." at bounding box center [295, 336] width 227 height 14
click at [151, 343] on input "Once is never enough." at bounding box center [144, 336] width 14 height 14
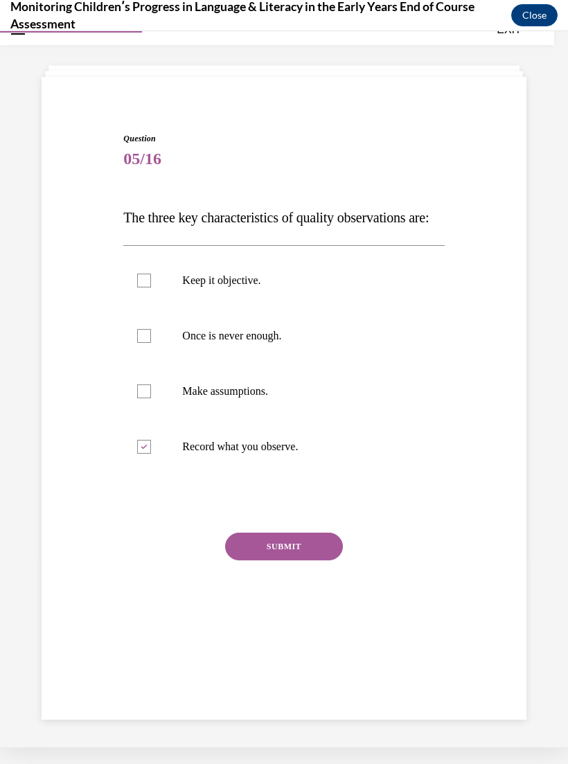
checkbox input "true"
click at [300, 561] on button "SUBMIT" at bounding box center [284, 547] width 118 height 28
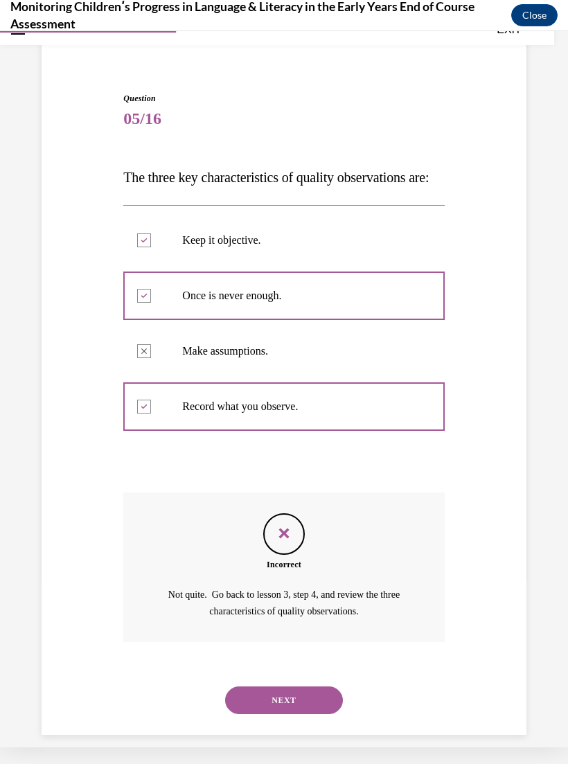
scroll to position [86, 0]
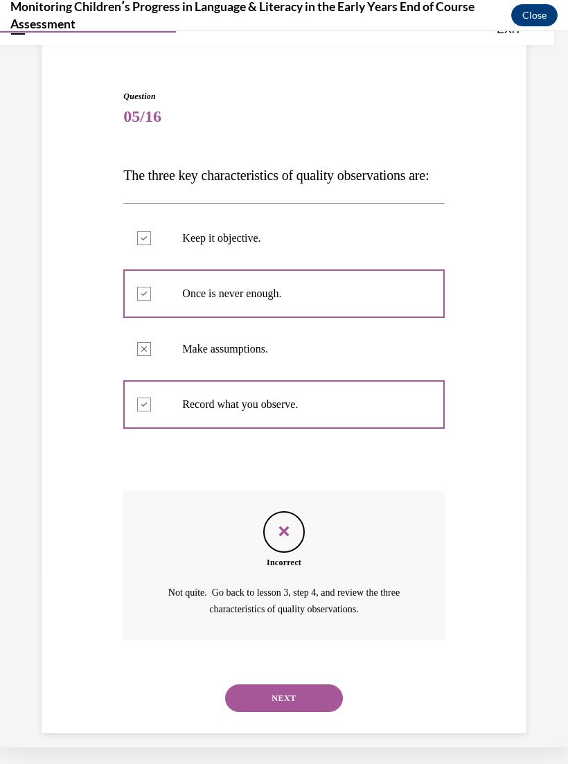
click at [304, 705] on button "NEXT" at bounding box center [284, 699] width 118 height 28
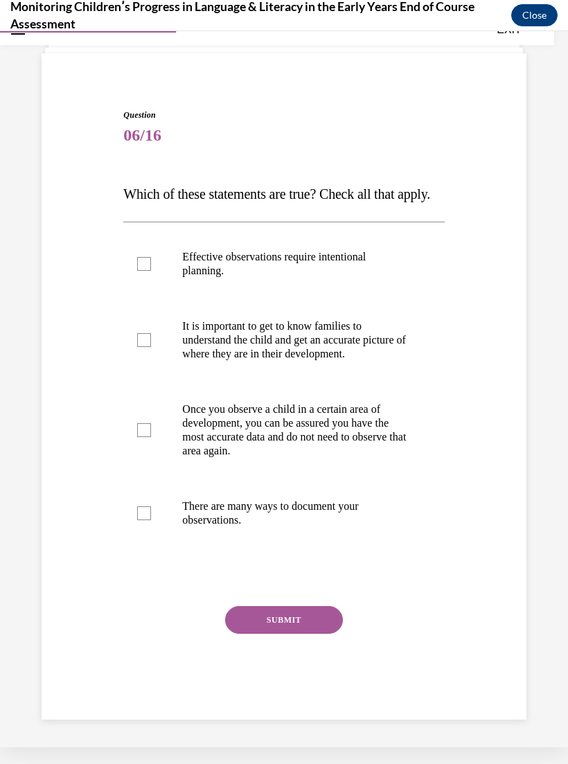
scroll to position [69, 0]
click at [359, 361] on p "It is important to get to know families to understand the child and get an accu…" at bounding box center [295, 340] width 227 height 42
click at [151, 347] on input "It is important to get to know families to understand the child and get an accu…" at bounding box center [144, 340] width 14 height 14
checkbox input "true"
click at [346, 527] on p "There are many ways to document your observations." at bounding box center [295, 514] width 227 height 28
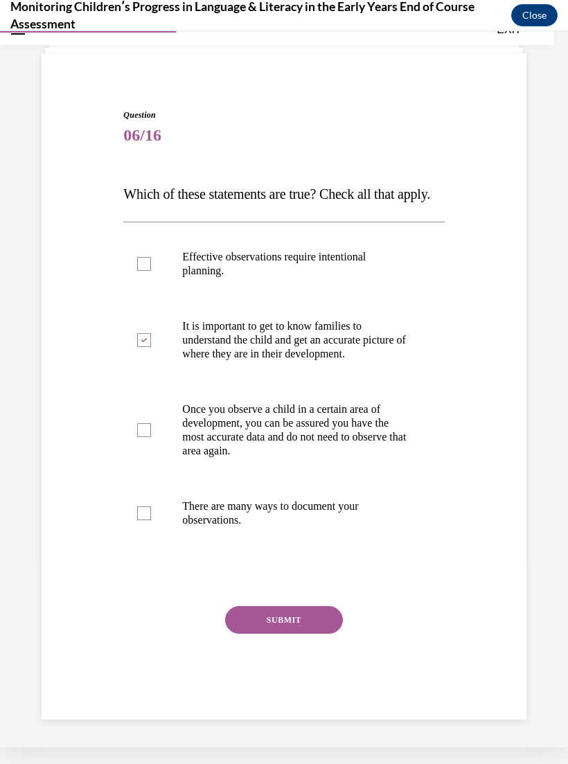
click at [151, 520] on input "There are many ways to document your observations." at bounding box center [144, 513] width 14 height 14
checkbox input "true"
click at [231, 278] on p "Effective observations require intentional planning." at bounding box center [295, 264] width 227 height 28
click at [151, 271] on input "Effective observations require intentional planning." at bounding box center [144, 264] width 14 height 14
checkbox input "true"
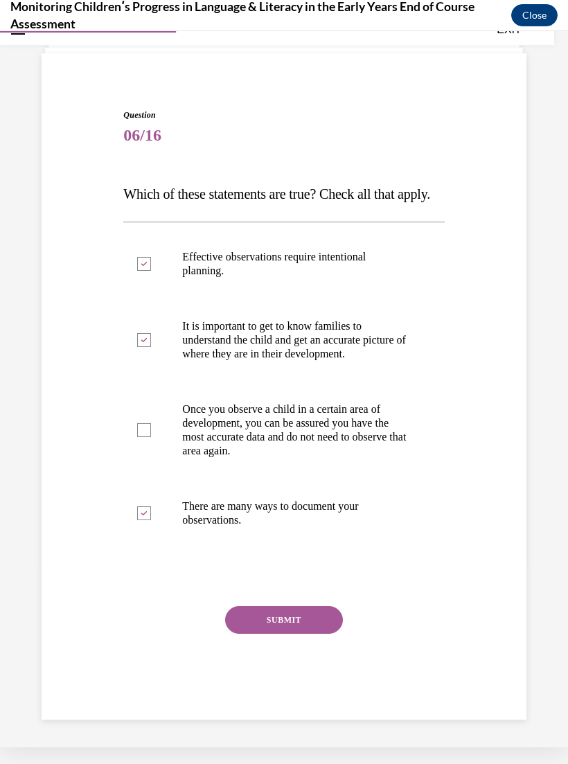
click at [268, 634] on button "SUBMIT" at bounding box center [284, 620] width 118 height 28
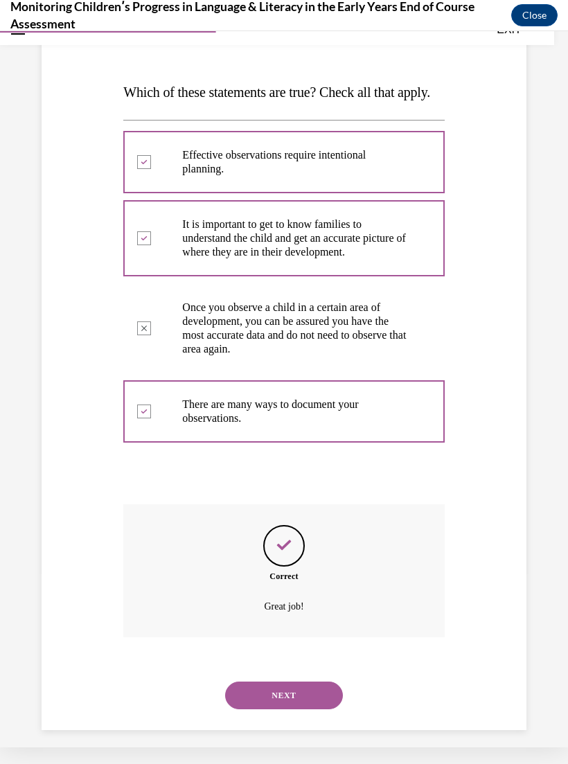
scroll to position [181, 0]
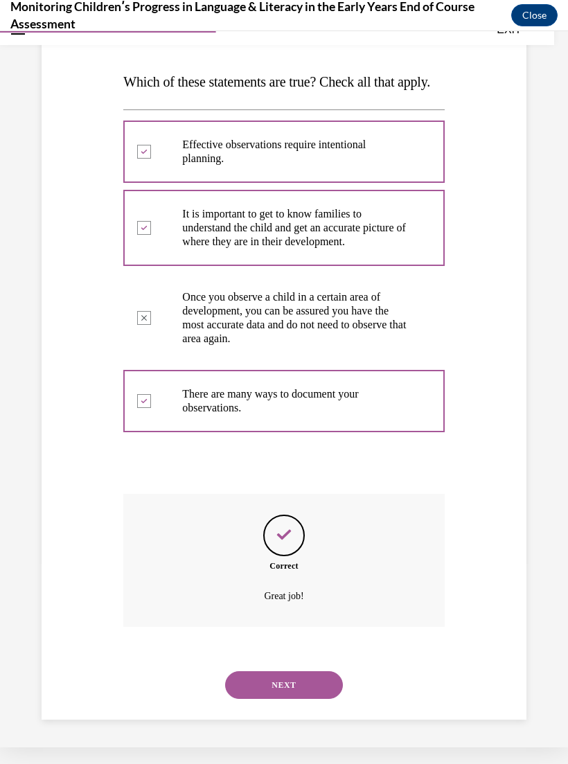
click at [322, 699] on button "NEXT" at bounding box center [284, 685] width 118 height 28
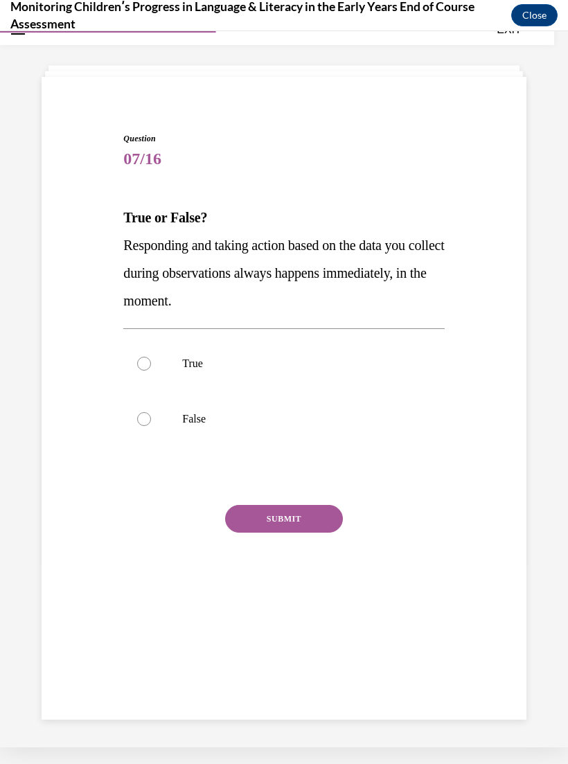
scroll to position [44, 0]
click at [153, 427] on label "False" at bounding box center [283, 418] width 321 height 55
click at [151, 426] on input "False" at bounding box center [144, 419] width 14 height 14
radio input "true"
click at [316, 518] on button "SUBMIT" at bounding box center [284, 519] width 118 height 28
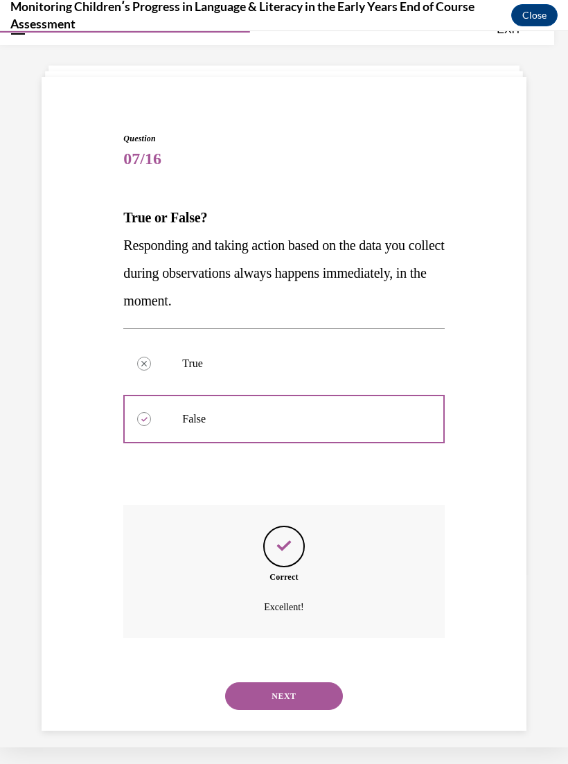
click at [313, 682] on button "NEXT" at bounding box center [284, 696] width 118 height 28
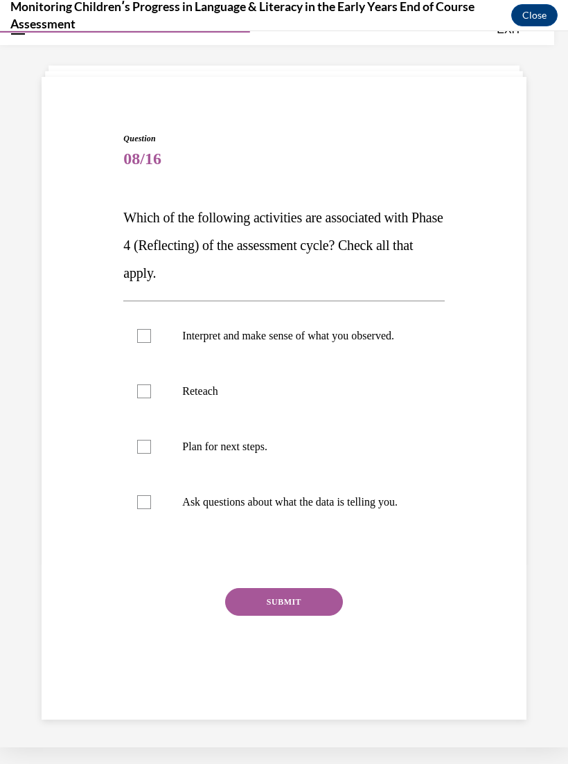
click at [299, 509] on p "Ask questions about what the data is telling you." at bounding box center [295, 502] width 227 height 14
click at [151, 509] on input "Ask questions about what the data is telling you." at bounding box center [144, 502] width 14 height 14
checkbox input "true"
click at [265, 454] on p "Plan for next steps." at bounding box center [295, 447] width 227 height 14
click at [151, 454] on input "Plan for next steps." at bounding box center [144, 447] width 14 height 14
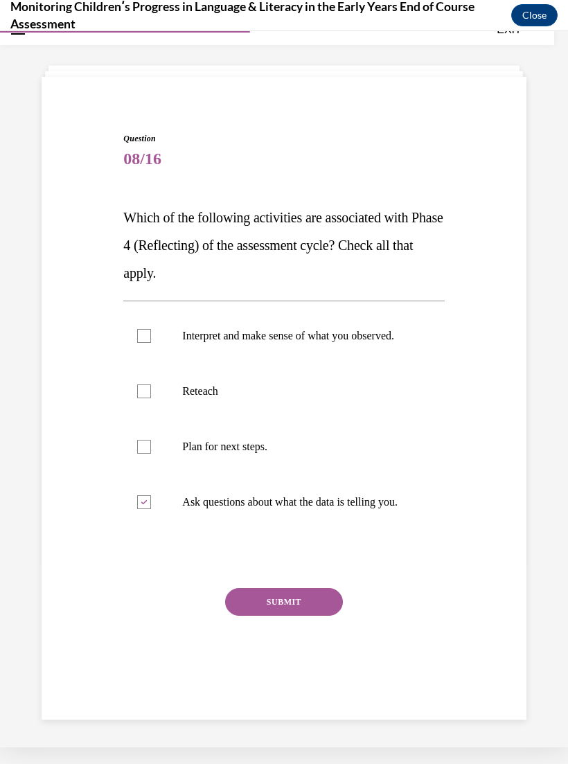
checkbox input "true"
click at [354, 333] on p "Interpret and make sense of what you observed." at bounding box center [295, 336] width 227 height 14
click at [151, 333] on input "Interpret and make sense of what you observed." at bounding box center [144, 336] width 14 height 14
checkbox input "true"
click at [328, 616] on button "SUBMIT" at bounding box center [284, 602] width 118 height 28
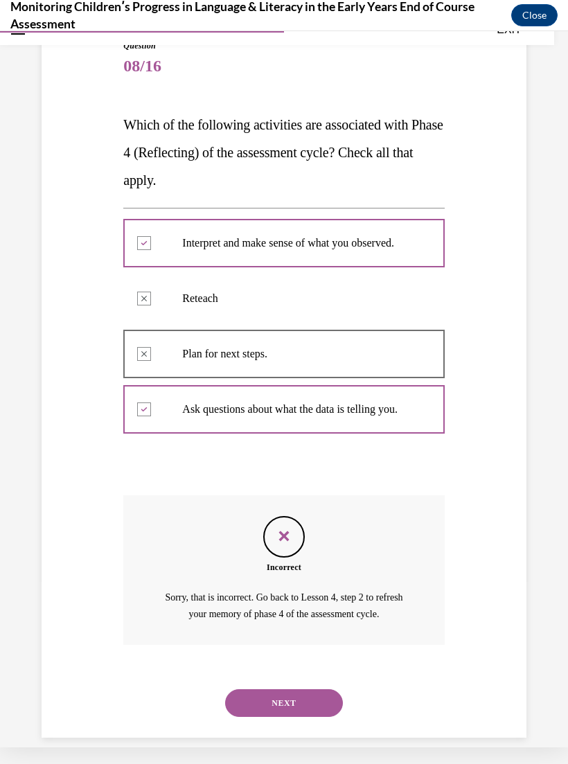
scroll to position [141, 0]
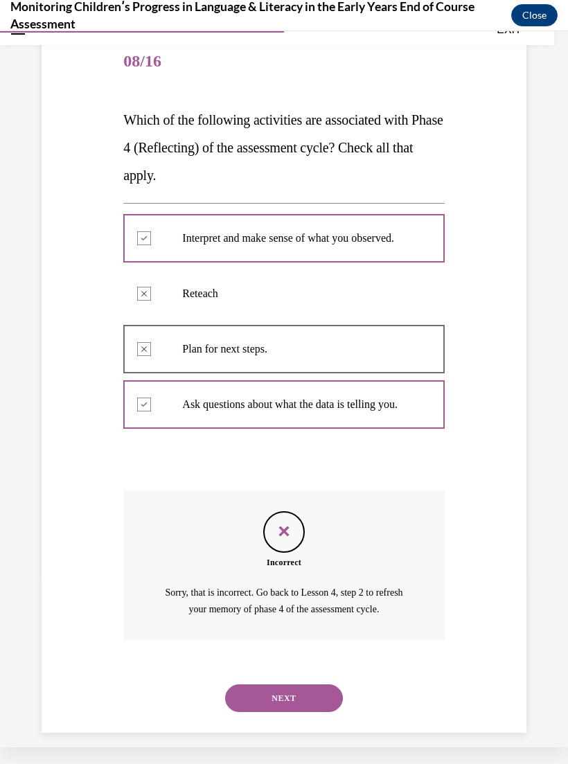
click at [316, 700] on button "NEXT" at bounding box center [284, 699] width 118 height 28
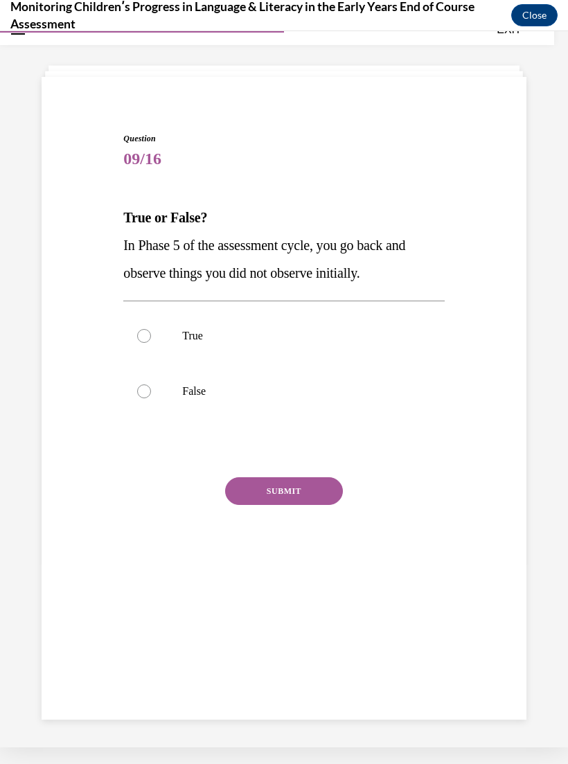
scroll to position [44, 0]
click at [134, 388] on label "False" at bounding box center [283, 391] width 321 height 55
click at [137, 388] on input "False" at bounding box center [144, 392] width 14 height 14
radio input "true"
click at [275, 504] on button "SUBMIT" at bounding box center [284, 491] width 118 height 28
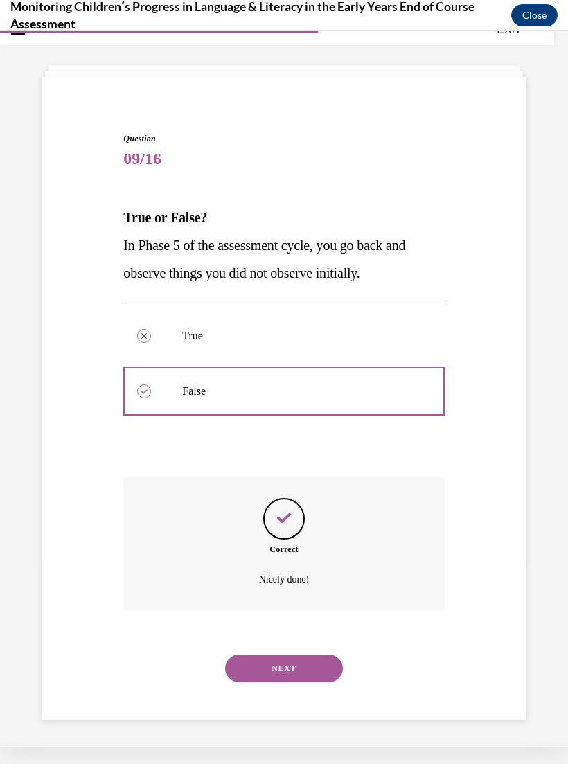
click at [316, 655] on button "NEXT" at bounding box center [284, 669] width 118 height 28
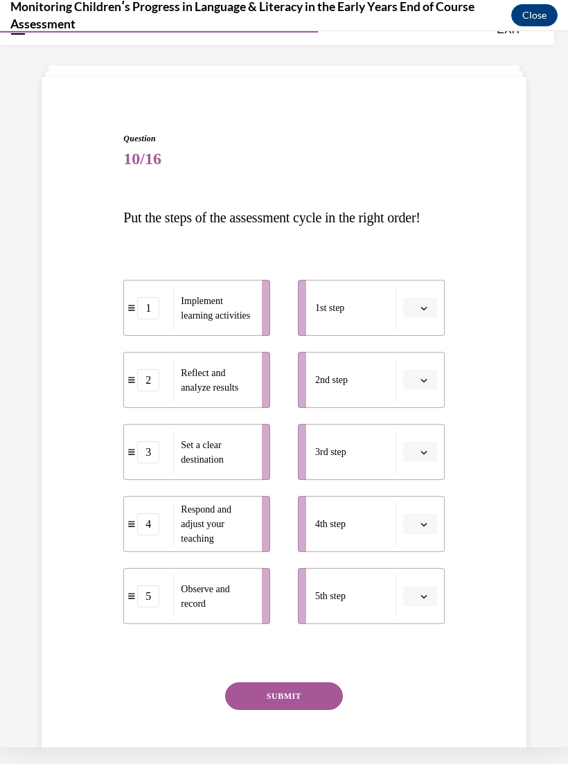
click at [412, 319] on button "button" at bounding box center [420, 308] width 34 height 21
click at [421, 447] on div "3" at bounding box center [418, 450] width 35 height 28
click at [416, 391] on button "button" at bounding box center [420, 380] width 34 height 21
click at [420, 468] on div "1" at bounding box center [418, 466] width 35 height 28
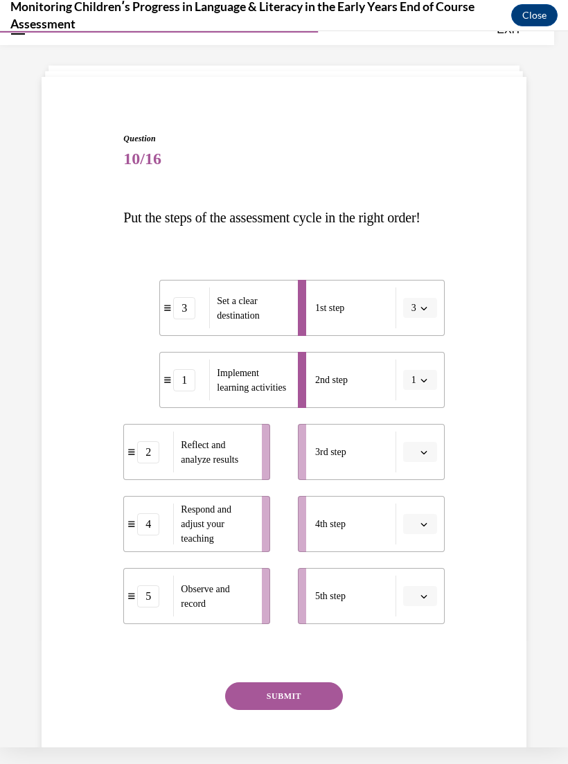
click at [424, 463] on button "button" at bounding box center [420, 452] width 34 height 21
click at [422, 650] on div "5" at bounding box center [418, 649] width 35 height 28
click at [418, 607] on button "button" at bounding box center [420, 596] width 34 height 21
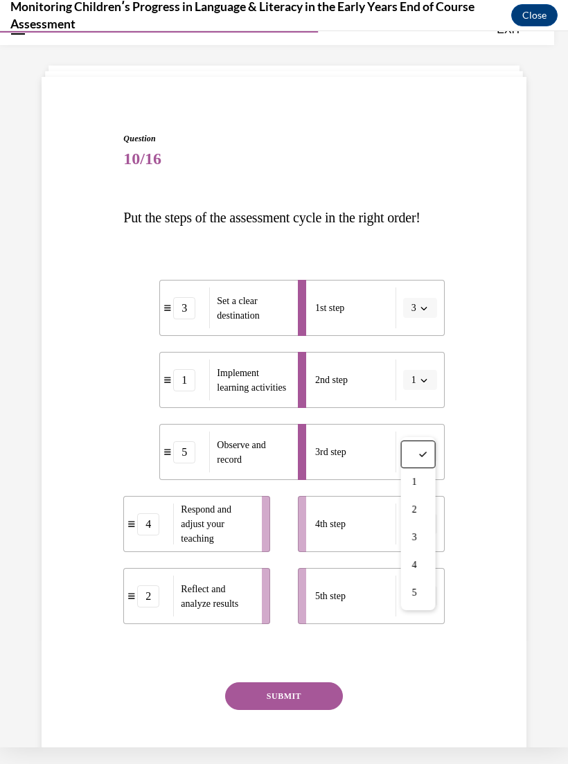
click at [423, 565] on div "4" at bounding box center [418, 566] width 35 height 28
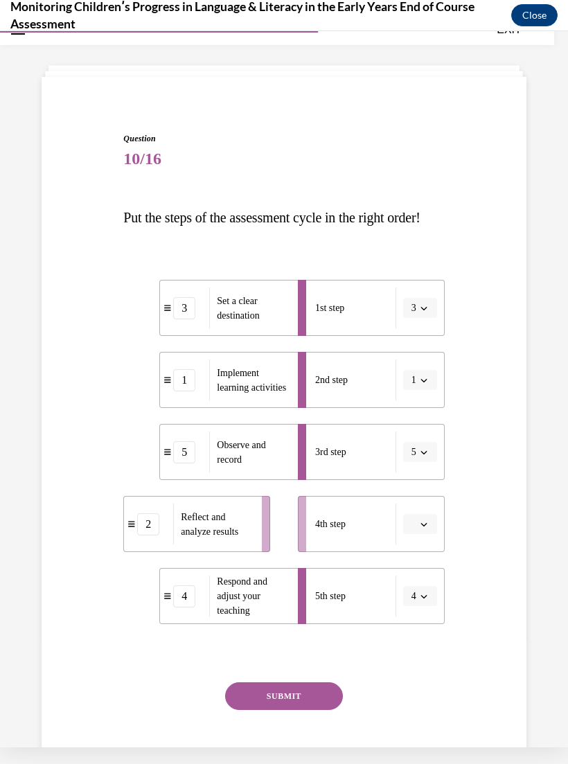
click at [423, 528] on icon "button" at bounding box center [424, 524] width 7 height 7
click at [421, 636] on div "2" at bounding box center [418, 638] width 35 height 28
click at [297, 710] on button "SUBMIT" at bounding box center [284, 696] width 118 height 28
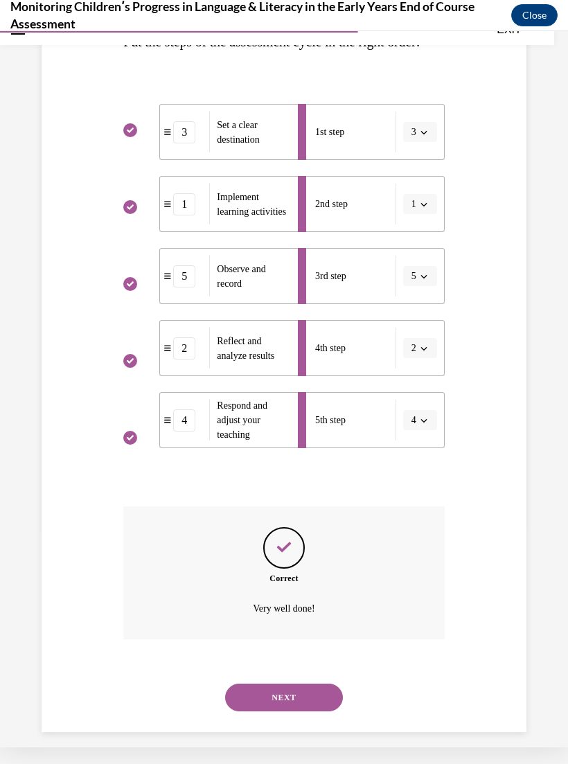
click at [317, 697] on button "NEXT" at bounding box center [284, 698] width 118 height 28
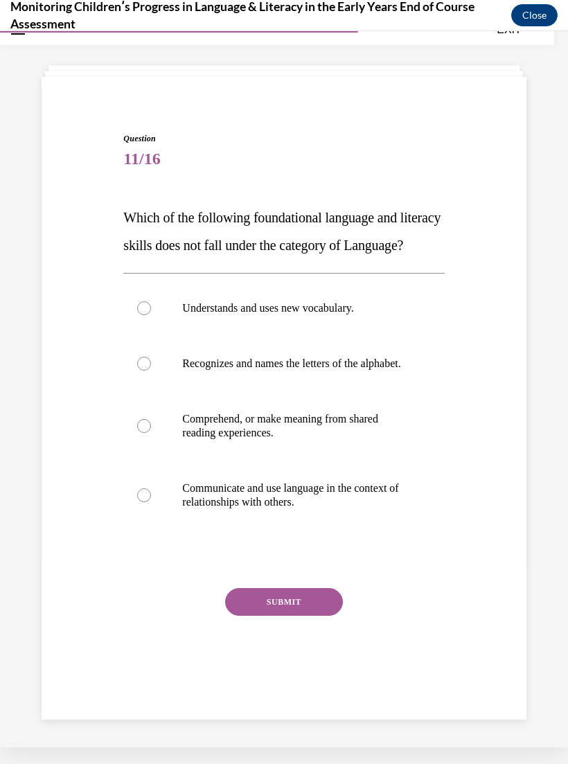
click at [355, 371] on p "Recognizes and names the letters of the alphabet." at bounding box center [295, 364] width 227 height 14
click at [151, 371] on input "Recognizes and names the letters of the alphabet." at bounding box center [144, 364] width 14 height 14
radio input "true"
click at [322, 616] on button "SUBMIT" at bounding box center [284, 602] width 118 height 28
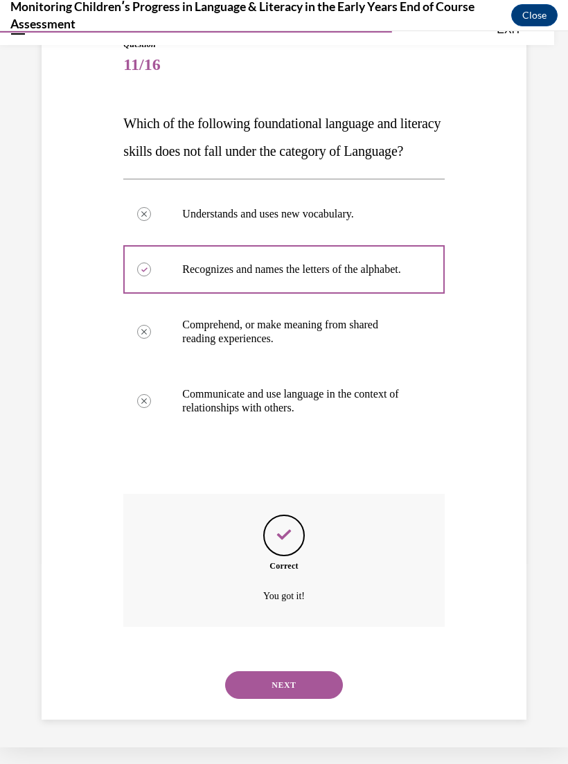
click at [324, 699] on button "NEXT" at bounding box center [284, 685] width 118 height 28
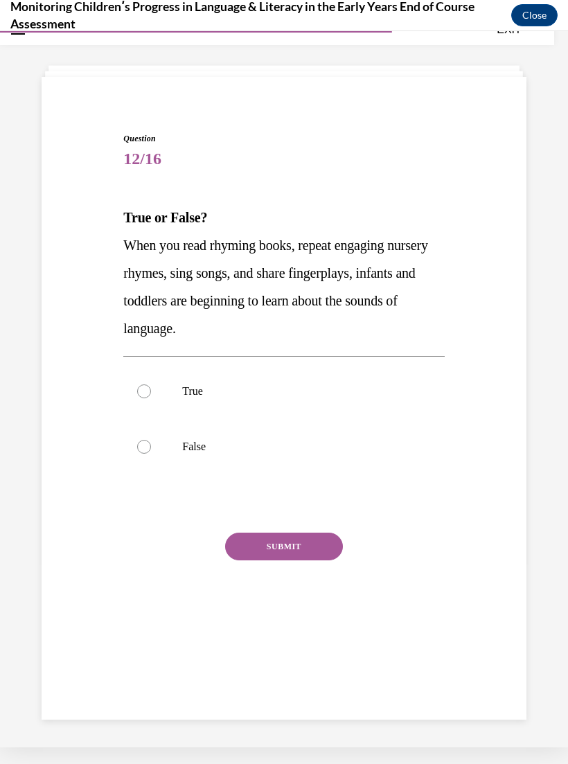
click at [191, 395] on p "True" at bounding box center [295, 392] width 227 height 14
click at [151, 395] on input "True" at bounding box center [144, 392] width 14 height 14
radio input "true"
click at [329, 544] on button "SUBMIT" at bounding box center [284, 547] width 118 height 28
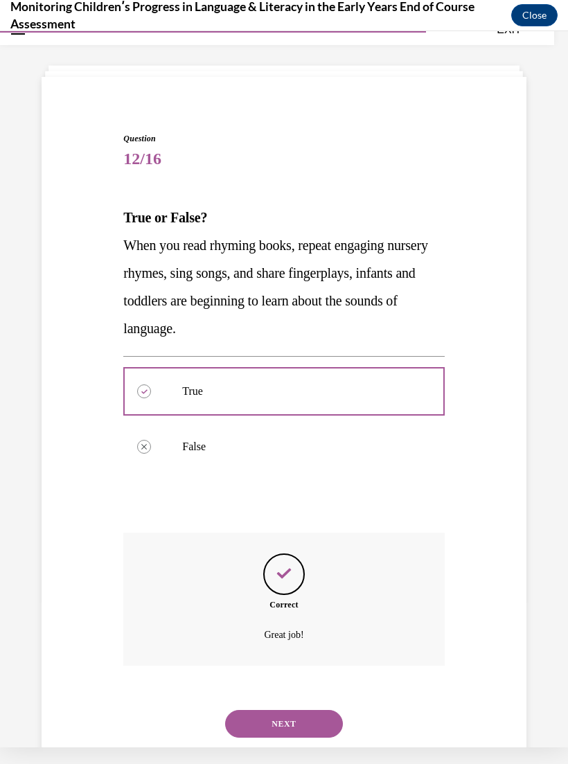
click at [307, 710] on button "NEXT" at bounding box center [284, 724] width 118 height 28
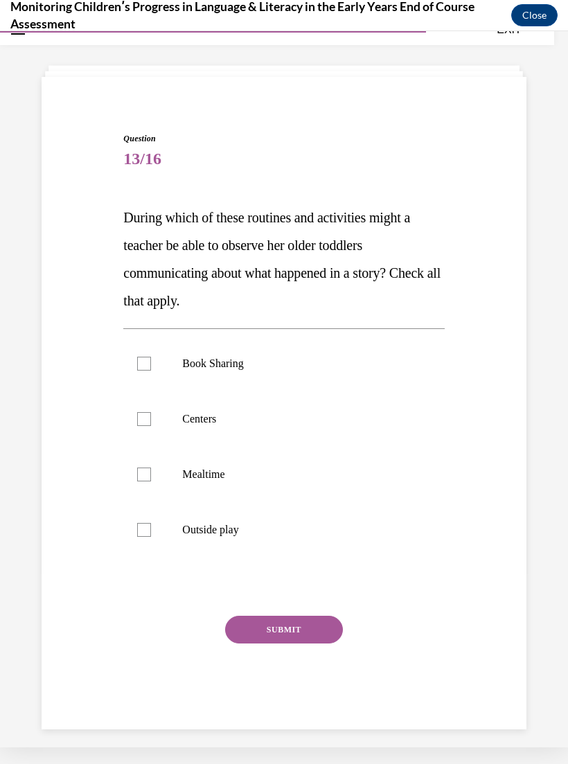
click at [240, 374] on label "Book Sharing" at bounding box center [283, 363] width 321 height 55
click at [151, 371] on input "Book Sharing" at bounding box center [144, 364] width 14 height 14
checkbox input "true"
click at [210, 421] on p "Centers" at bounding box center [295, 419] width 227 height 14
click at [151, 421] on input "Centers" at bounding box center [144, 419] width 14 height 14
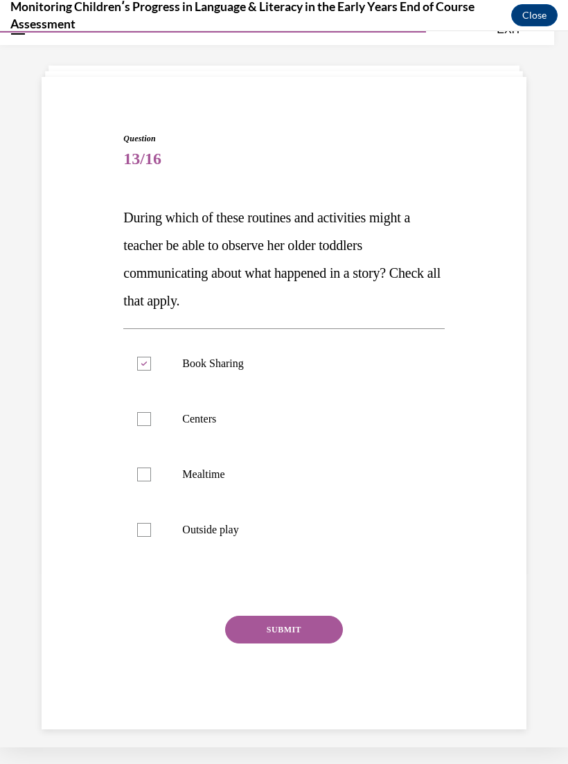
checkbox input "true"
click at [210, 473] on p "Mealtime" at bounding box center [295, 475] width 227 height 14
click at [151, 473] on input "Mealtime" at bounding box center [144, 475] width 14 height 14
checkbox input "true"
click at [227, 532] on p "Outside play" at bounding box center [295, 530] width 227 height 14
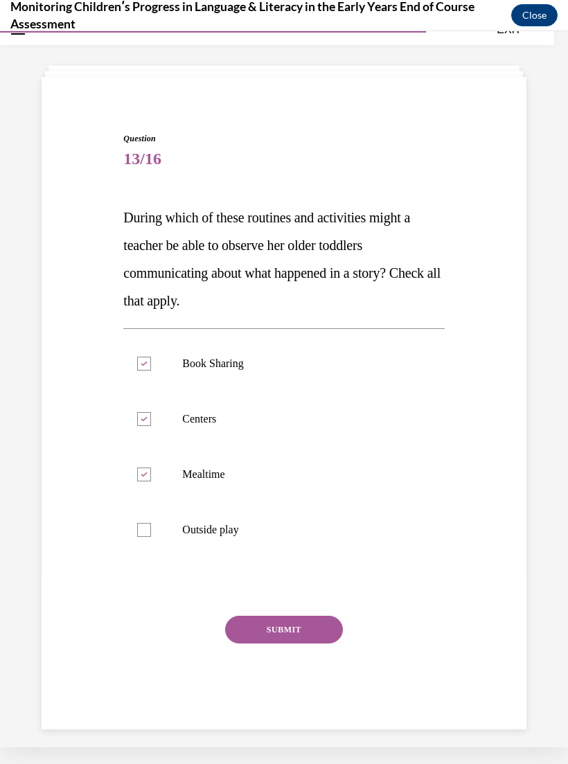
click at [151, 532] on input "Outside play" at bounding box center [144, 530] width 14 height 14
checkbox input "true"
click at [302, 628] on button "SUBMIT" at bounding box center [284, 630] width 118 height 28
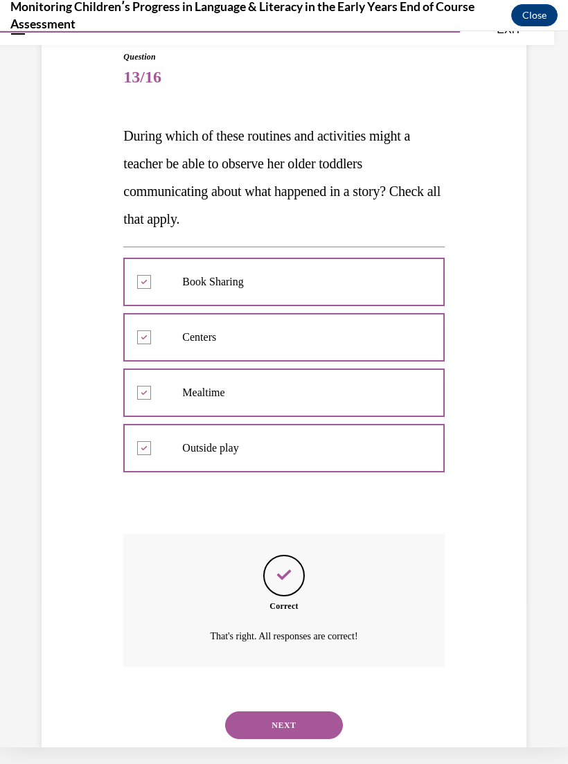
click at [307, 712] on button "NEXT" at bounding box center [284, 726] width 118 height 28
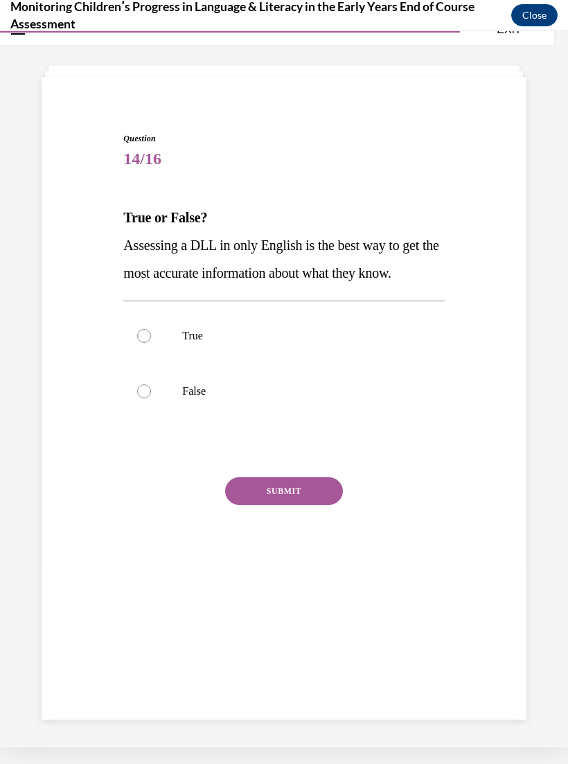
click at [188, 387] on p "False" at bounding box center [295, 392] width 227 height 14
click at [151, 387] on input "False" at bounding box center [144, 392] width 14 height 14
radio input "true"
click at [310, 500] on button "SUBMIT" at bounding box center [284, 491] width 118 height 28
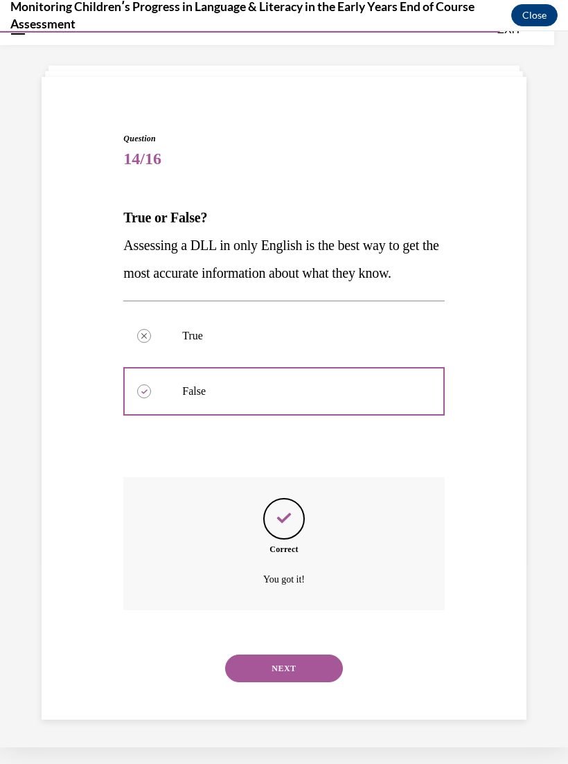
click at [277, 655] on button "NEXT" at bounding box center [284, 669] width 118 height 28
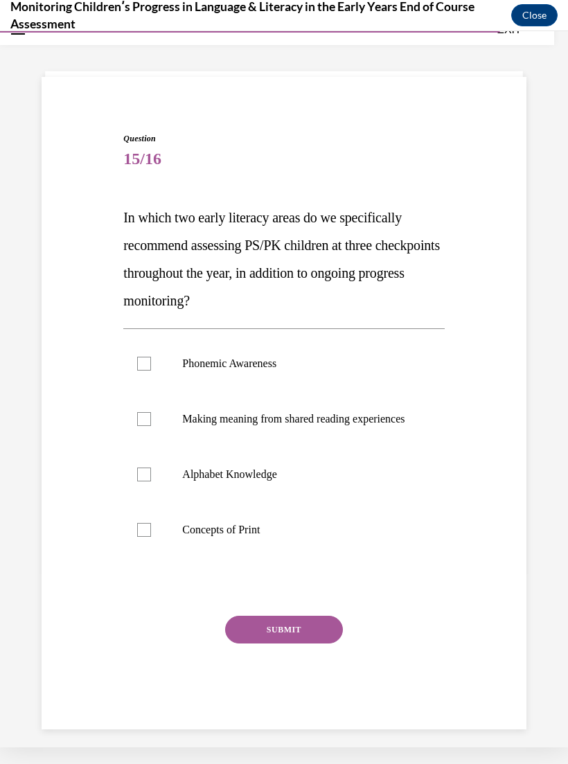
click at [256, 367] on p "Phonemic Awareness" at bounding box center [295, 364] width 227 height 14
click at [151, 367] on input "Phonemic Awareness" at bounding box center [144, 364] width 14 height 14
checkbox input "true"
click at [249, 480] on label "Alphabet Knowledge" at bounding box center [283, 474] width 321 height 55
click at [151, 480] on input "Alphabet Knowledge" at bounding box center [144, 475] width 14 height 14
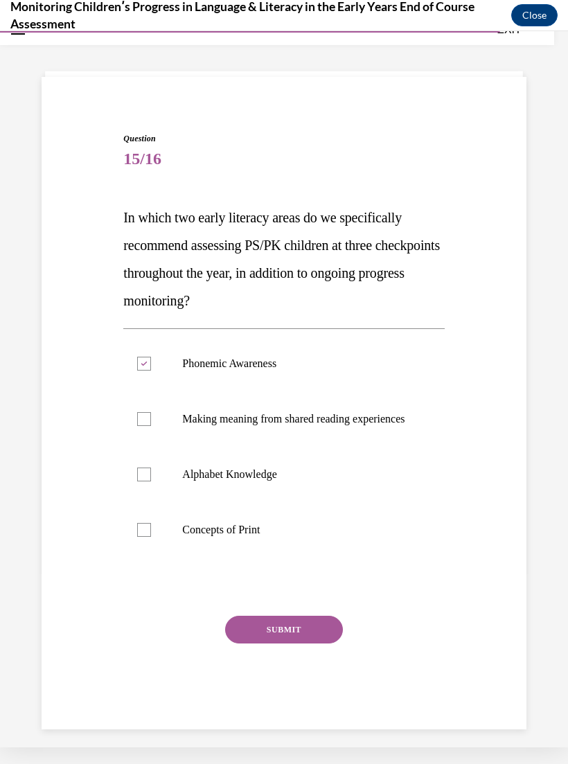
checkbox input "true"
click at [308, 640] on button "SUBMIT" at bounding box center [284, 630] width 118 height 28
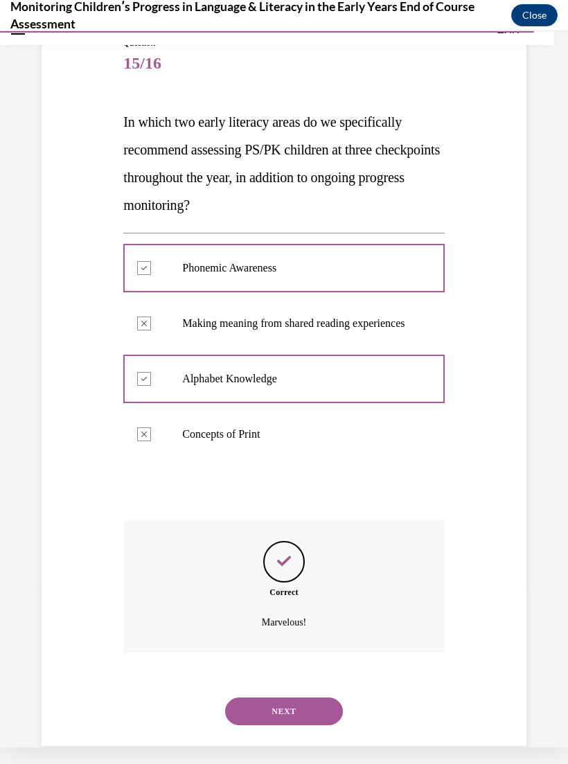
click at [300, 702] on button "NEXT" at bounding box center [284, 712] width 118 height 28
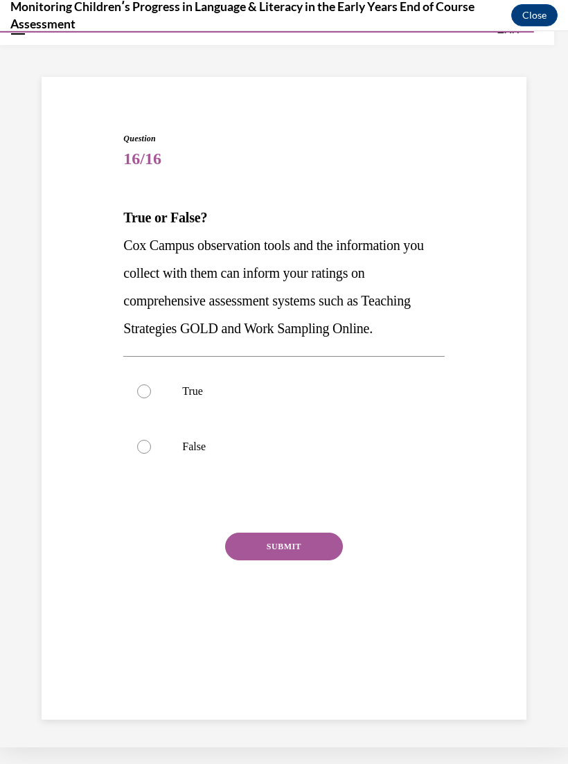
click at [151, 400] on label "True" at bounding box center [283, 391] width 321 height 55
click at [151, 398] on input "True" at bounding box center [144, 392] width 14 height 14
radio input "true"
click at [312, 545] on button "SUBMIT" at bounding box center [284, 547] width 118 height 28
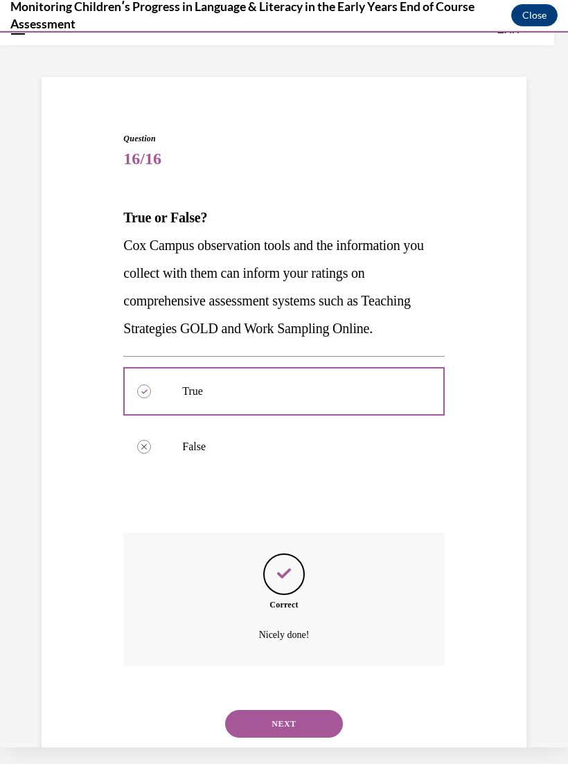
click at [317, 711] on button "NEXT" at bounding box center [284, 724] width 118 height 28
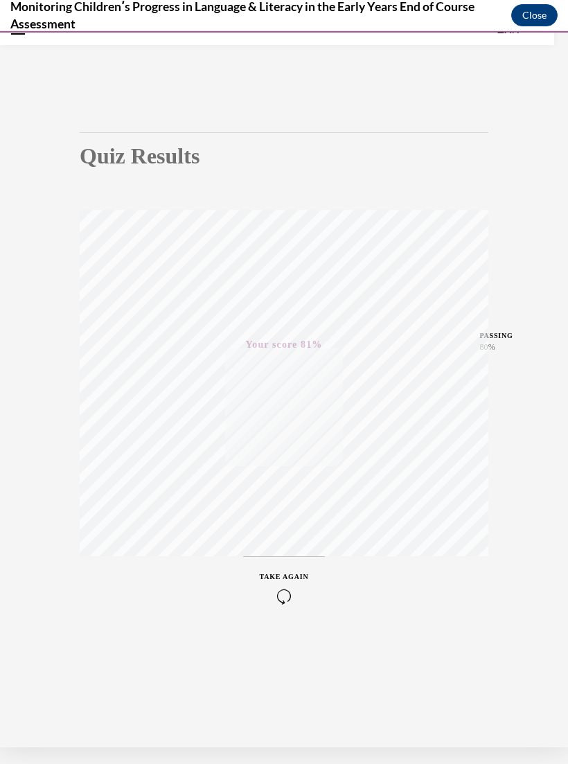
scroll to position [13, 0]
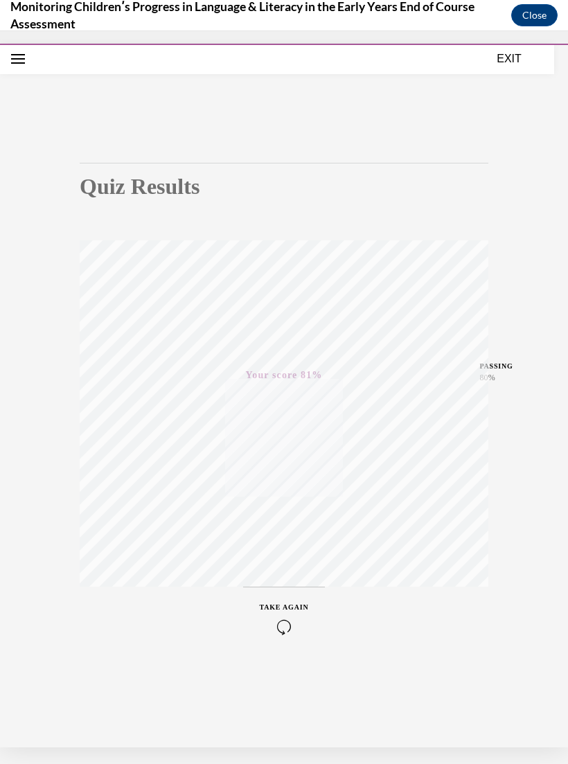
click at [501, 66] on button "EXIT" at bounding box center [509, 59] width 83 height 17
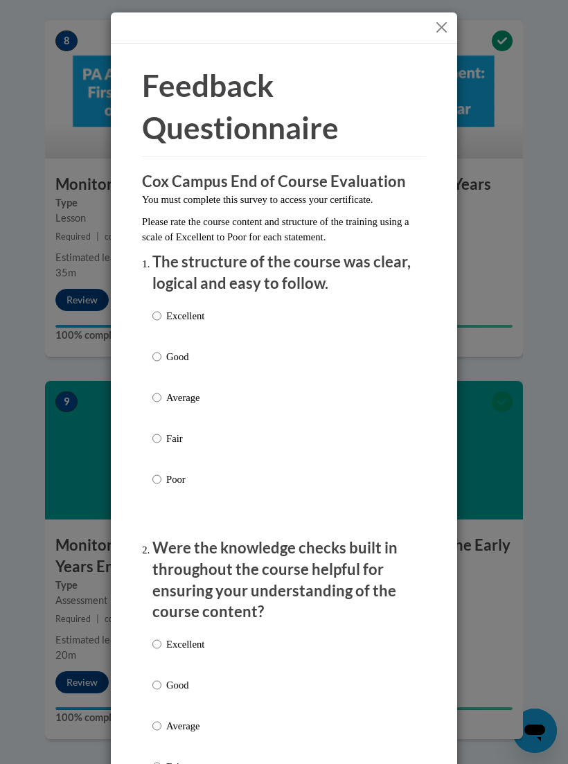
click at [170, 352] on p "Good" at bounding box center [185, 356] width 38 height 15
click at [161, 352] on input "Good" at bounding box center [156, 356] width 9 height 15
radio input "true"
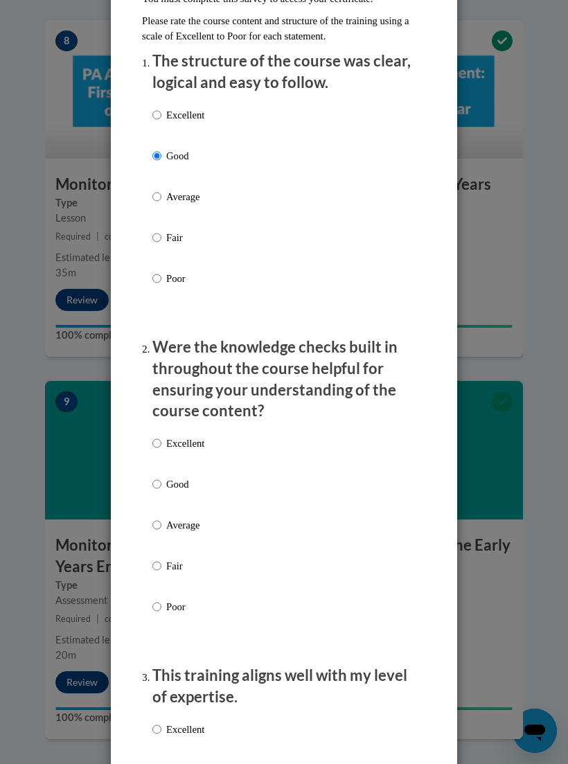
scroll to position [216, 0]
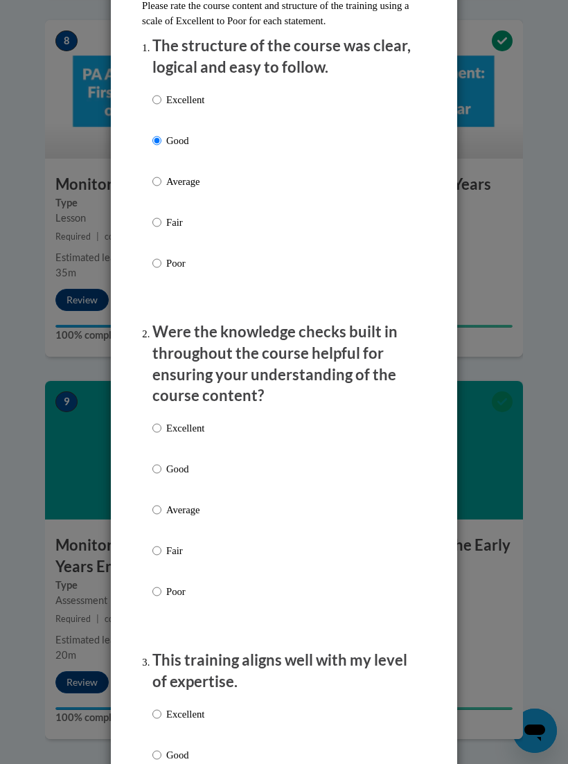
click at [166, 461] on p "Good" at bounding box center [185, 468] width 38 height 15
click at [161, 461] on input "Good" at bounding box center [156, 468] width 9 height 15
radio input "true"
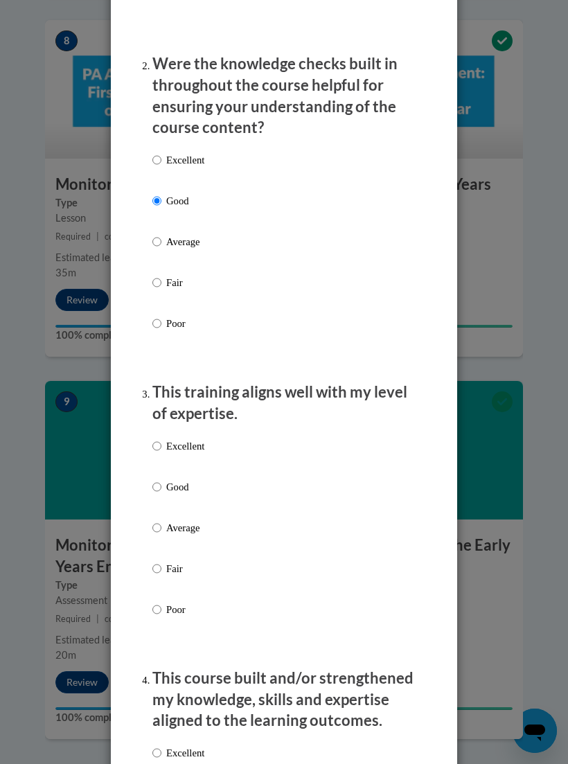
scroll to position [503, 0]
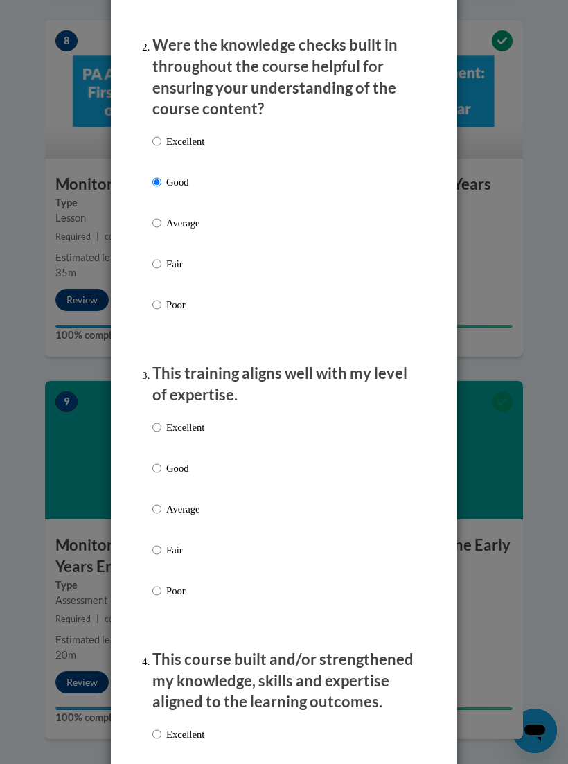
click at [168, 461] on p "Good" at bounding box center [185, 468] width 38 height 15
click at [161, 461] on input "Good" at bounding box center [156, 468] width 9 height 15
radio input "true"
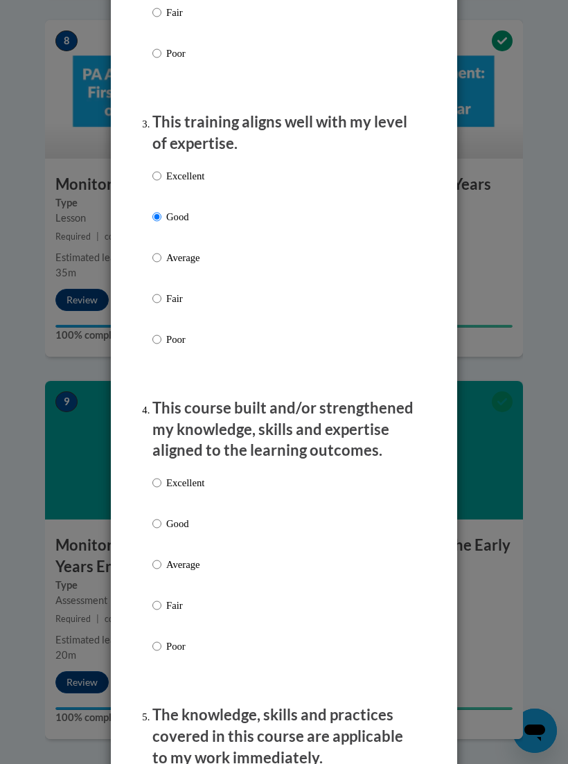
scroll to position [768, 0]
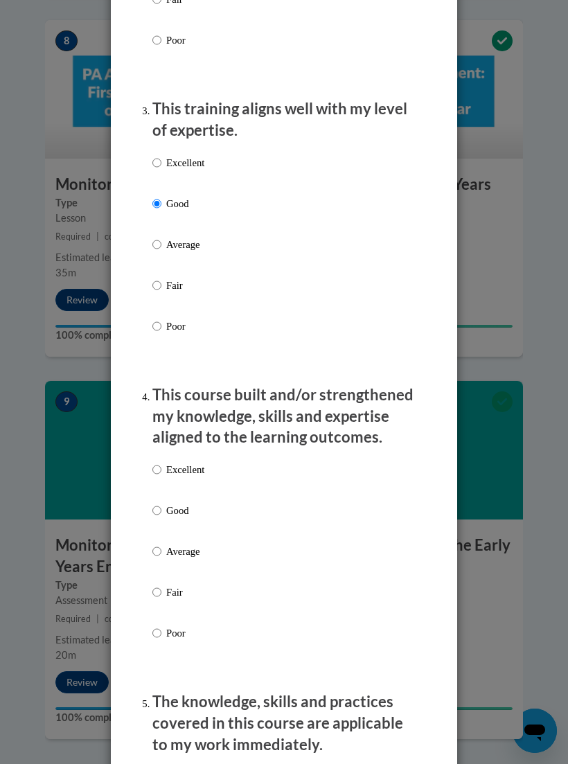
click at [168, 503] on p "Good" at bounding box center [185, 510] width 38 height 15
click at [161, 503] on input "Good" at bounding box center [156, 510] width 9 height 15
radio input "true"
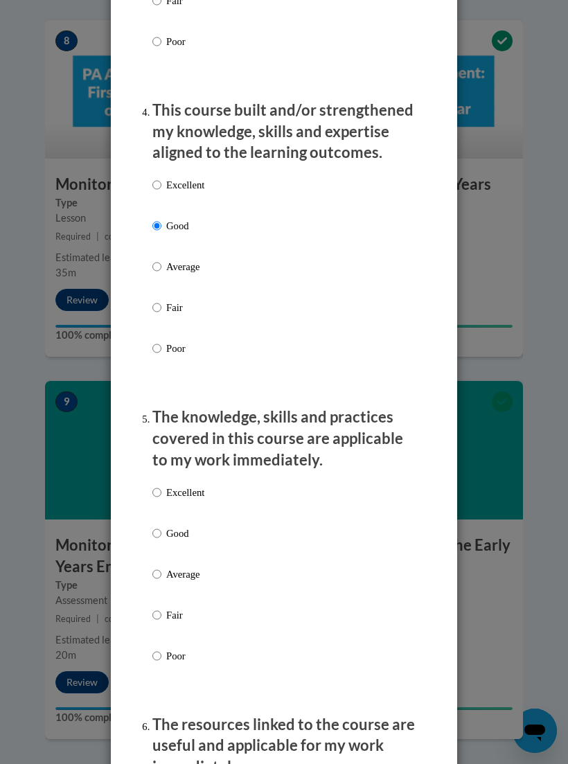
click at [161, 526] on input "Good" at bounding box center [156, 533] width 9 height 15
radio input "true"
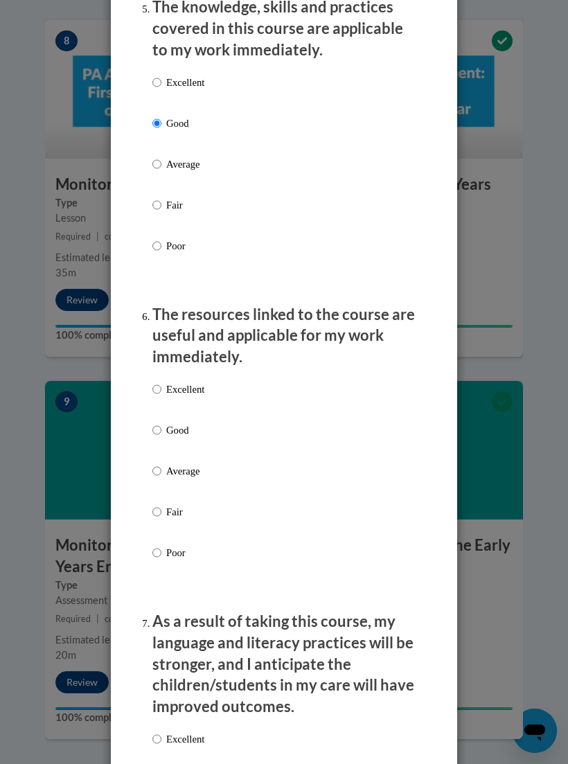
scroll to position [1454, 0]
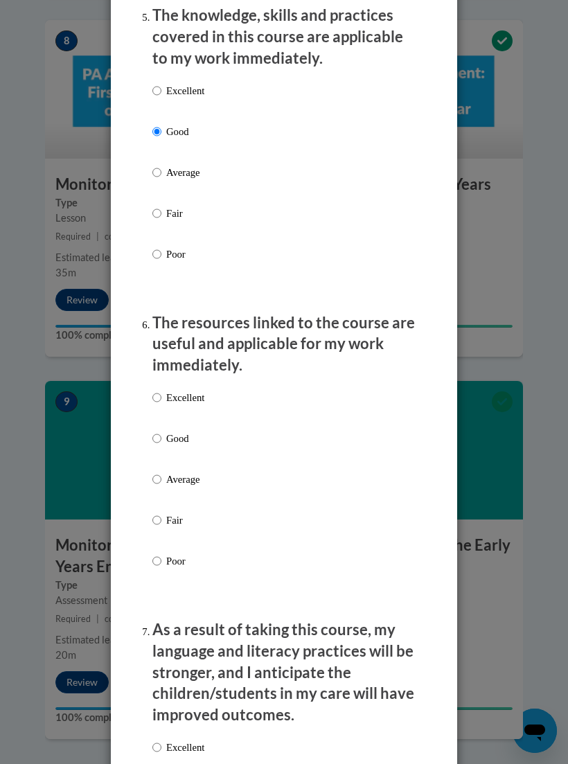
click at [164, 416] on label "Excellent" at bounding box center [178, 408] width 52 height 37
click at [161, 405] on input "Excellent" at bounding box center [156, 397] width 9 height 15
radio input "true"
click at [157, 431] on input "Good" at bounding box center [156, 438] width 9 height 15
radio input "true"
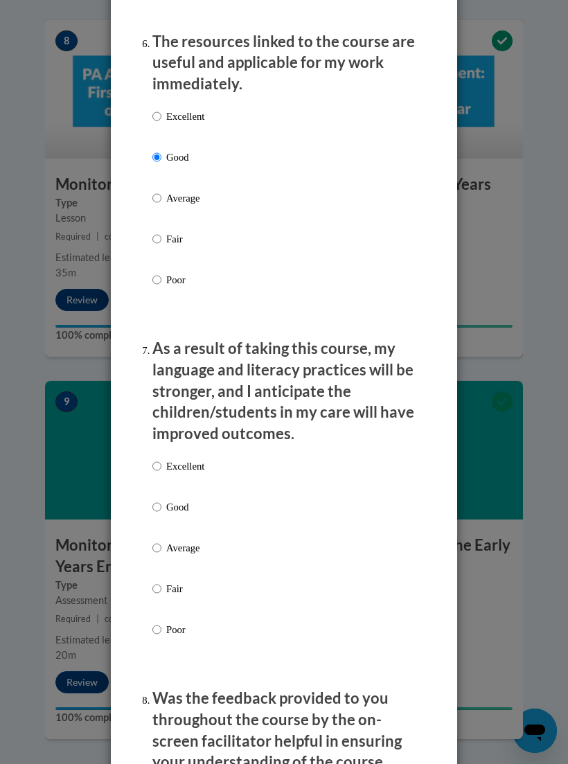
scroll to position [1751, 0]
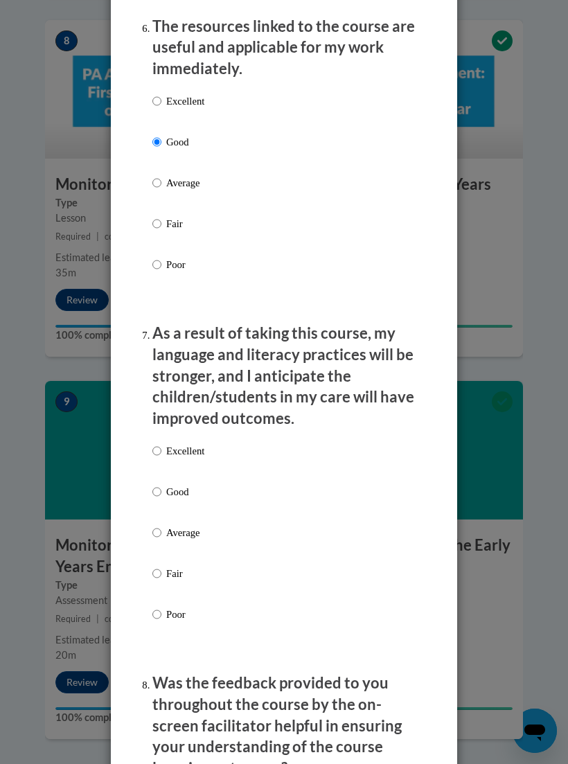
click at [164, 466] on label "Excellent" at bounding box center [178, 461] width 52 height 37
click at [161, 459] on input "Excellent" at bounding box center [156, 450] width 9 height 15
radio input "true"
click at [156, 486] on input "Good" at bounding box center [156, 491] width 9 height 15
radio input "true"
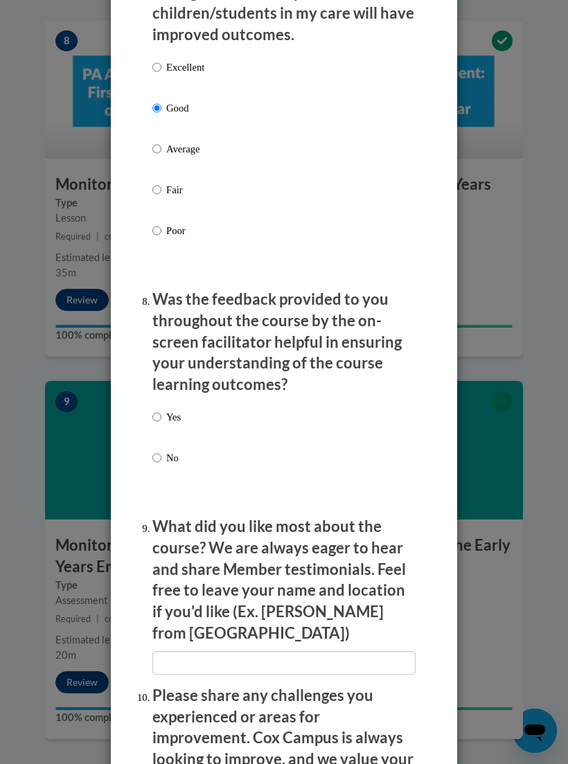
scroll to position [2138, 0]
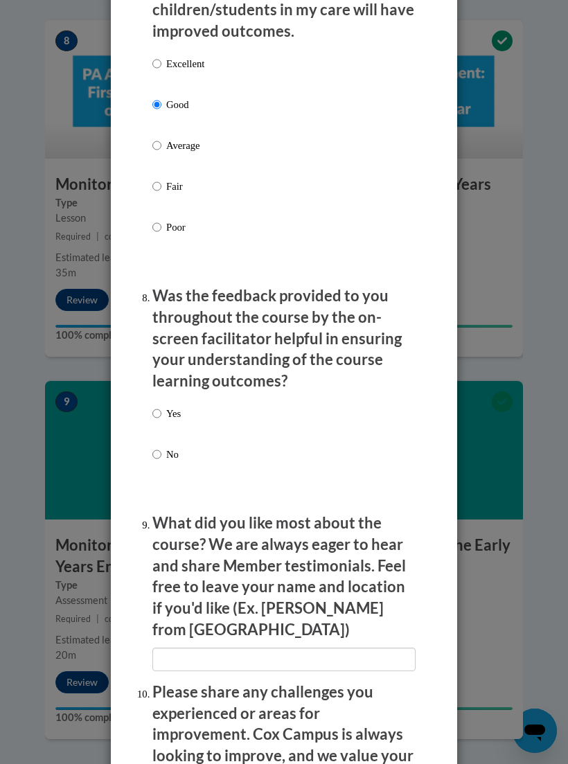
click at [159, 406] on input "Yes" at bounding box center [156, 413] width 9 height 15
radio input "true"
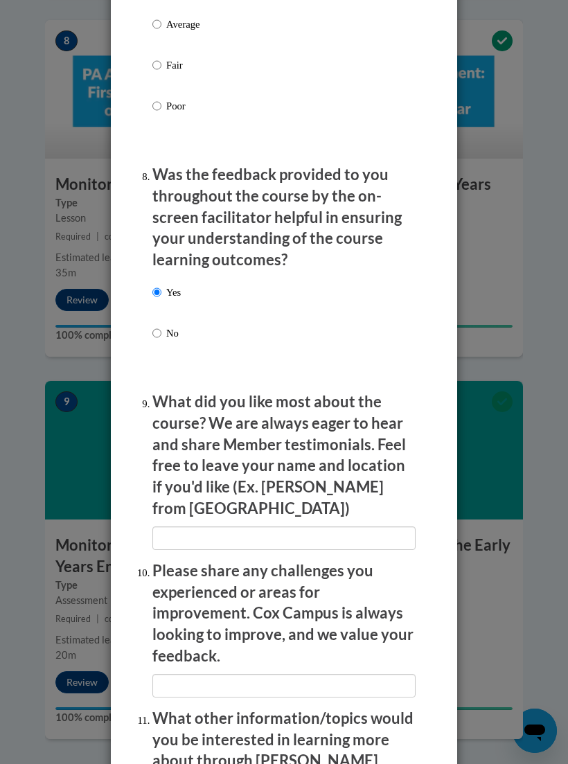
scroll to position [2259, 0]
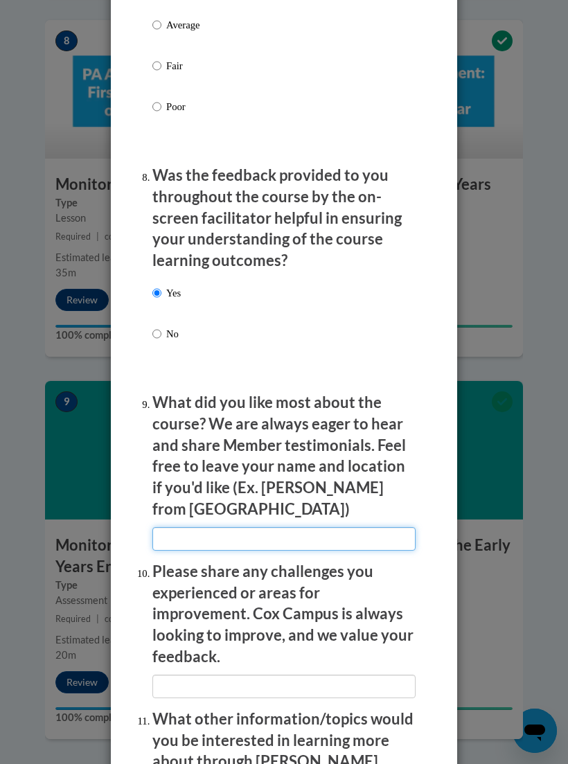
click at [297, 527] on input "textbox" at bounding box center [283, 539] width 263 height 24
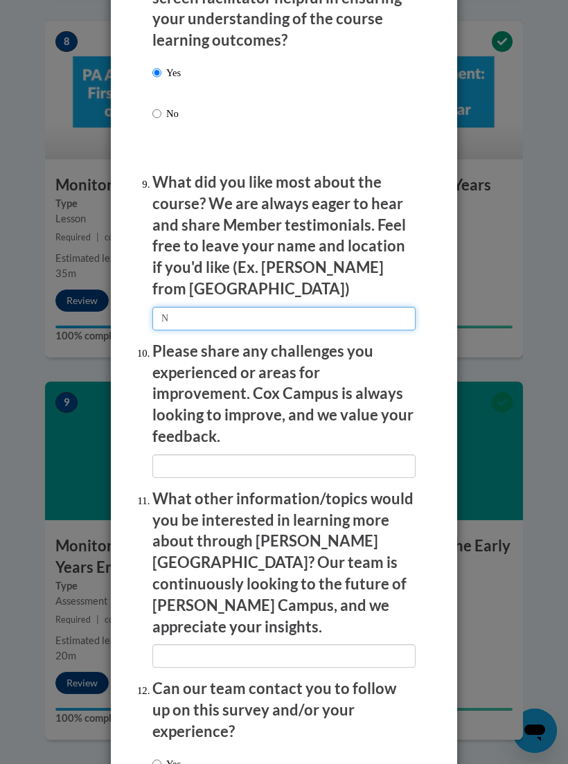
type input "N"
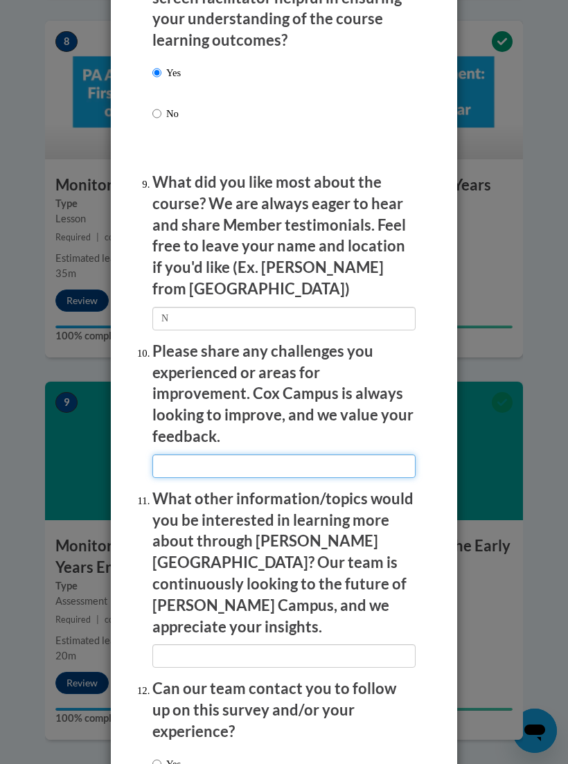
click at [270, 455] on input "textbox" at bounding box center [283, 467] width 263 height 24
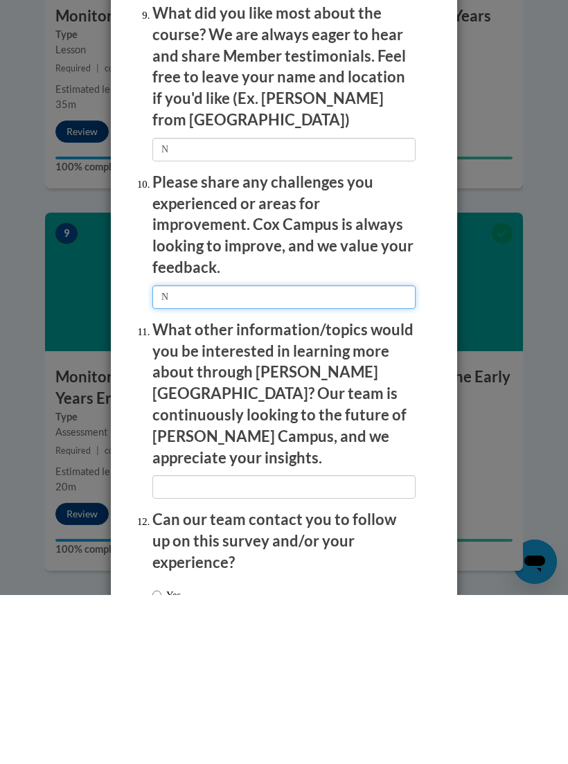
type input "N"
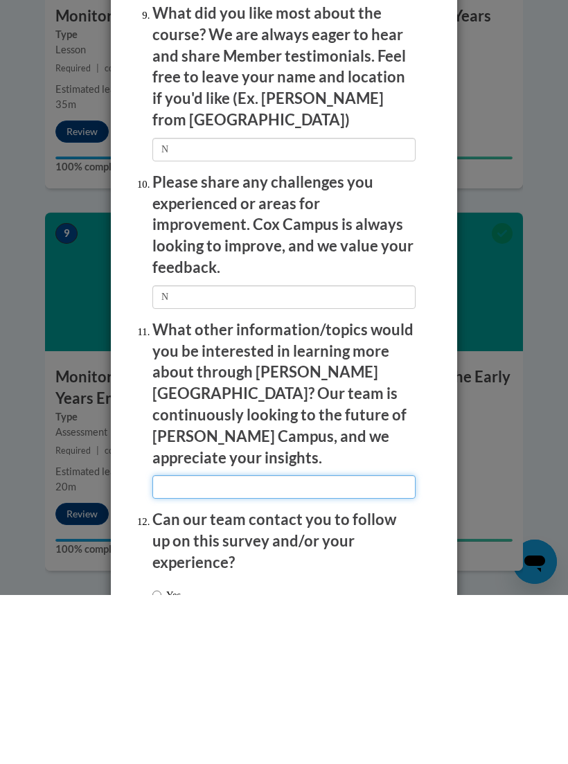
click at [323, 644] on input "textbox" at bounding box center [283, 656] width 263 height 24
type input "N"
radio input "true"
